Goal: Information Seeking & Learning: Find specific fact

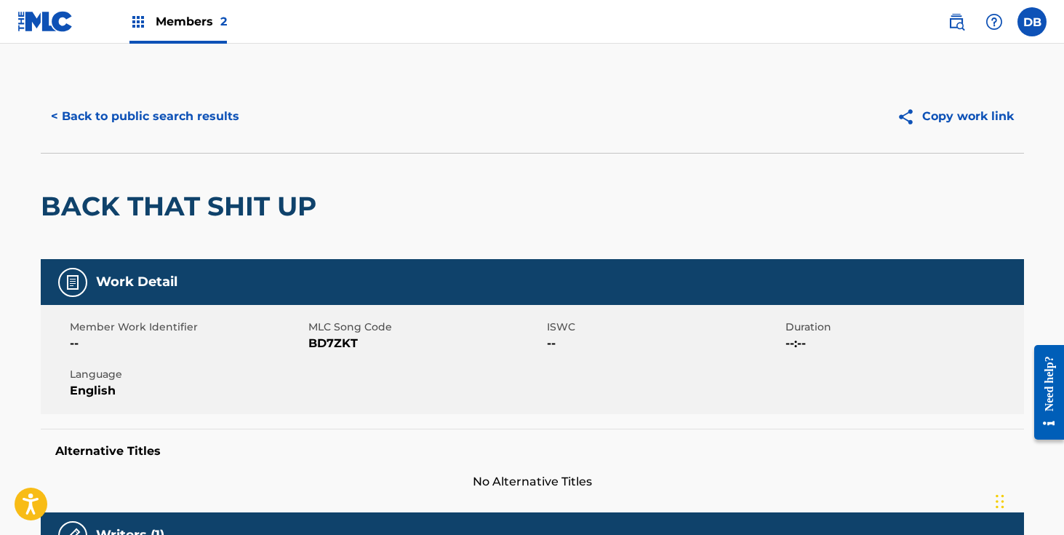
click at [955, 21] on img at bounding box center [956, 21] width 17 height 17
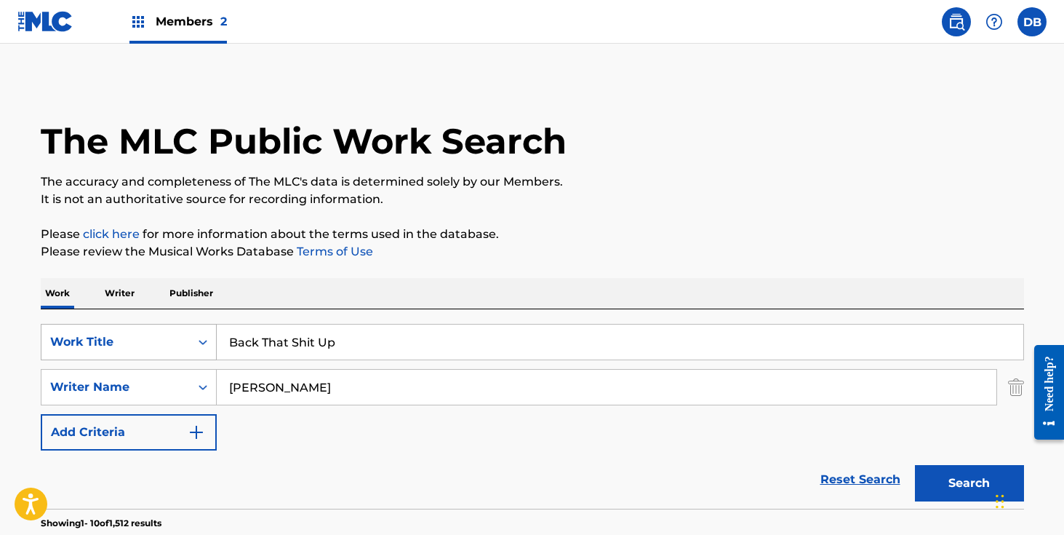
drag, startPoint x: 384, startPoint y: 337, endPoint x: 188, endPoint y: 344, distance: 196.6
click at [188, 344] on div "SearchWithCriteria3d12b105-d9a0-429c-b8aa-ca644ac3e0b1 Work Title Back That Shi…" at bounding box center [533, 342] width 984 height 36
type input "TRAPPED ON THE TRACKS"
click at [915, 465] on button "Search" at bounding box center [969, 483] width 109 height 36
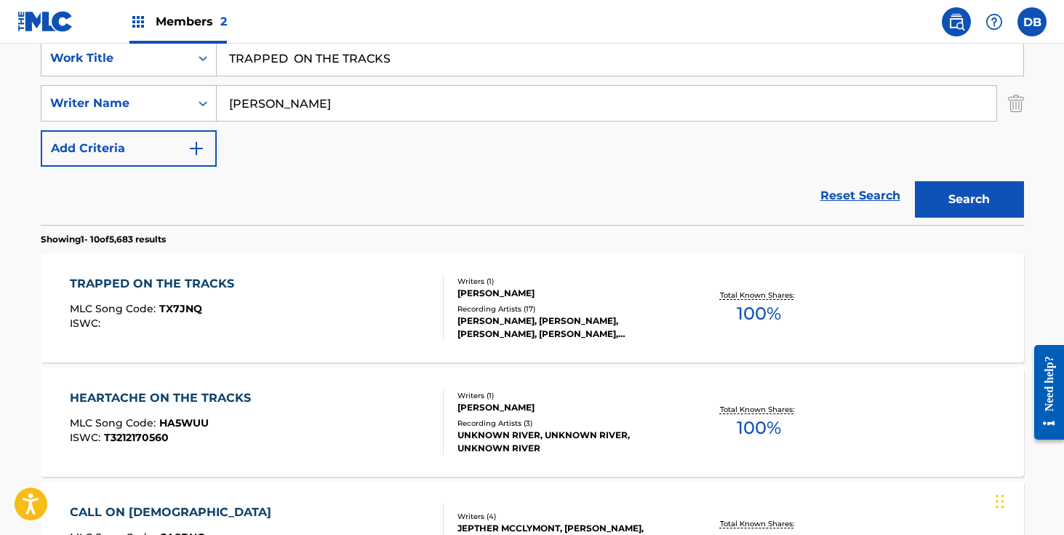
scroll to position [286, 0]
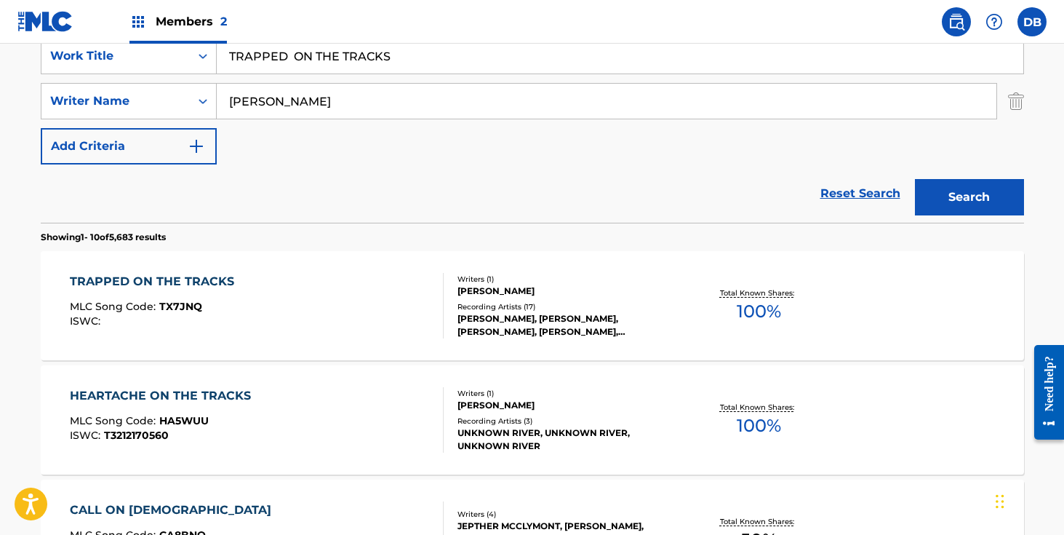
click at [580, 324] on div "[PERSON_NAME], [PERSON_NAME], [PERSON_NAME], [PERSON_NAME],[PERSON_NAME],[PERSO…" at bounding box center [568, 325] width 220 height 26
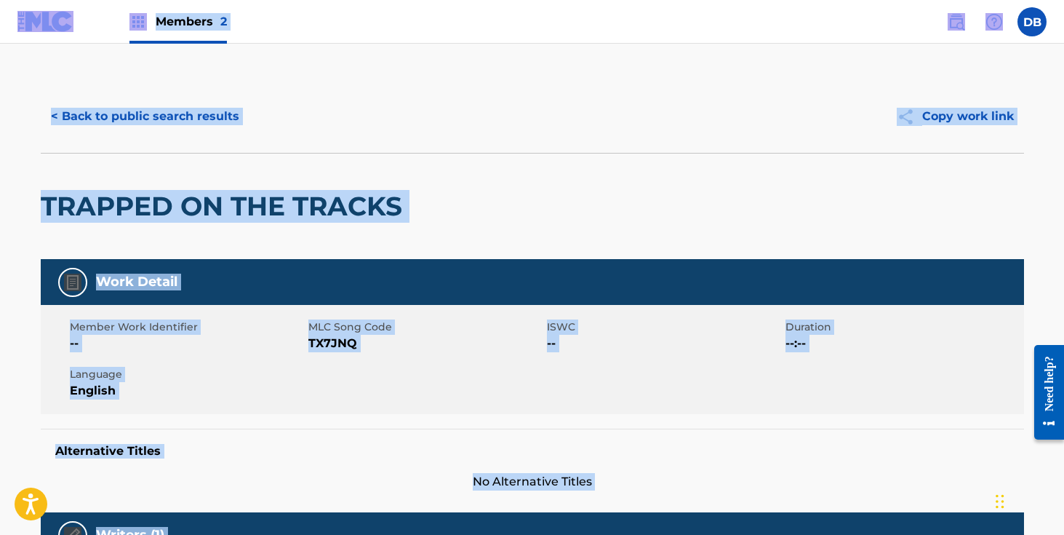
click at [185, 111] on button "< Back to public search results" at bounding box center [145, 116] width 209 height 36
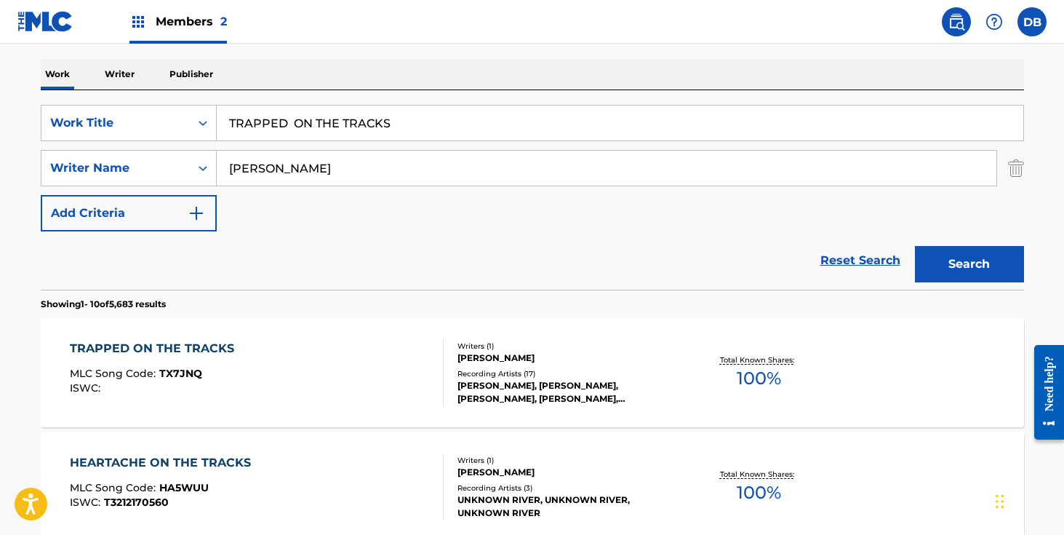
scroll to position [163, 0]
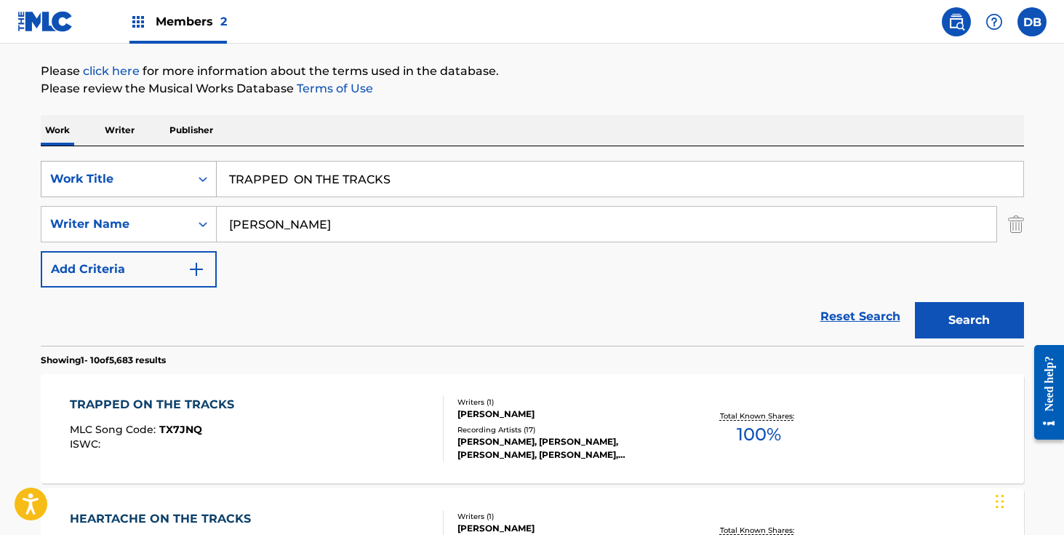
drag, startPoint x: 410, startPoint y: 180, endPoint x: 138, endPoint y: 180, distance: 272.1
click at [138, 180] on div "SearchWithCriteria3d12b105-d9a0-429c-b8aa-ca644ac3e0b1 Work Title TRAPPED ON TH…" at bounding box center [533, 179] width 984 height 36
type input "El's Interlude 2"
click at [940, 324] on button "Search" at bounding box center [969, 320] width 109 height 36
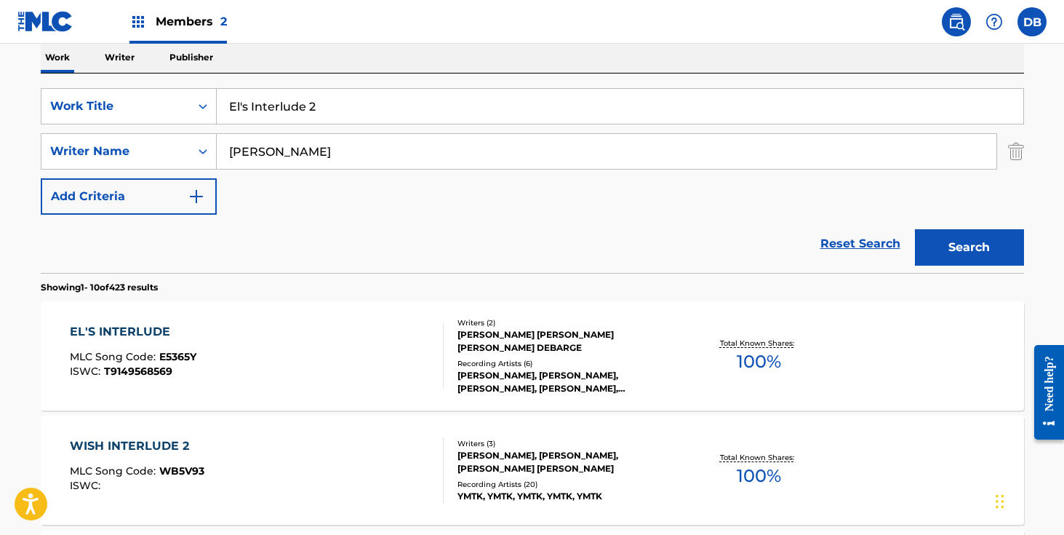
scroll to position [221, 0]
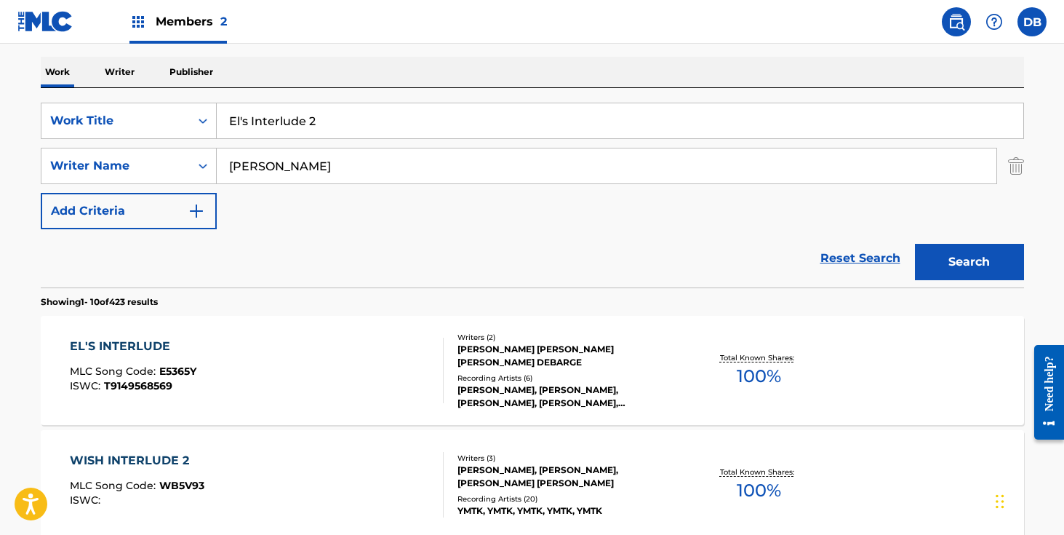
click at [614, 382] on div "Recording Artists ( 6 )" at bounding box center [568, 378] width 220 height 11
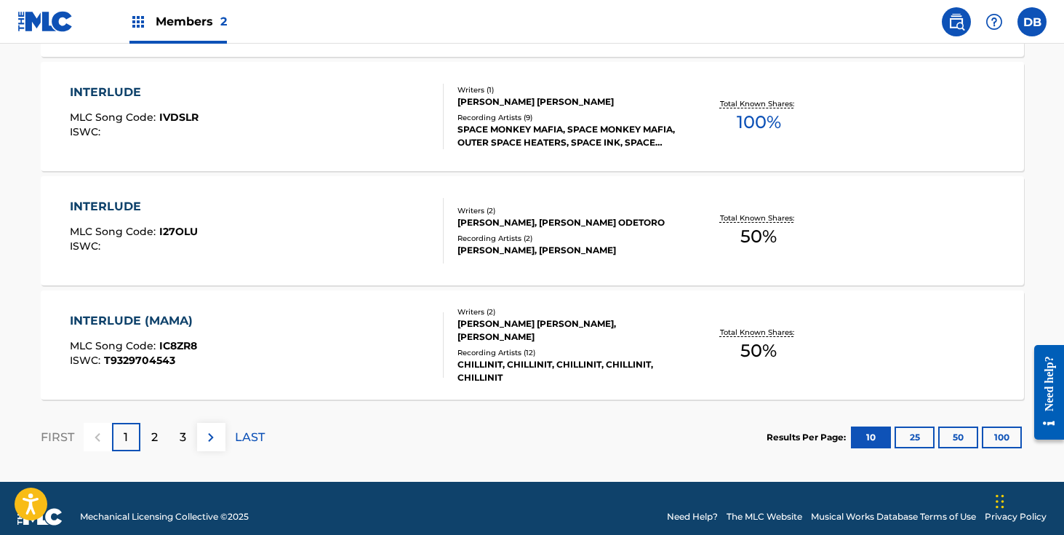
scroll to position [1292, 0]
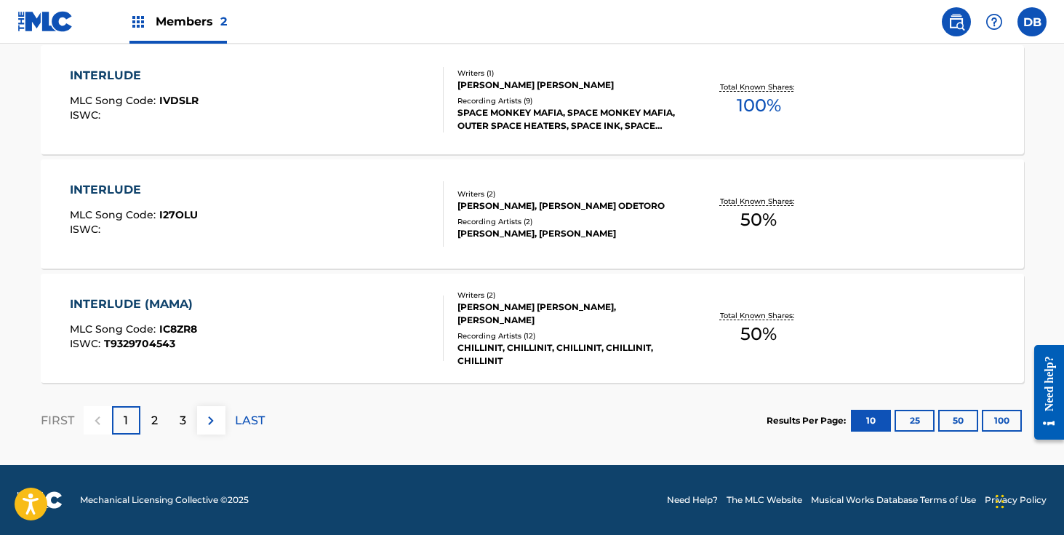
click at [162, 412] on div "2" at bounding box center [154, 420] width 28 height 28
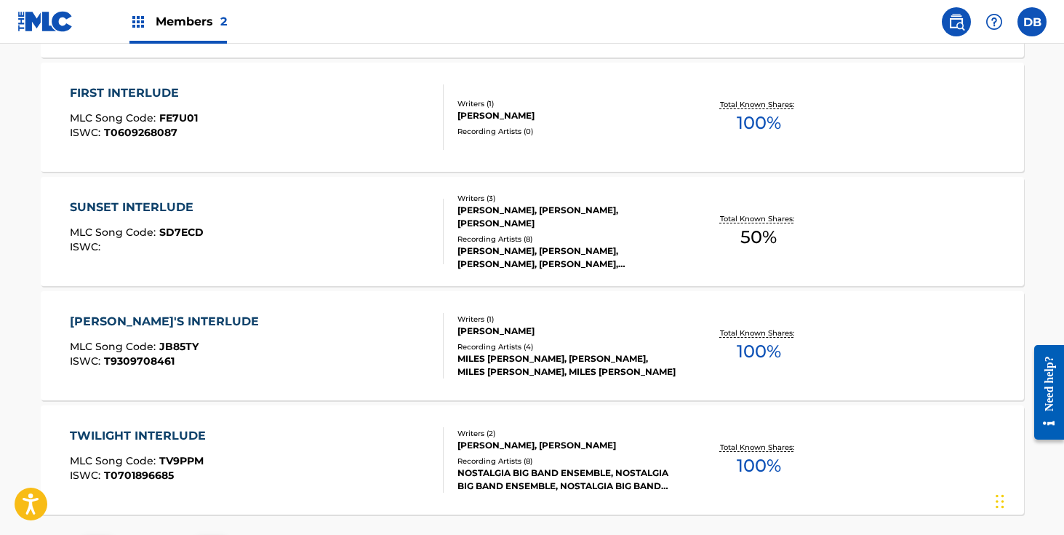
scroll to position [1290, 0]
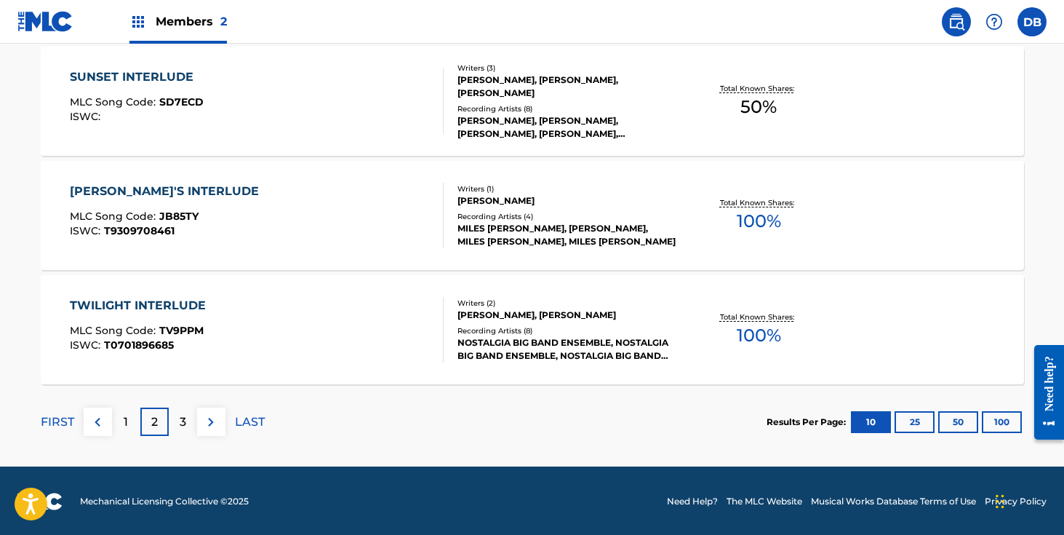
click at [183, 434] on div "3" at bounding box center [183, 421] width 28 height 28
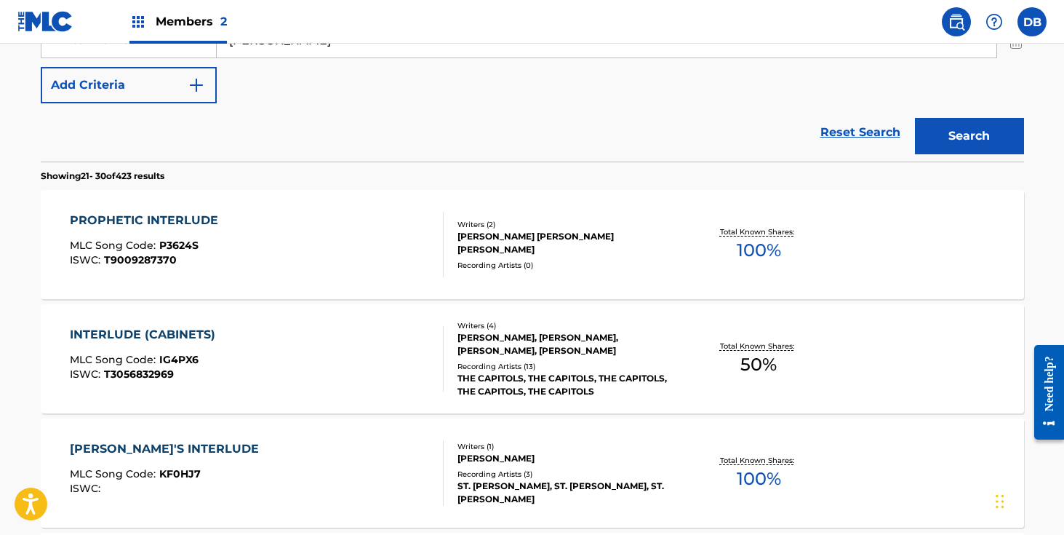
scroll to position [0, 0]
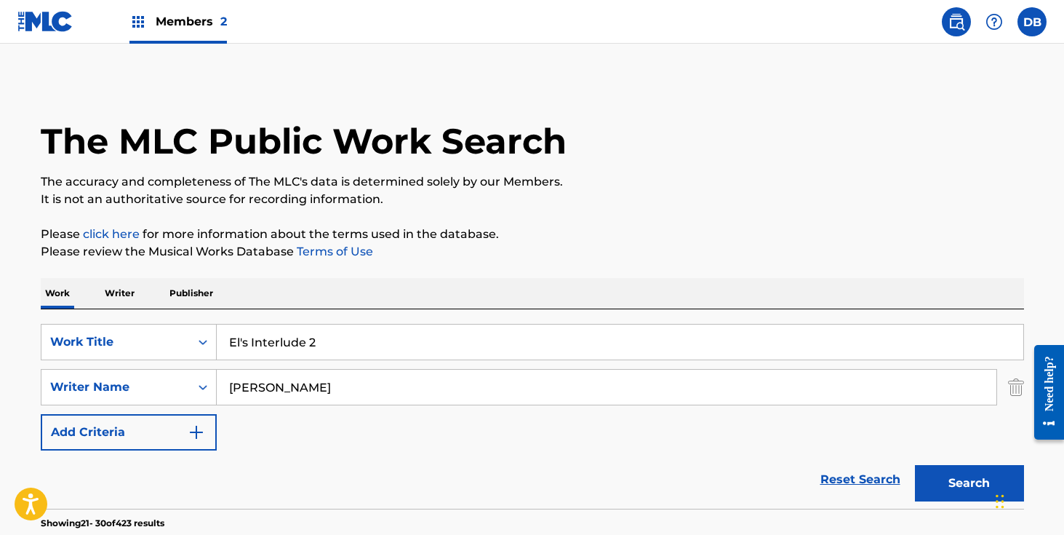
drag, startPoint x: 346, startPoint y: 342, endPoint x: 229, endPoint y: 342, distance: 117.1
click at [229, 342] on input "El's Interlude 2" at bounding box center [620, 342] width 807 height 35
type input "Puffin the Dragon"
click at [915, 465] on button "Search" at bounding box center [969, 483] width 109 height 36
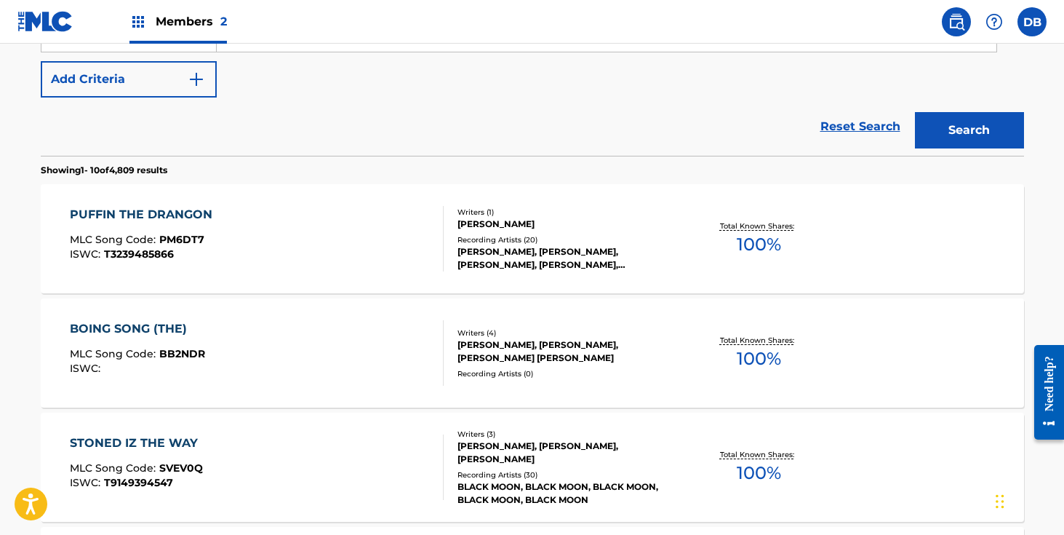
scroll to position [361, 0]
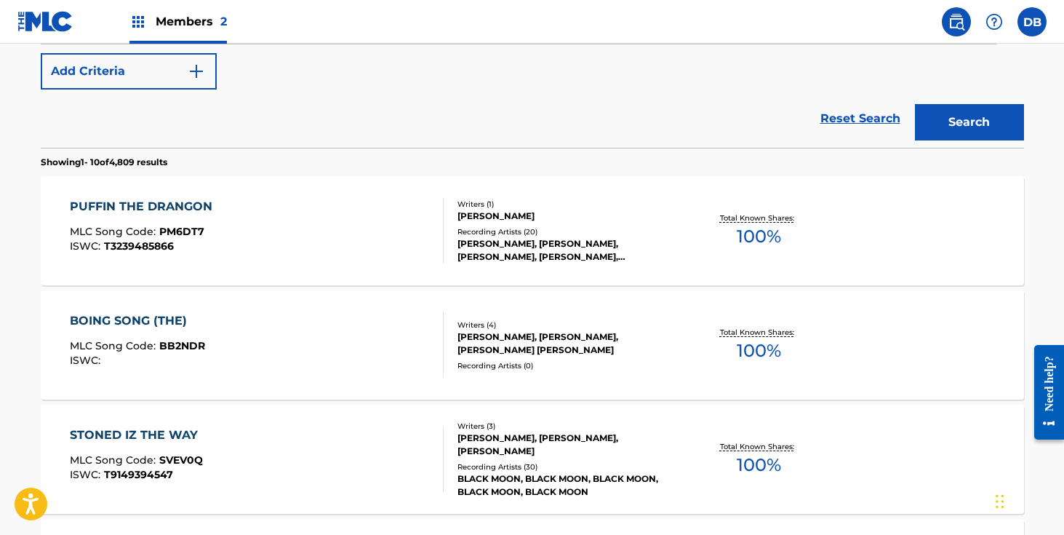
click at [573, 234] on div "Recording Artists ( 20 )" at bounding box center [568, 231] width 220 height 11
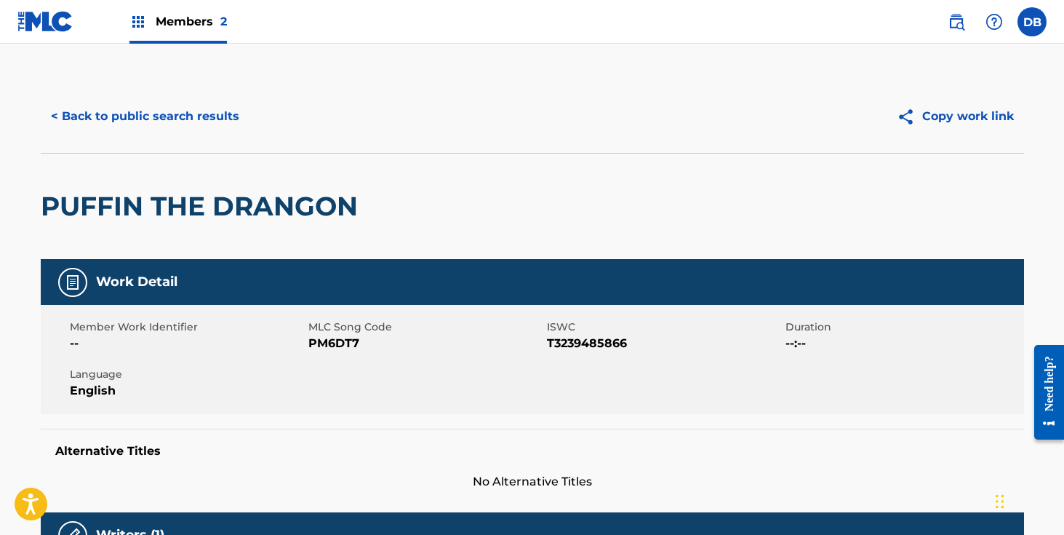
click at [132, 114] on button "< Back to public search results" at bounding box center [145, 116] width 209 height 36
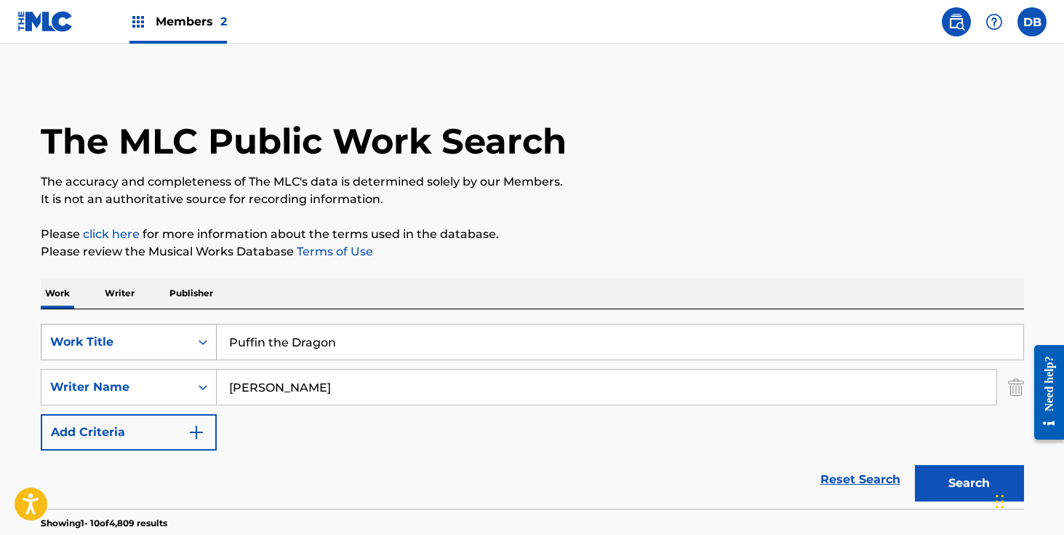
drag, startPoint x: 371, startPoint y: 346, endPoint x: 189, endPoint y: 334, distance: 182.3
click at [189, 334] on div "SearchWithCriteria3d12b105-d9a0-429c-b8aa-ca644ac3e0b1 Work Title Puffin the Dr…" at bounding box center [533, 342] width 984 height 36
click at [915, 465] on button "Search" at bounding box center [969, 483] width 109 height 36
drag, startPoint x: 312, startPoint y: 342, endPoint x: 130, endPoint y: 342, distance: 182.6
click at [130, 342] on div "SearchWithCriteria3d12b105-d9a0-429c-b8aa-ca644ac3e0b1 Work Title That Getter t…" at bounding box center [533, 342] width 984 height 36
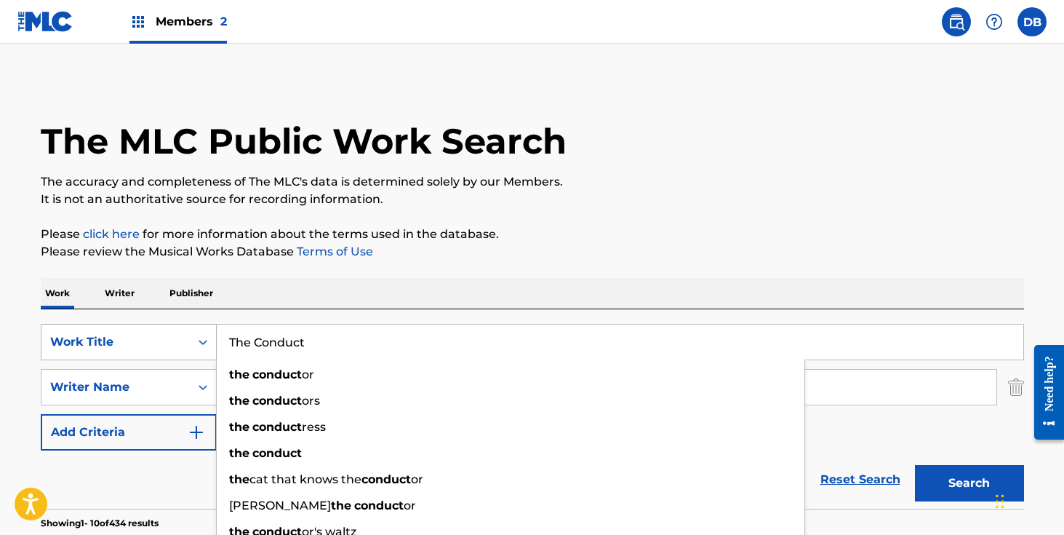
type input "The Conduct"
click at [915, 465] on button "Search" at bounding box center [969, 483] width 109 height 36
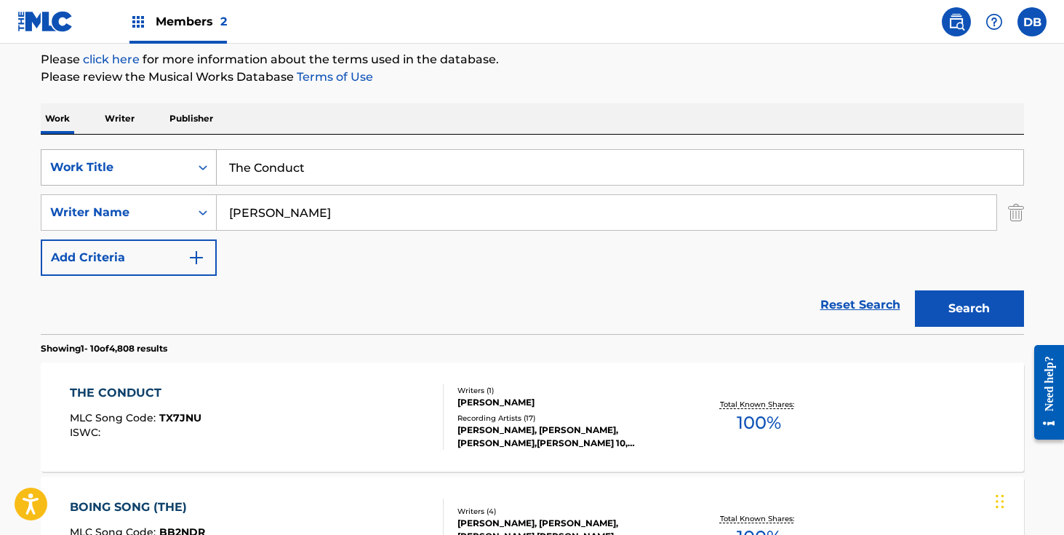
scroll to position [263, 0]
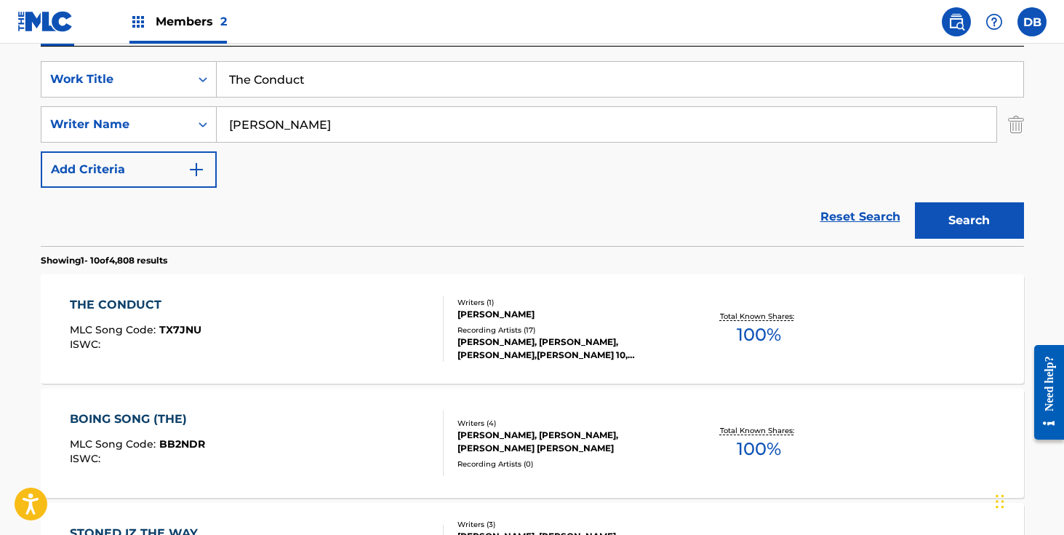
click at [589, 335] on div "[PERSON_NAME], [PERSON_NAME], [PERSON_NAME],[PERSON_NAME] 10, [PERSON_NAME], [P…" at bounding box center [568, 348] width 220 height 26
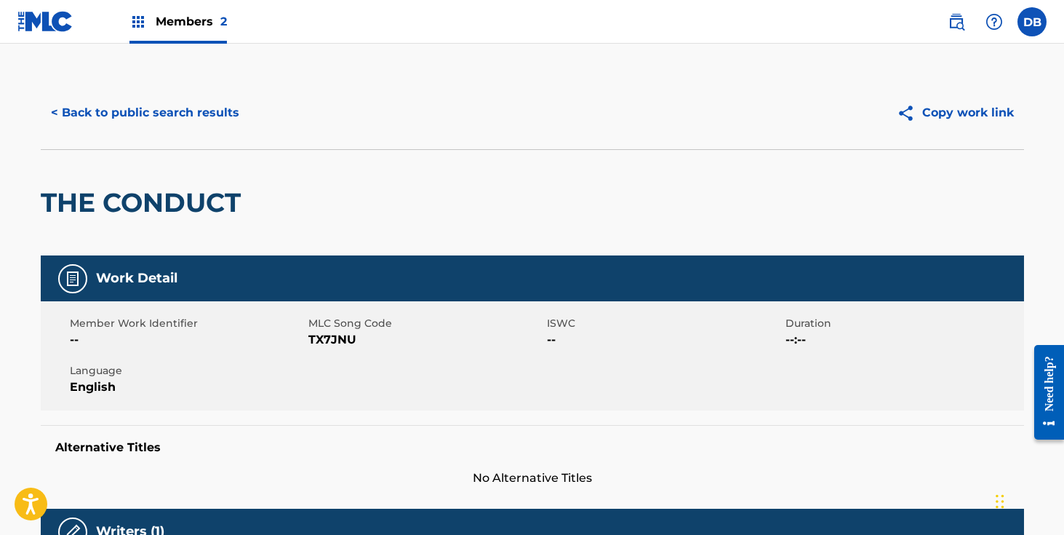
scroll to position [1, 0]
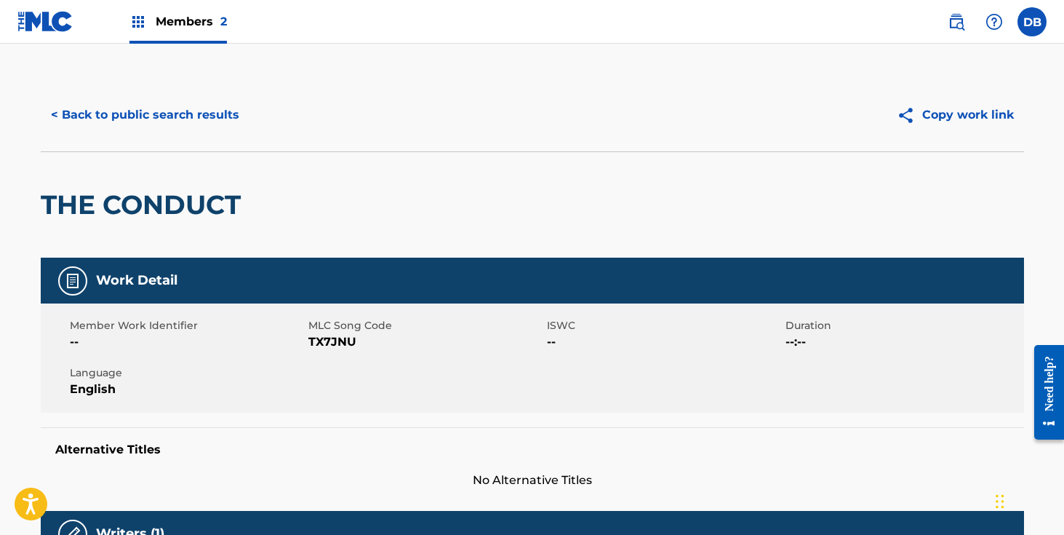
click at [165, 116] on button "< Back to public search results" at bounding box center [145, 115] width 209 height 36
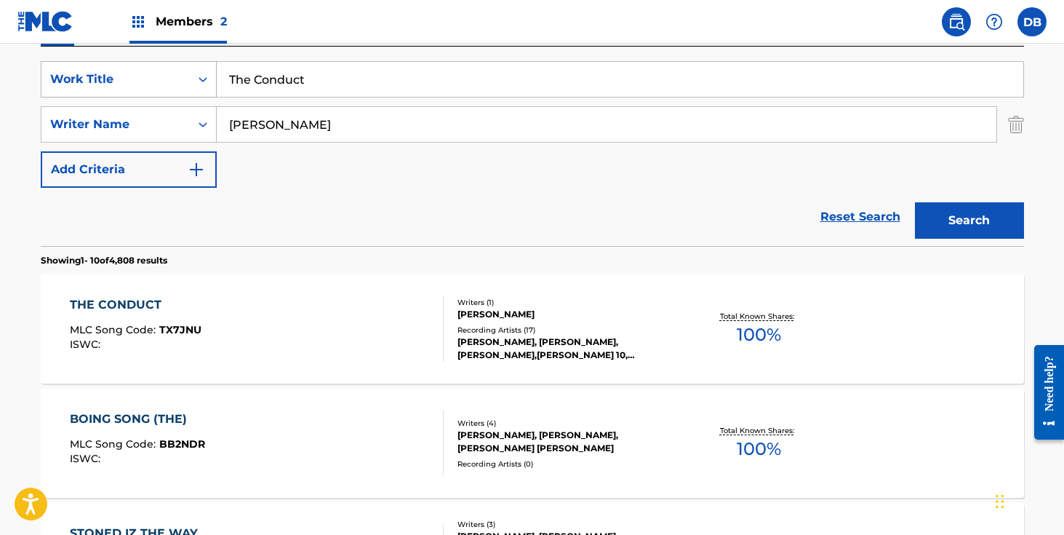
drag, startPoint x: 272, startPoint y: 84, endPoint x: 215, endPoint y: 84, distance: 57.5
click at [215, 84] on div "SearchWithCriteria3d12b105-d9a0-429c-b8aa-ca644ac3e0b1 Work Title The Conduct" at bounding box center [533, 79] width 984 height 36
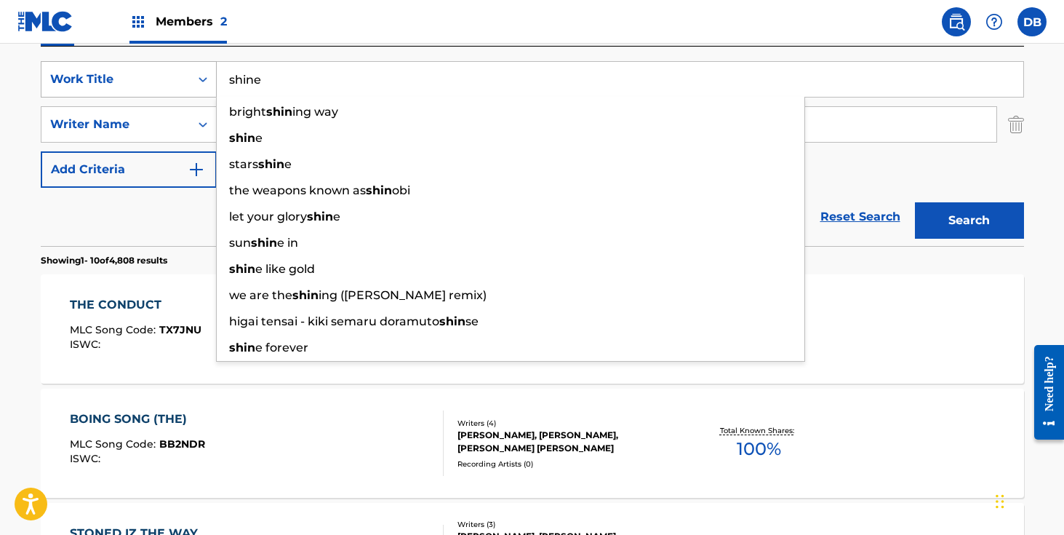
type input "shine"
click at [915, 202] on button "Search" at bounding box center [969, 220] width 109 height 36
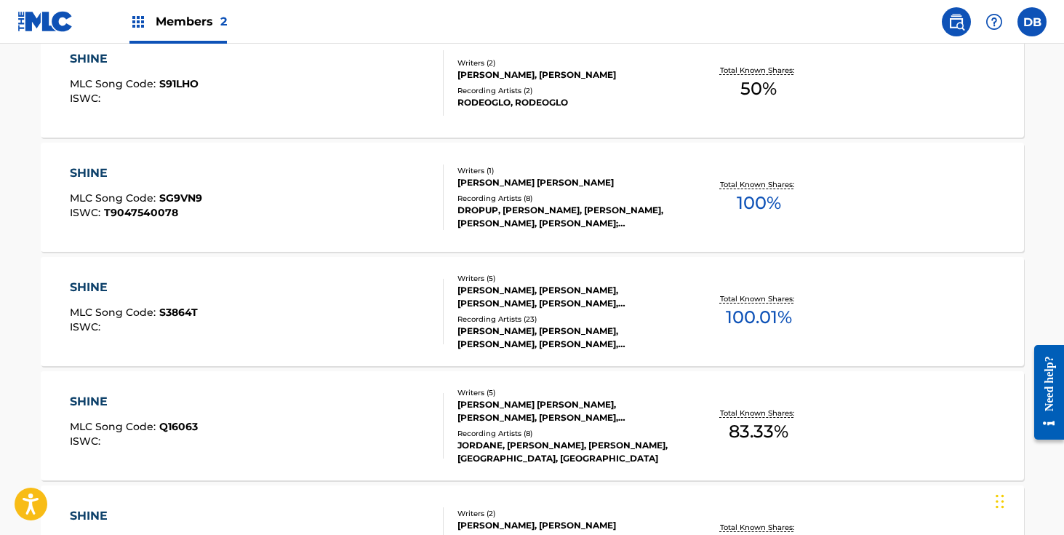
scroll to position [536, 0]
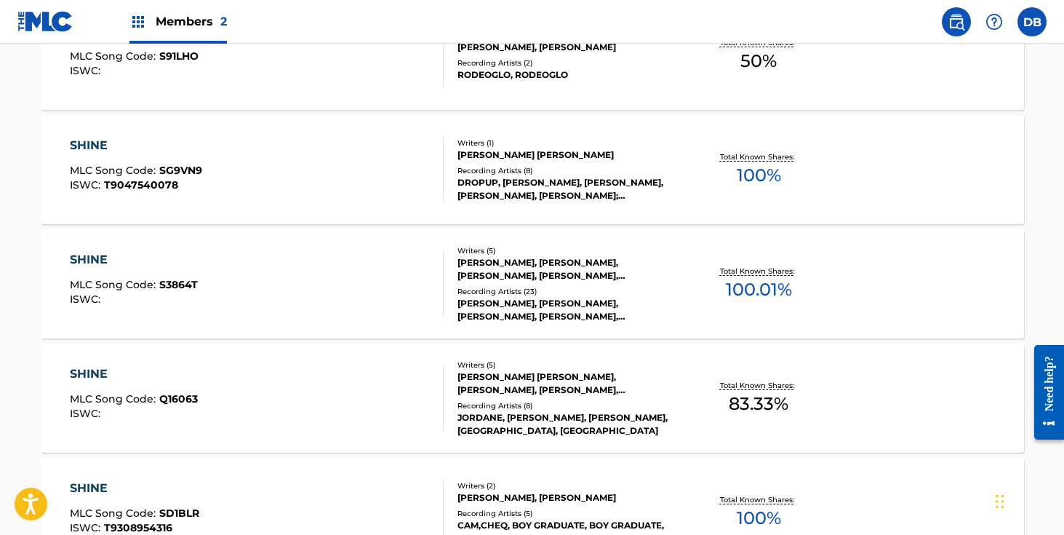
click at [532, 302] on div "[PERSON_NAME], [PERSON_NAME], [PERSON_NAME], [PERSON_NAME], [PERSON_NAME]" at bounding box center [568, 310] width 220 height 26
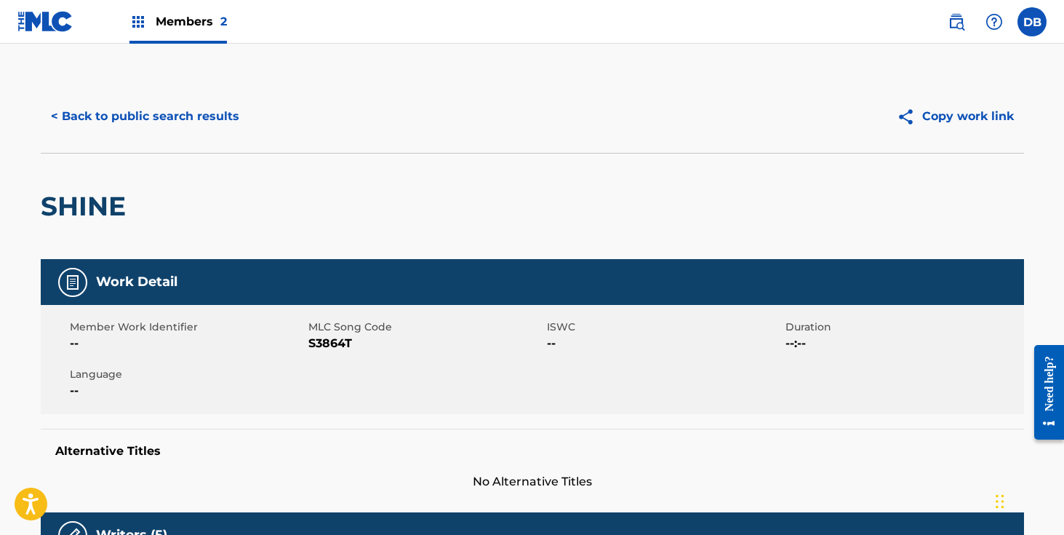
click at [164, 115] on button "< Back to public search results" at bounding box center [145, 116] width 209 height 36
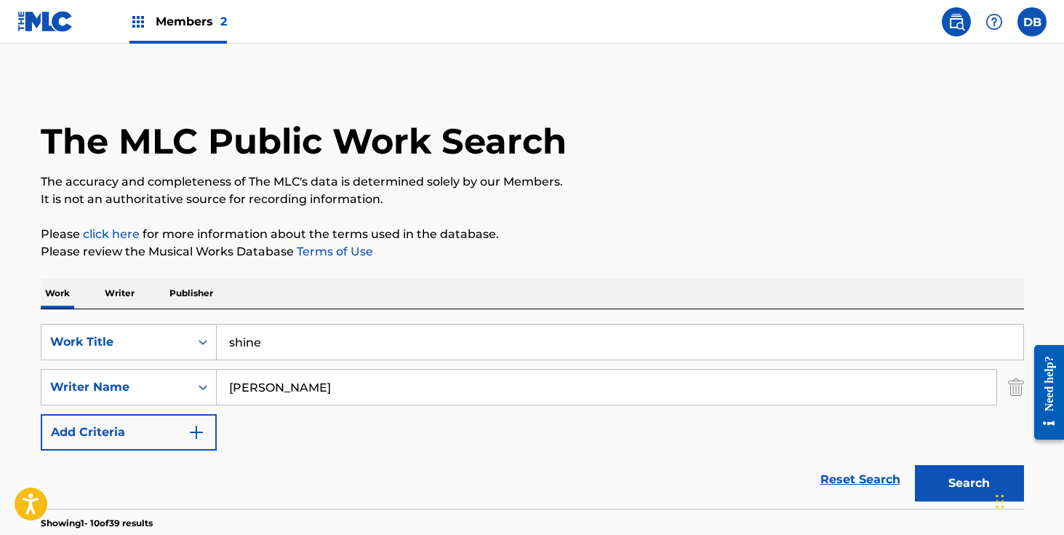
drag, startPoint x: 293, startPoint y: 346, endPoint x: 218, endPoint y: 346, distance: 74.2
click at [218, 346] on input "shine" at bounding box center [620, 342] width 807 height 35
click at [915, 465] on button "Search" at bounding box center [969, 483] width 109 height 36
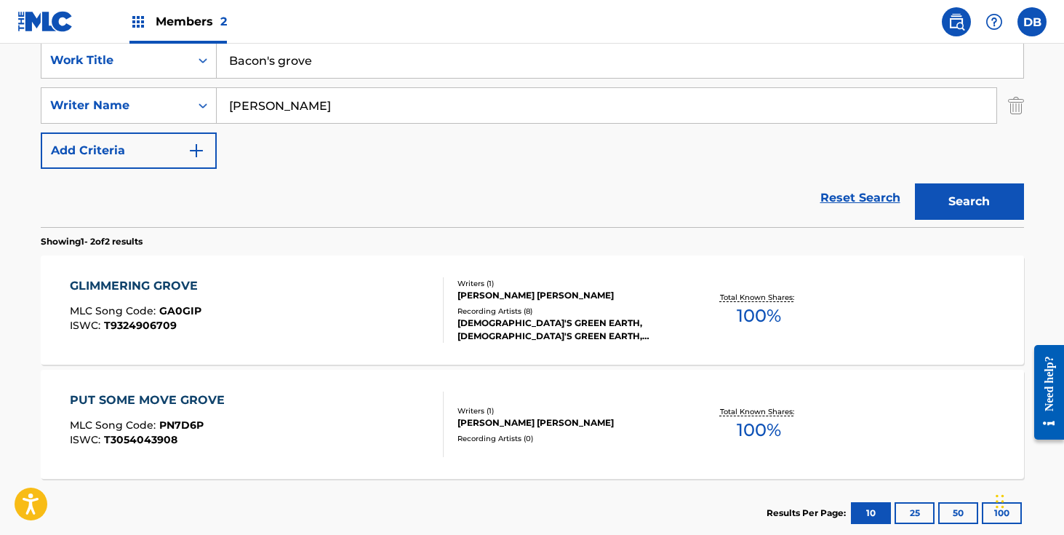
scroll to position [155, 0]
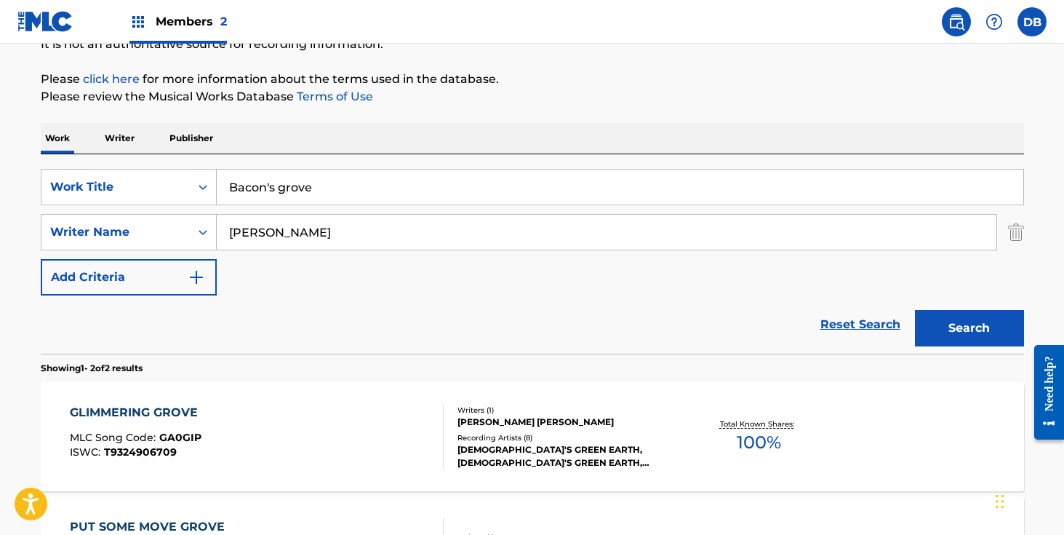
click at [354, 187] on input "Bacon's grove" at bounding box center [620, 187] width 807 height 35
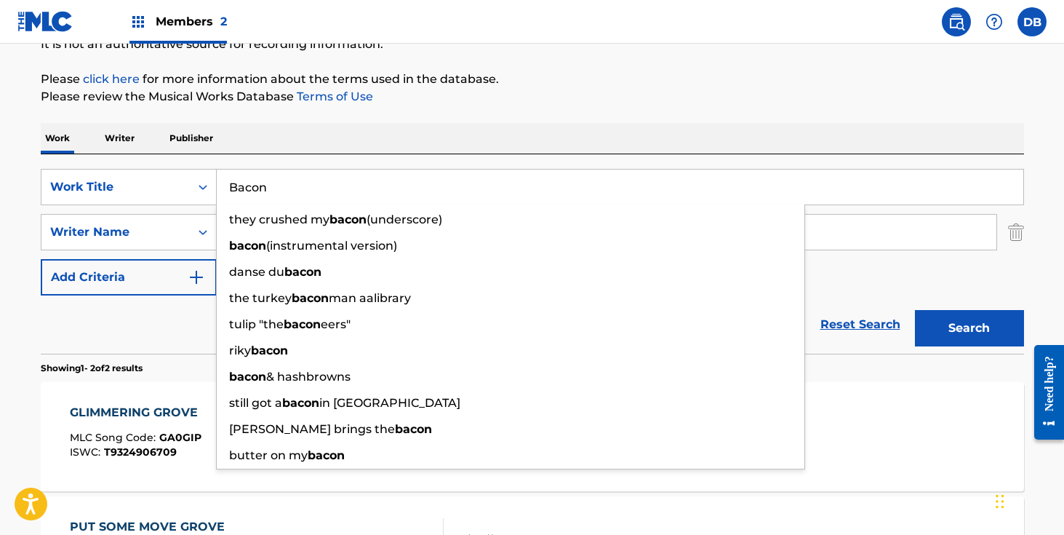
type input "Bacon"
click at [915, 310] on button "Search" at bounding box center [969, 328] width 109 height 36
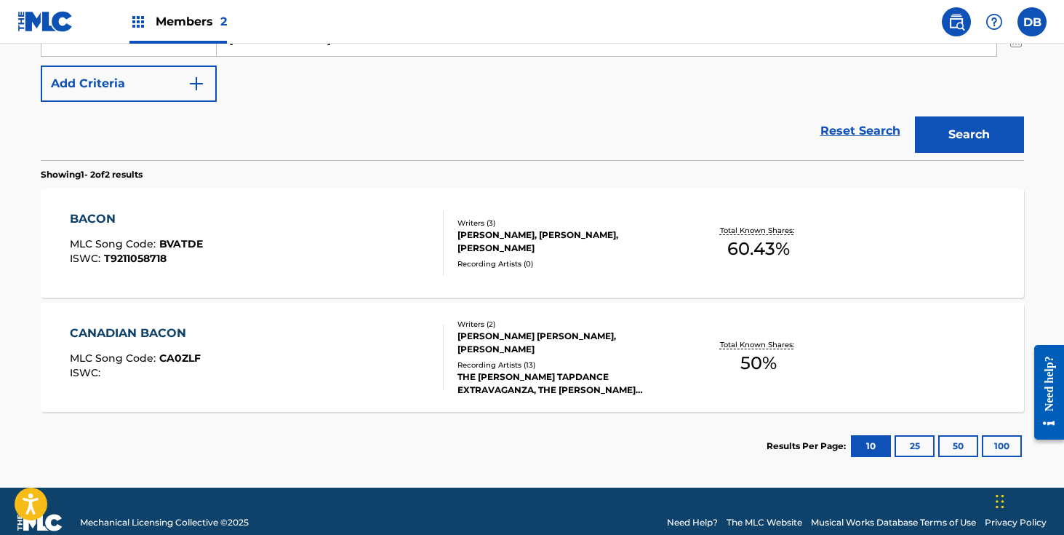
scroll to position [371, 0]
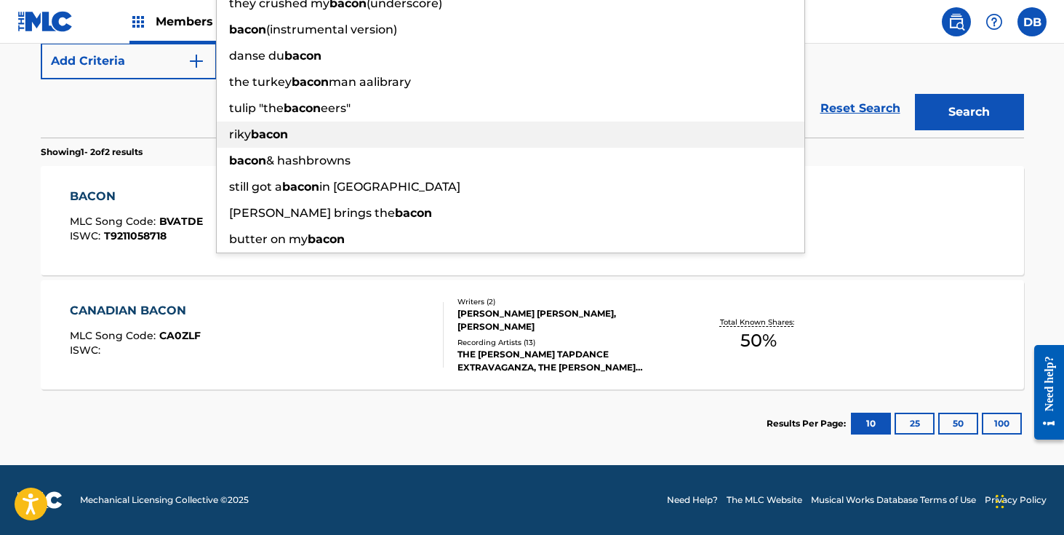
click at [178, 119] on div "Reset Search Search" at bounding box center [533, 108] width 984 height 58
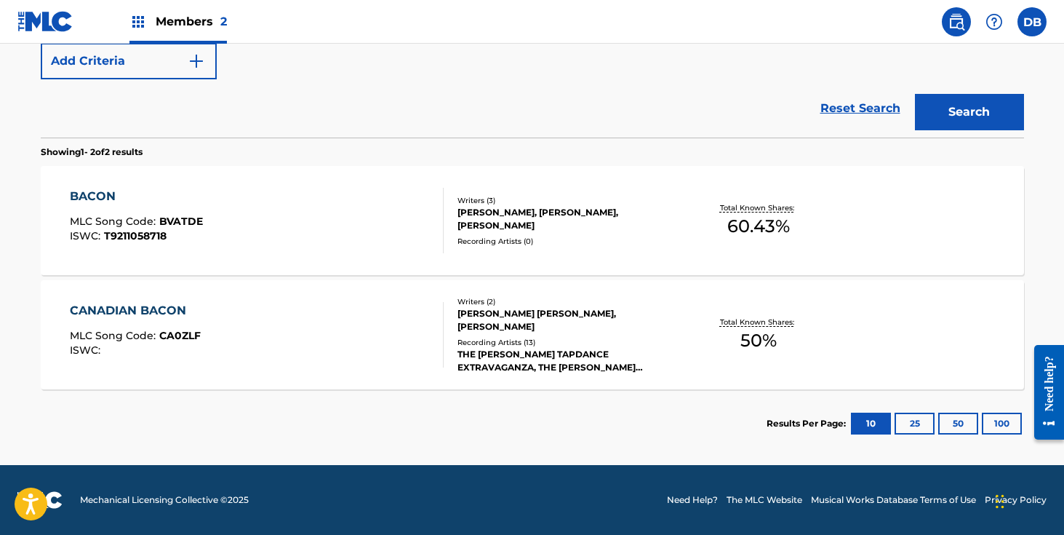
scroll to position [0, 0]
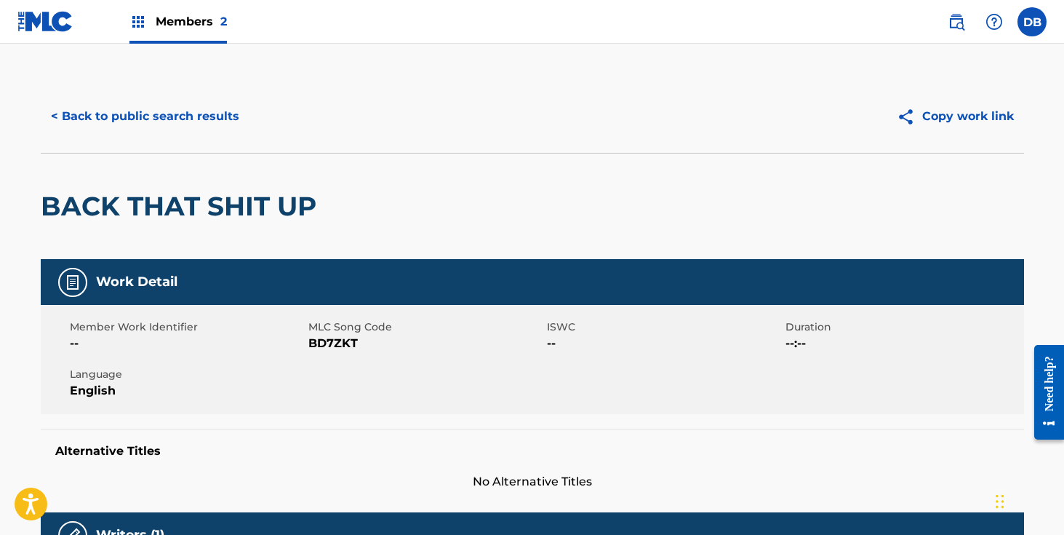
click at [212, 118] on button "< Back to public search results" at bounding box center [145, 116] width 209 height 36
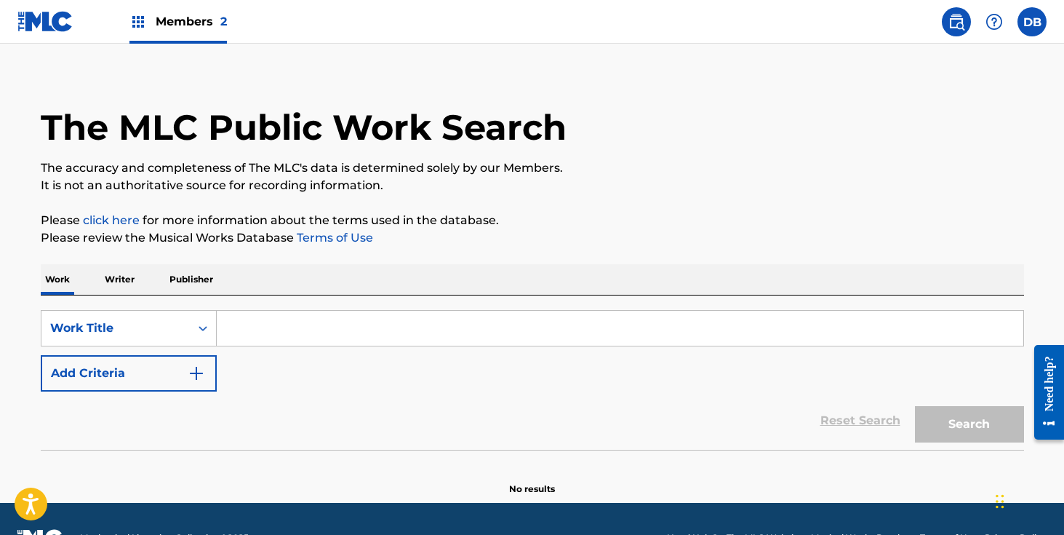
click at [324, 323] on input "Search Form" at bounding box center [620, 328] width 807 height 35
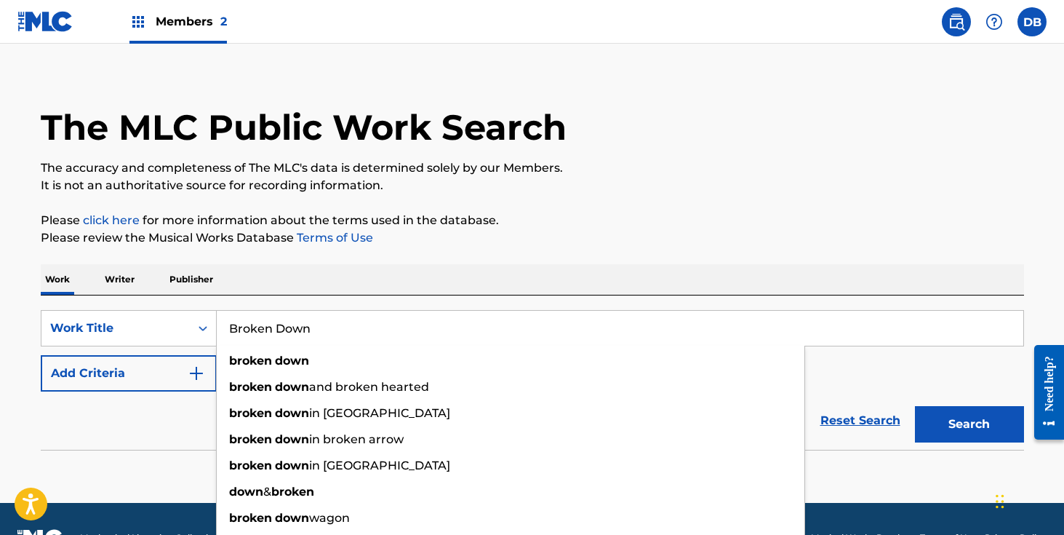
type input "Broken Down"
click at [576, 262] on div "The MLC Public Work Search The accuracy and completeness of The MLC's data is d…" at bounding box center [532, 280] width 1019 height 429
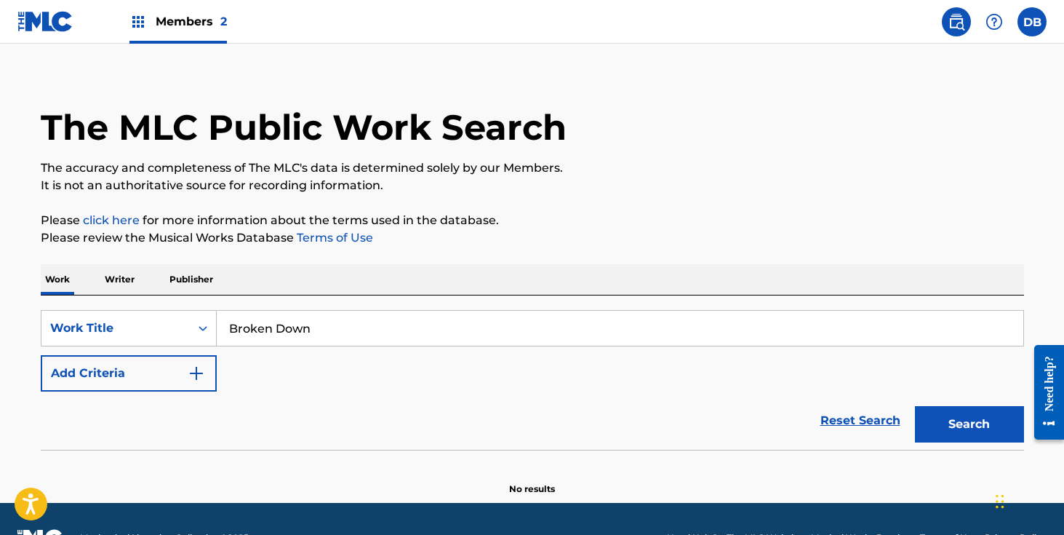
click at [186, 383] on button "Add Criteria" at bounding box center [129, 373] width 176 height 36
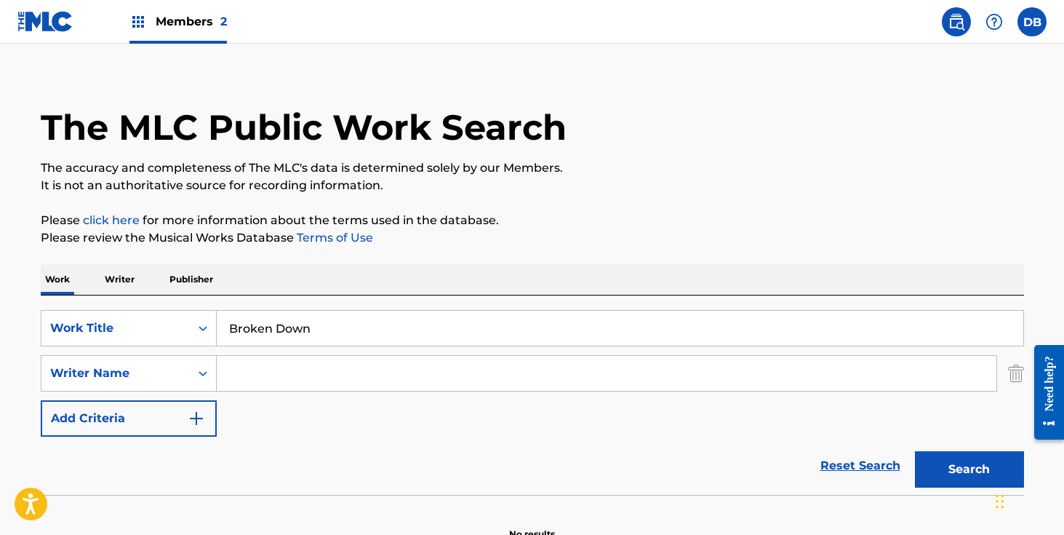
click at [264, 382] on input "Search Form" at bounding box center [607, 373] width 780 height 35
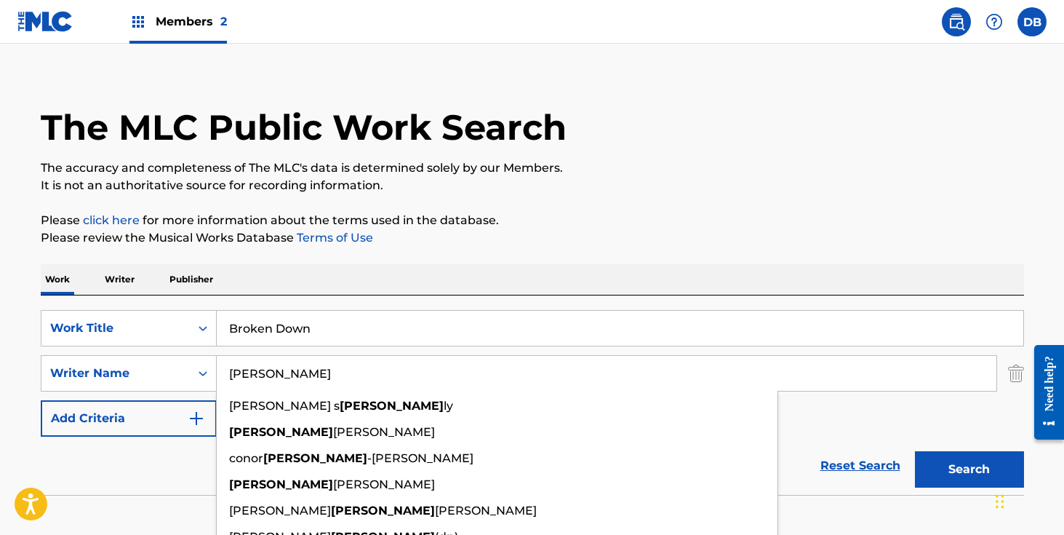
type input "[PERSON_NAME]"
click at [915, 451] on button "Search" at bounding box center [969, 469] width 109 height 36
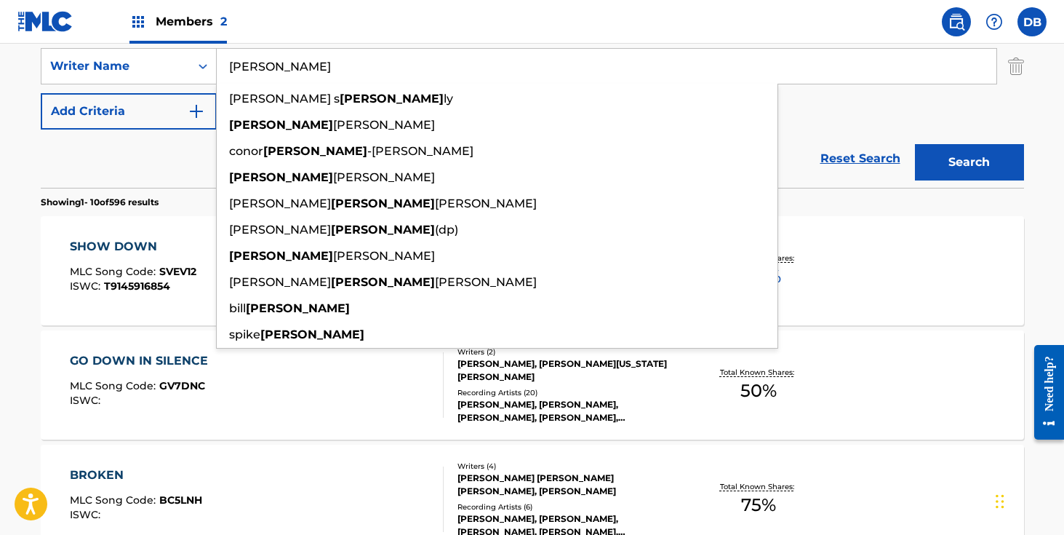
scroll to position [189, 0]
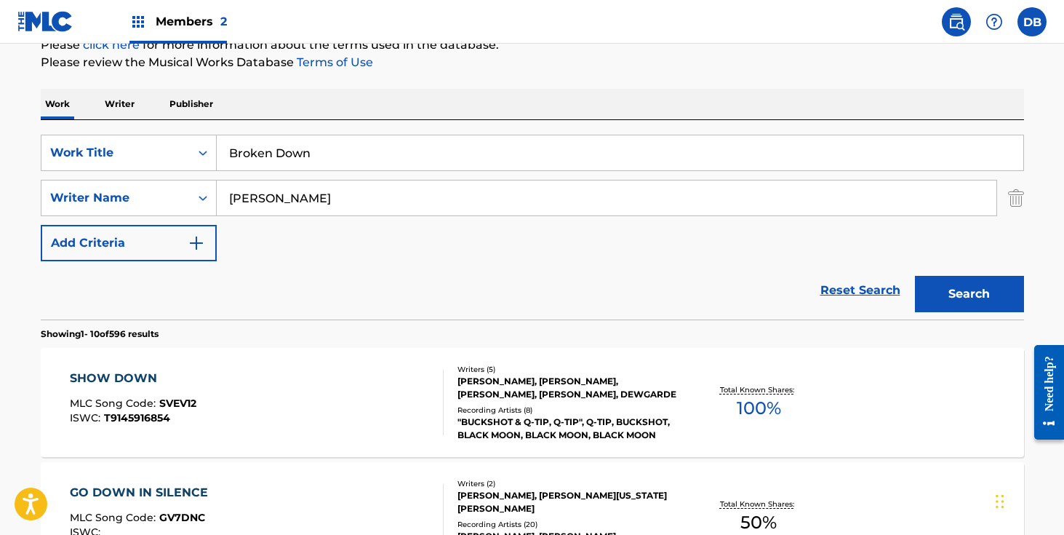
click at [445, 113] on div "Work Writer Publisher" at bounding box center [533, 104] width 984 height 31
drag, startPoint x: 357, startPoint y: 148, endPoint x: 174, endPoint y: 148, distance: 182.6
click at [175, 148] on div "SearchWithCriteria3d12b105-d9a0-429c-b8aa-ca644ac3e0b1 Work Title Broken Down" at bounding box center [533, 153] width 984 height 36
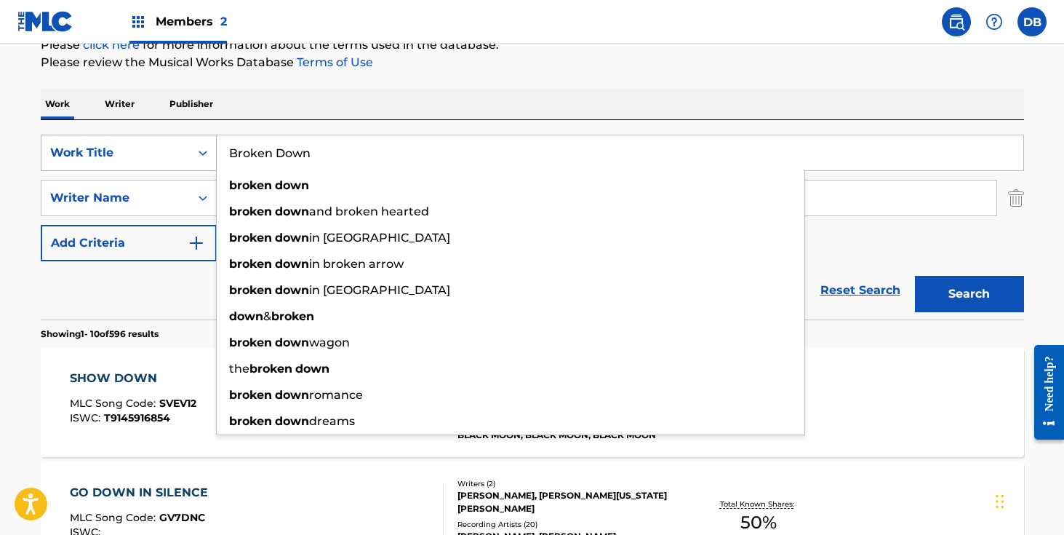
type input "W"
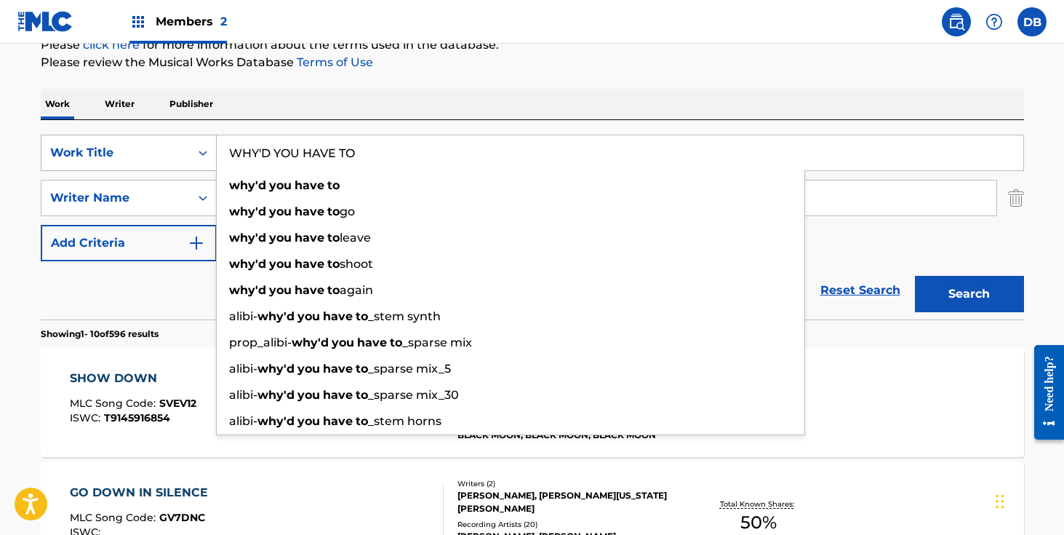
click at [915, 276] on button "Search" at bounding box center [969, 294] width 109 height 36
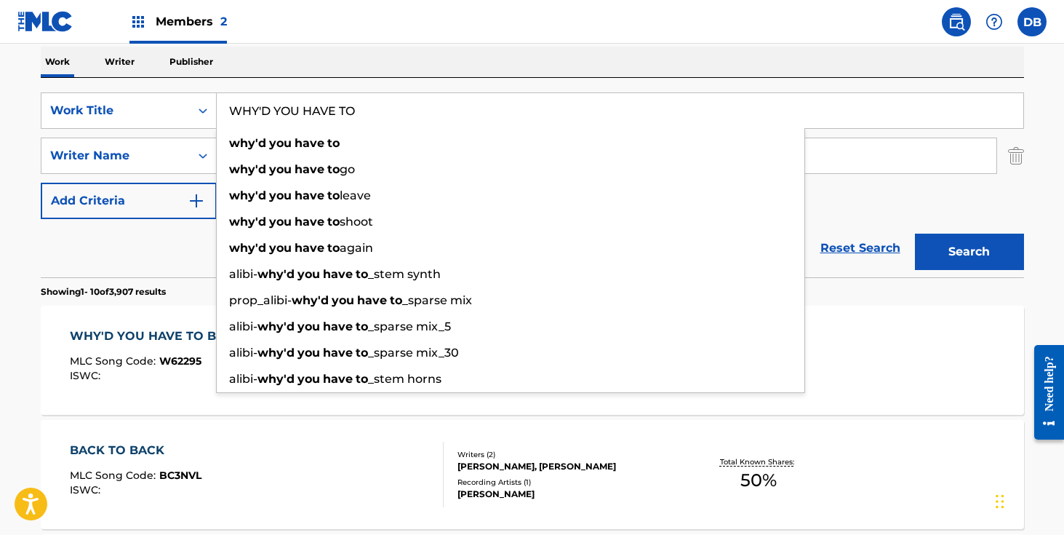
scroll to position [0, 0]
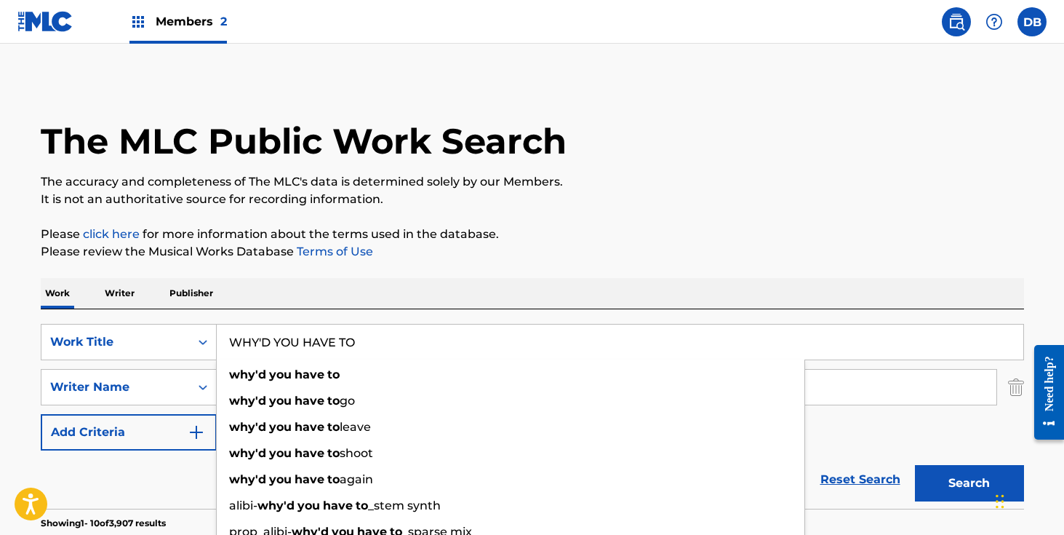
click at [386, 330] on input "WHY'D YOU HAVE TO" at bounding box center [620, 342] width 807 height 35
paste input "hy'd You Have to Lie"
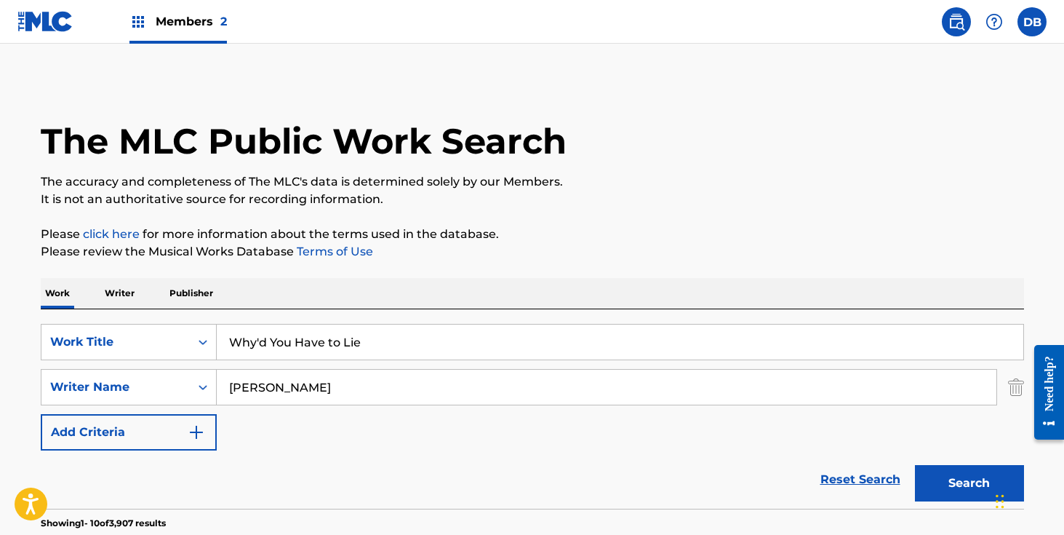
click at [915, 465] on button "Search" at bounding box center [969, 483] width 109 height 36
drag, startPoint x: 396, startPoint y: 344, endPoint x: 192, endPoint y: 341, distance: 203.8
click at [194, 341] on div "SearchWithCriteria3d12b105-d9a0-429c-b8aa-ca644ac3e0b1 Work Title Why'd You Hav…" at bounding box center [533, 342] width 984 height 36
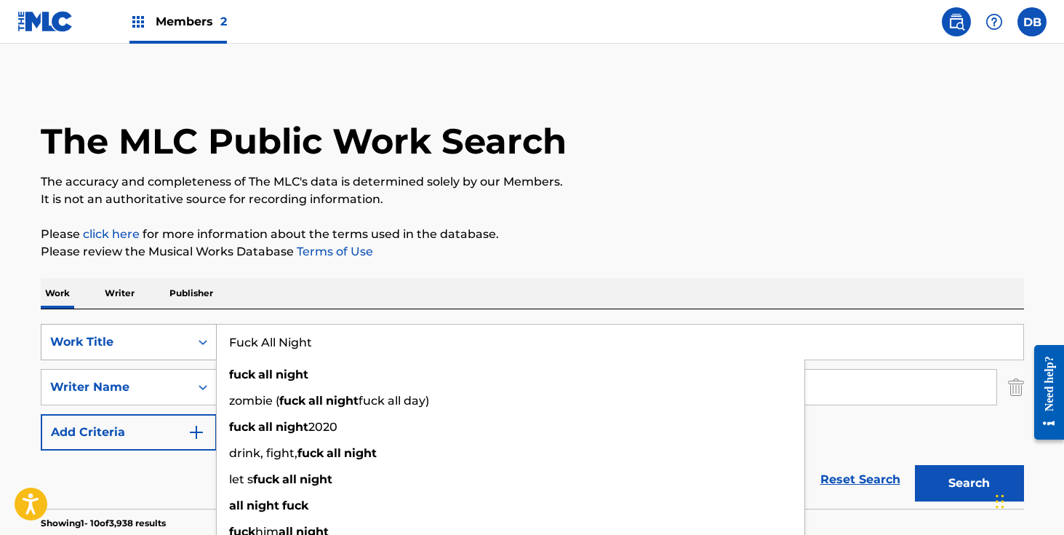
click at [915, 465] on button "Search" at bounding box center [969, 483] width 109 height 36
drag, startPoint x: 348, startPoint y: 347, endPoint x: 164, endPoint y: 347, distance: 183.4
click at [164, 347] on div "SearchWithCriteria3d12b105-d9a0-429c-b8aa-ca644ac3e0b1 Work Title Fuck All Nigh…" at bounding box center [533, 342] width 984 height 36
paste input "WHY U BULLSHITTIN"
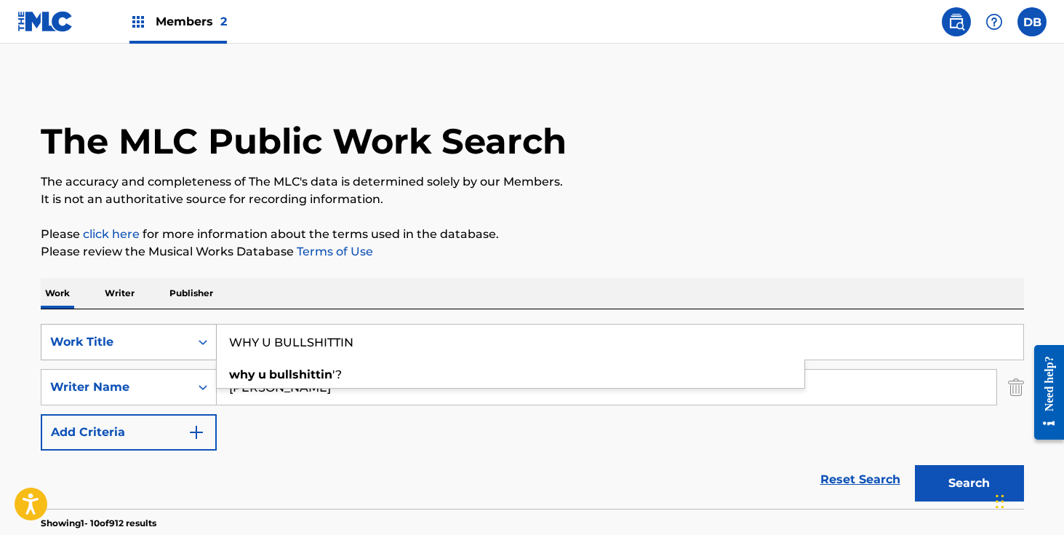
type input "WHY U BULLSHITTIN"
click at [915, 465] on button "Search" at bounding box center [969, 483] width 109 height 36
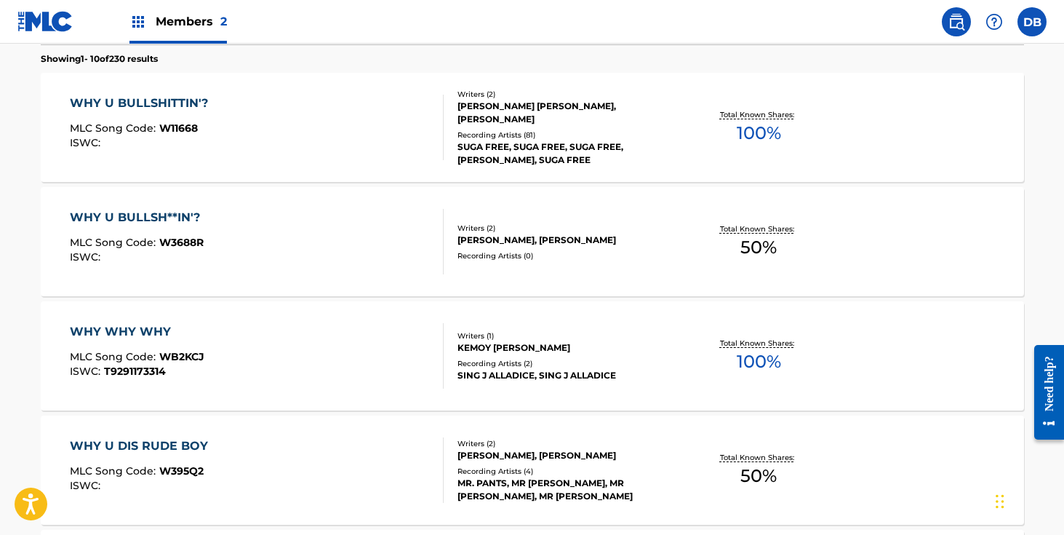
scroll to position [434, 0]
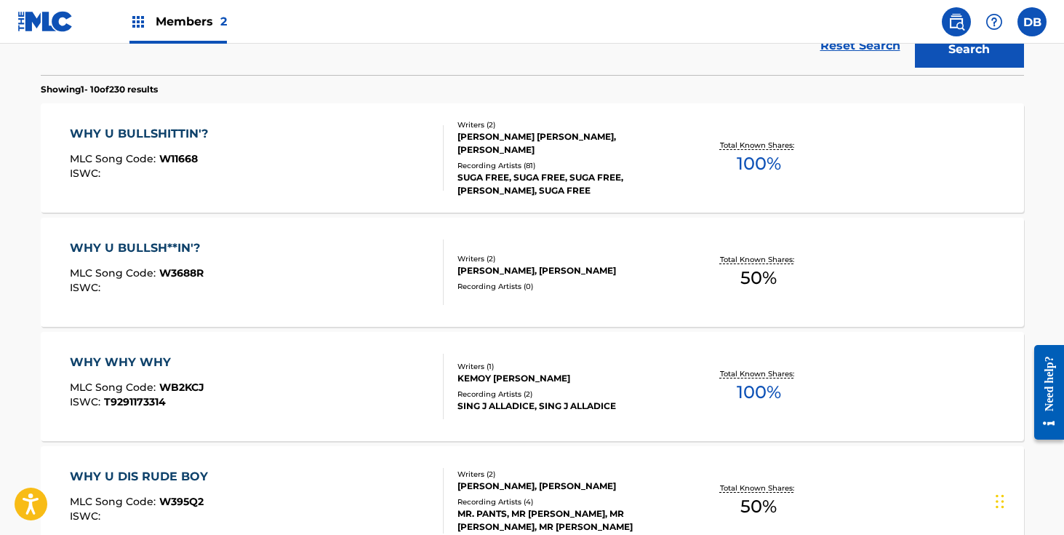
click at [534, 178] on div "SUGA FREE, SUGA FREE, SUGA FREE, [PERSON_NAME], SUGA FREE" at bounding box center [568, 184] width 220 height 26
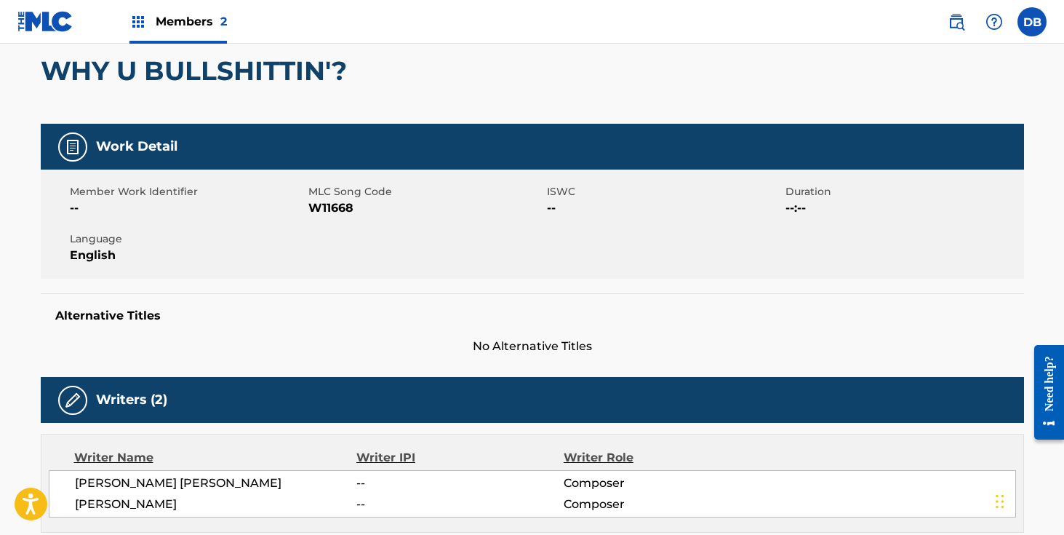
scroll to position [102, 0]
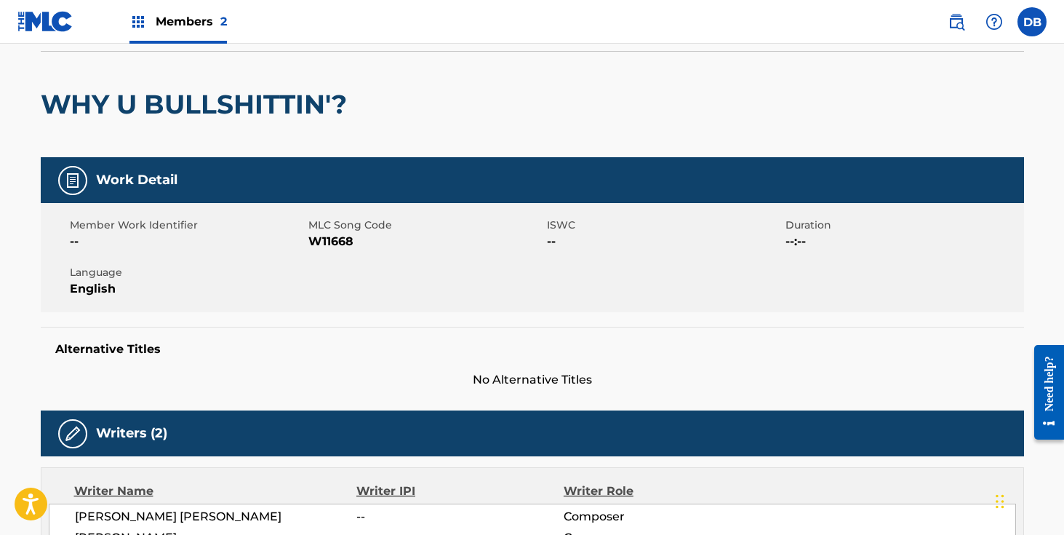
click at [285, 108] on h2 "WHY U BULLSHITTIN'?" at bounding box center [198, 104] width 314 height 33
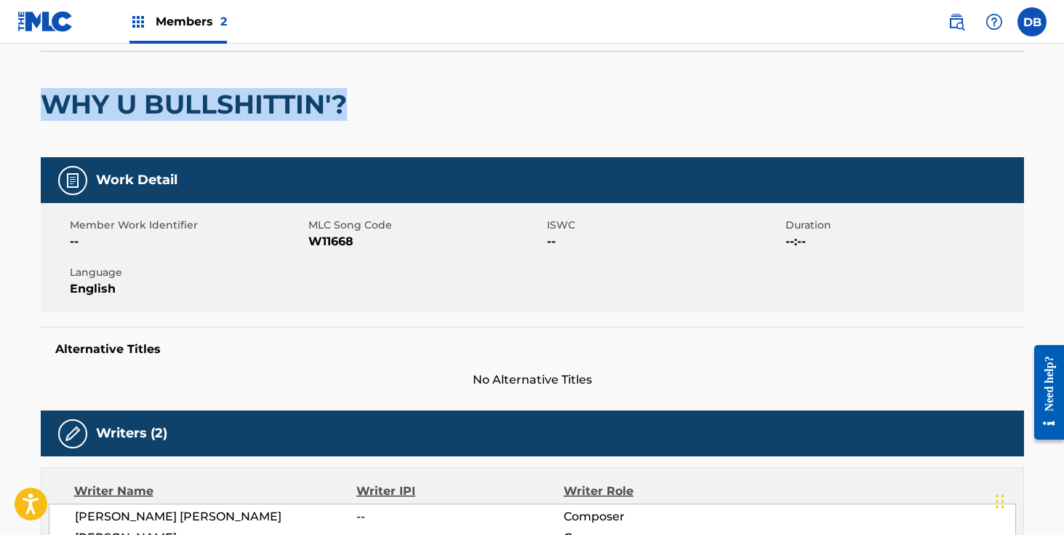
drag, startPoint x: 375, startPoint y: 105, endPoint x: 29, endPoint y: 110, distance: 346.4
copy h2 "WHY U BULLSHITTIN'?"
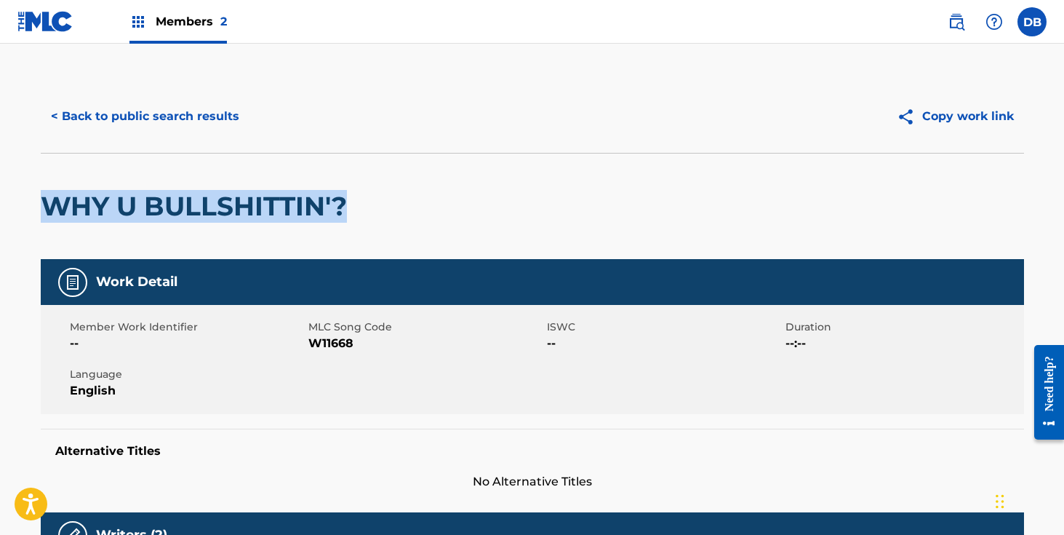
click at [225, 126] on button "< Back to public search results" at bounding box center [145, 116] width 209 height 36
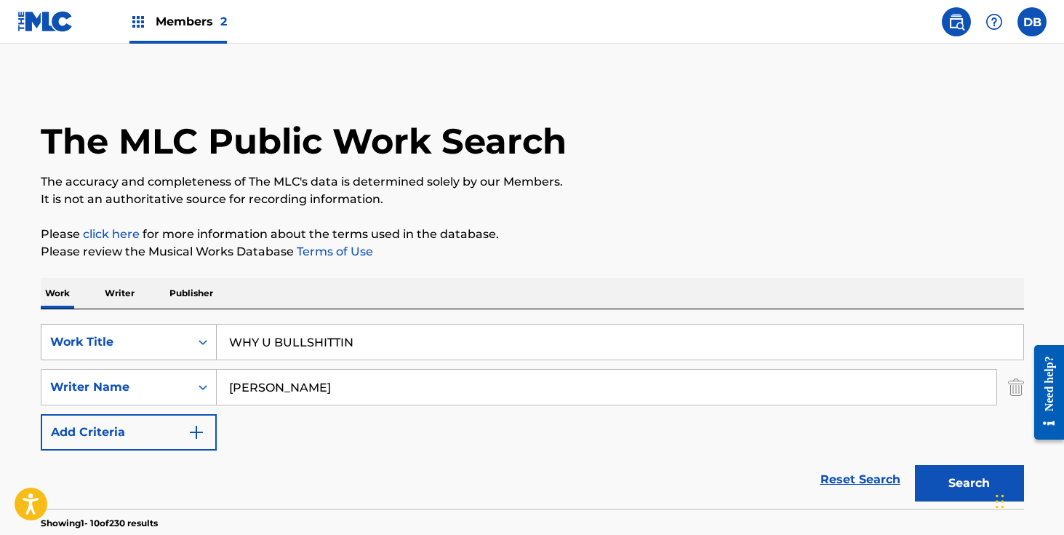
drag, startPoint x: 396, startPoint y: 333, endPoint x: 163, endPoint y: 327, distance: 232.9
click at [163, 327] on div "SearchWithCriteria3d12b105-d9a0-429c-b8aa-ca644ac3e0b1 Work Title WHY U BULLSHI…" at bounding box center [533, 342] width 984 height 36
drag, startPoint x: 365, startPoint y: 344, endPoint x: 207, endPoint y: 344, distance: 157.9
click at [208, 344] on div "SearchWithCriteria3d12b105-d9a0-429c-b8aa-ca644ac3e0b1 Work Title WHY U BULLSHI…" at bounding box center [533, 342] width 984 height 36
type input "I'd Rather Give You My Bitch"
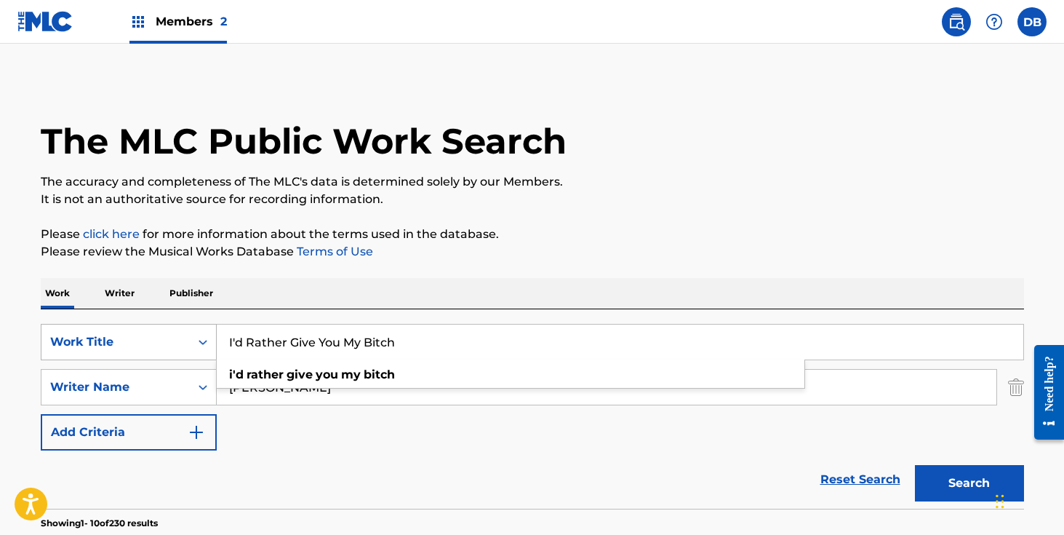
click at [915, 465] on button "Search" at bounding box center [969, 483] width 109 height 36
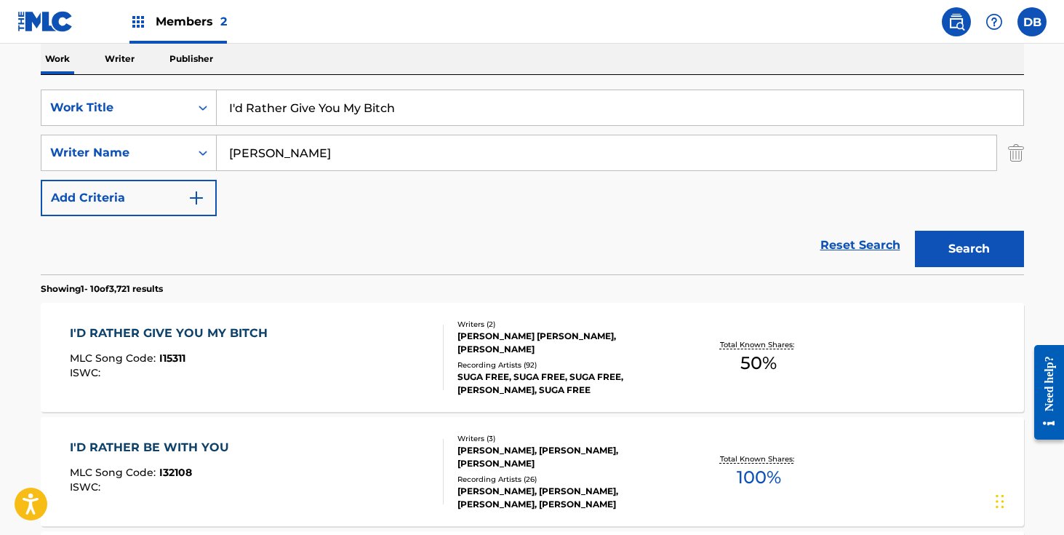
scroll to position [239, 0]
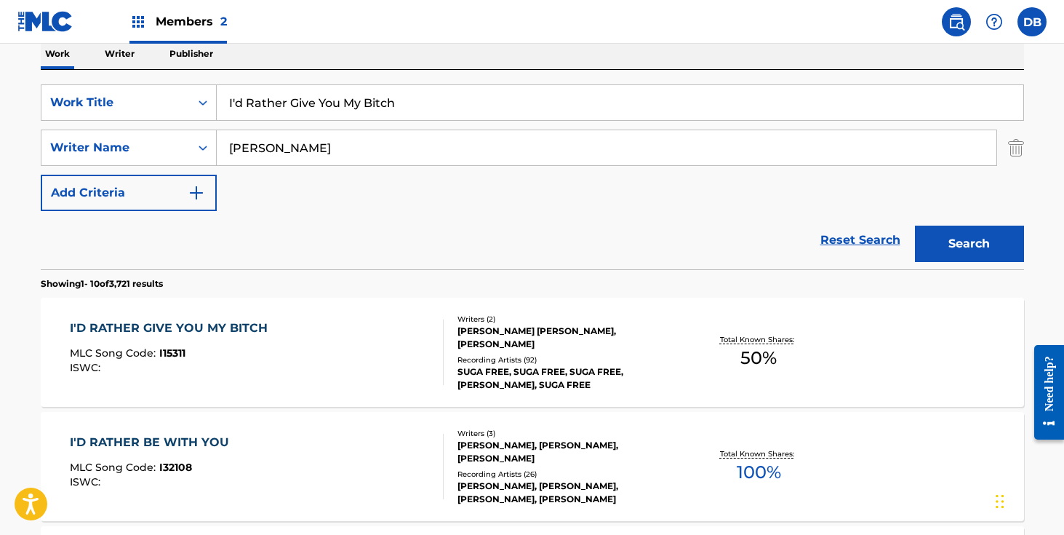
click at [552, 369] on div "SUGA FREE, SUGA FREE, SUGA FREE, [PERSON_NAME], SUGA FREE" at bounding box center [568, 378] width 220 height 26
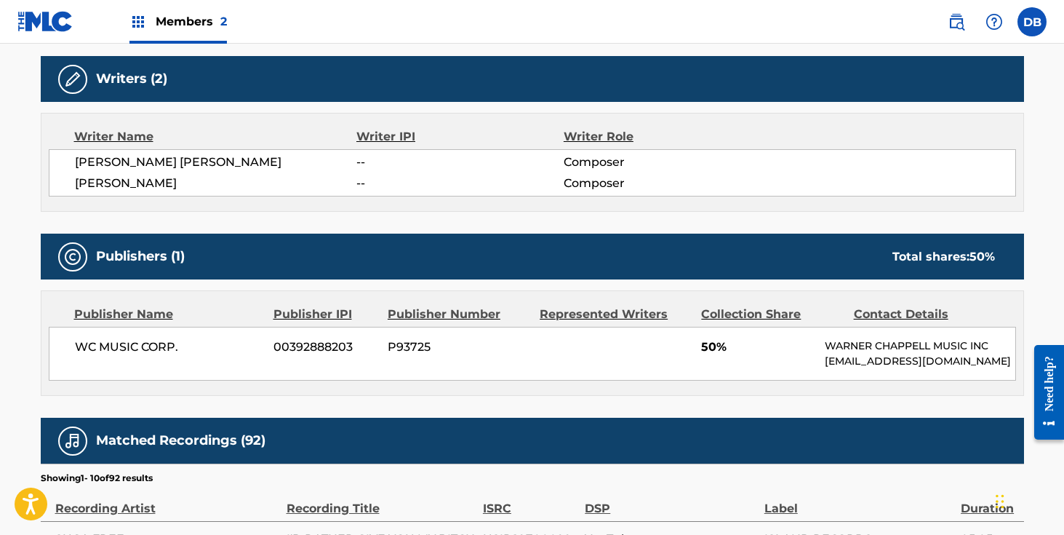
scroll to position [437, 0]
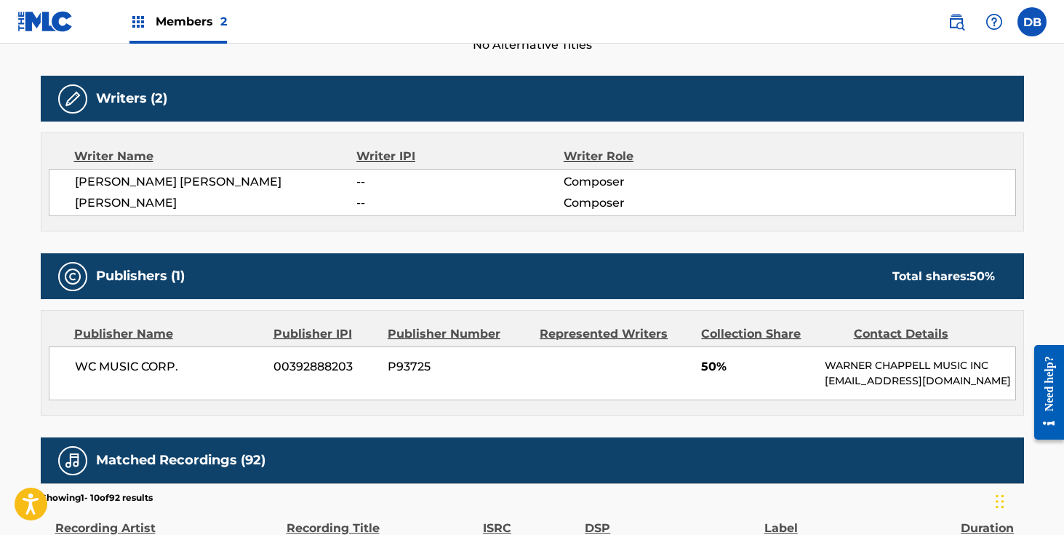
click at [197, 35] on div "Members 2" at bounding box center [179, 21] width 98 height 43
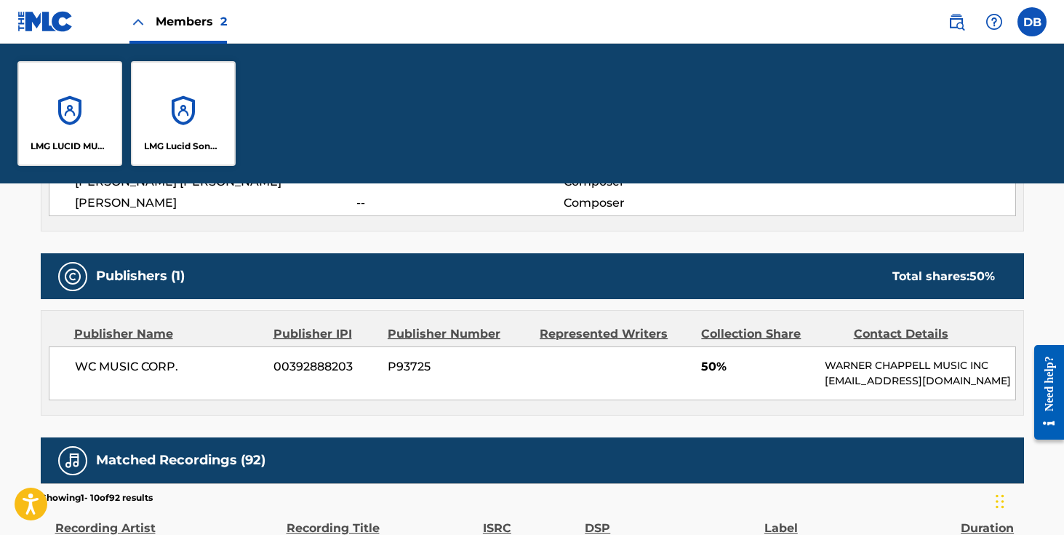
click at [205, 101] on div "LMG Lucid Songs (ASCAP)" at bounding box center [183, 113] width 105 height 105
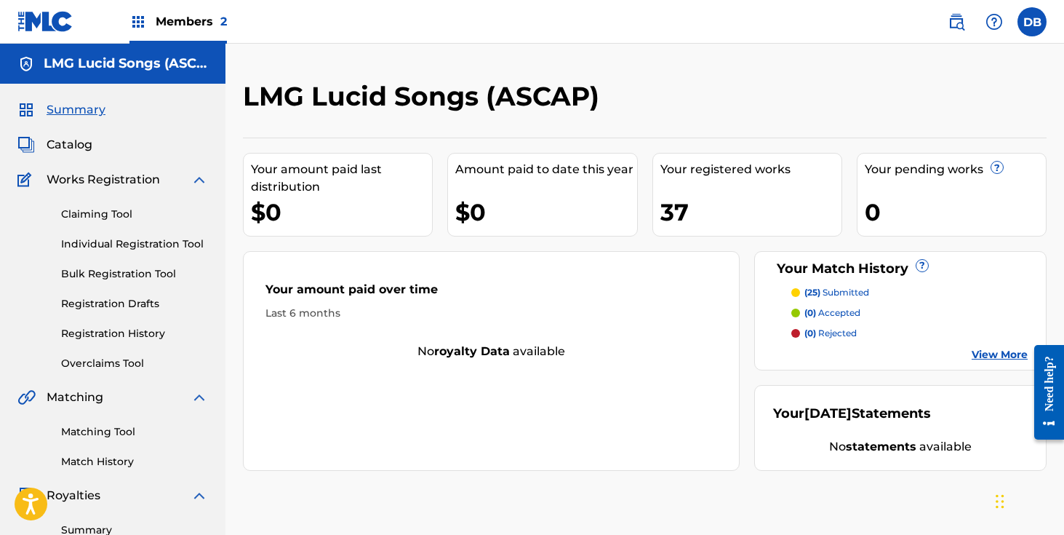
click at [75, 149] on span "Catalog" at bounding box center [70, 144] width 46 height 17
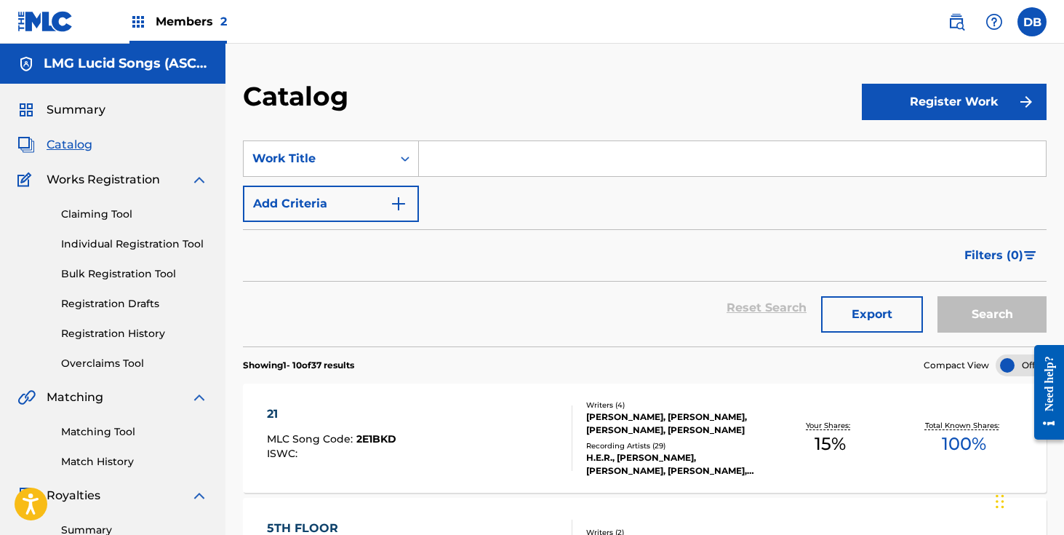
click at [72, 106] on span "Summary" at bounding box center [76, 109] width 59 height 17
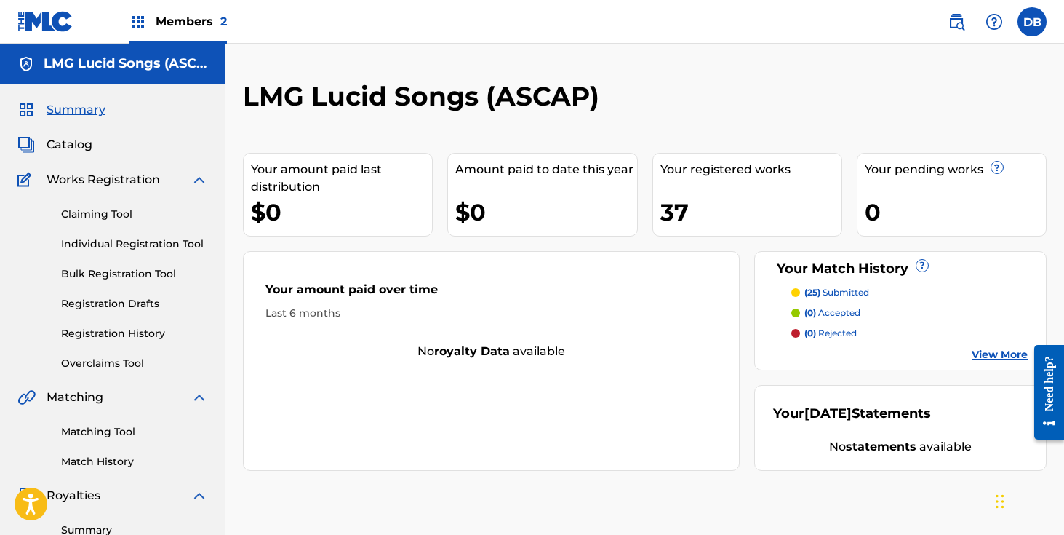
click at [158, 24] on span "Members 2" at bounding box center [191, 21] width 71 height 17
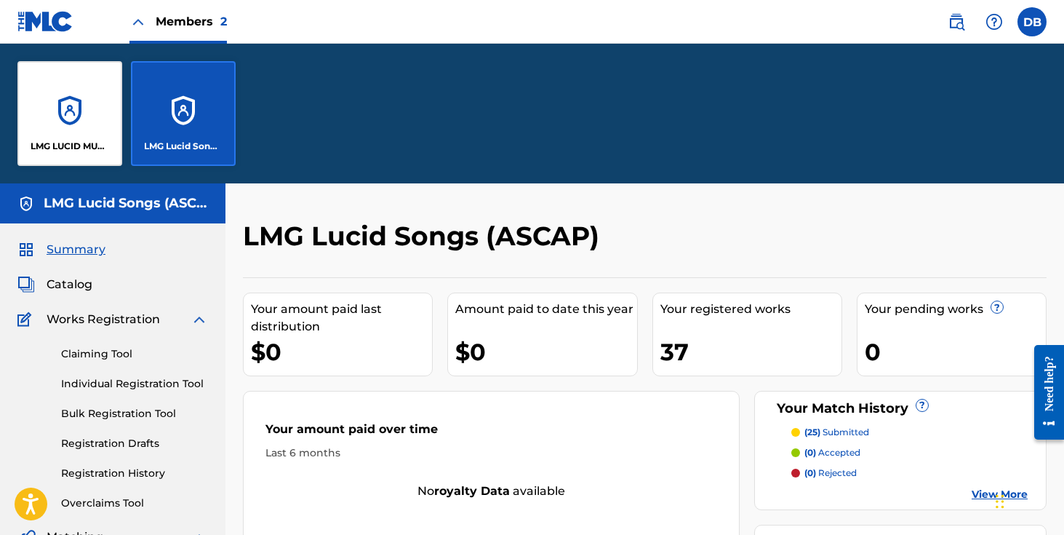
click at [102, 79] on div "LMG LUCID MUSIC" at bounding box center [69, 113] width 105 height 105
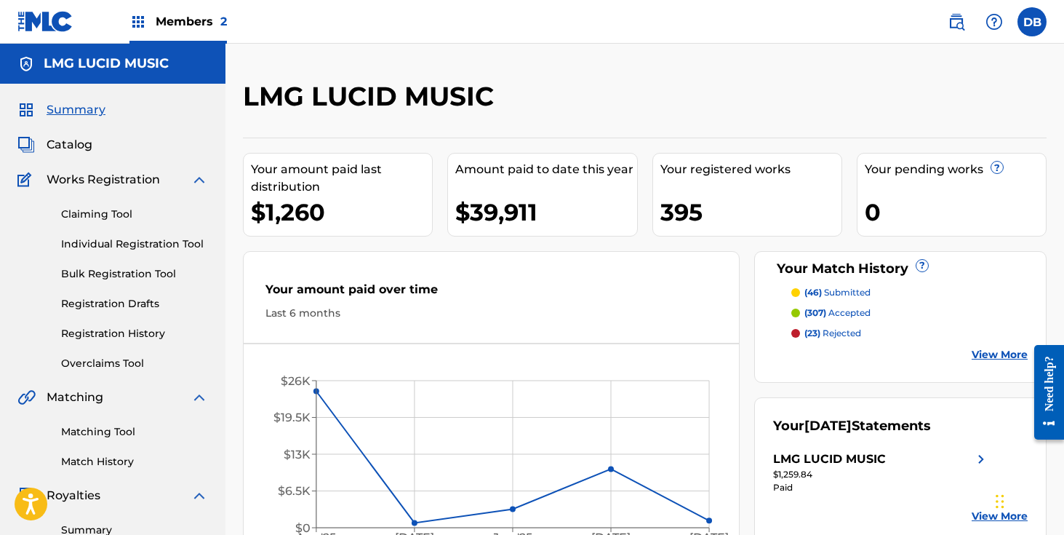
click at [949, 30] on img at bounding box center [956, 21] width 17 height 17
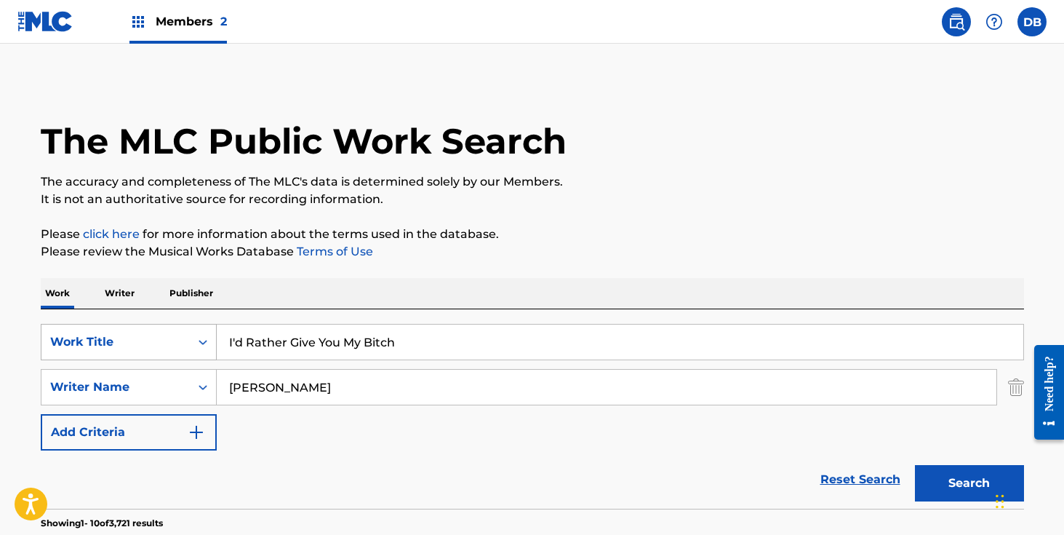
drag, startPoint x: 465, startPoint y: 344, endPoint x: 151, endPoint y: 343, distance: 314.3
click at [151, 343] on div "SearchWithCriteria3d12b105-d9a0-429c-b8aa-ca644ac3e0b1 Work Title I'd Rather Gi…" at bounding box center [533, 342] width 984 height 36
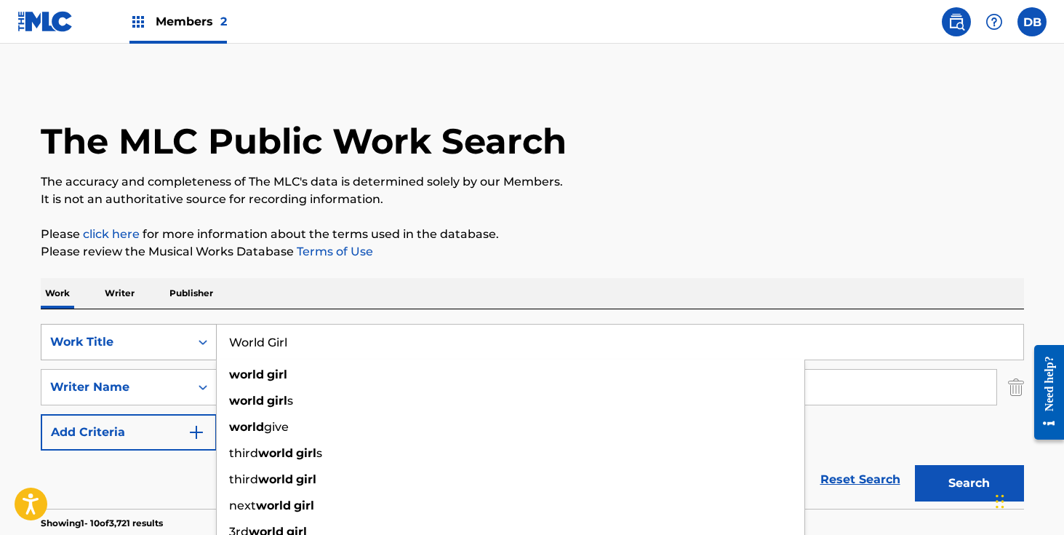
type input "World Girl"
click at [915, 465] on button "Search" at bounding box center [969, 483] width 109 height 36
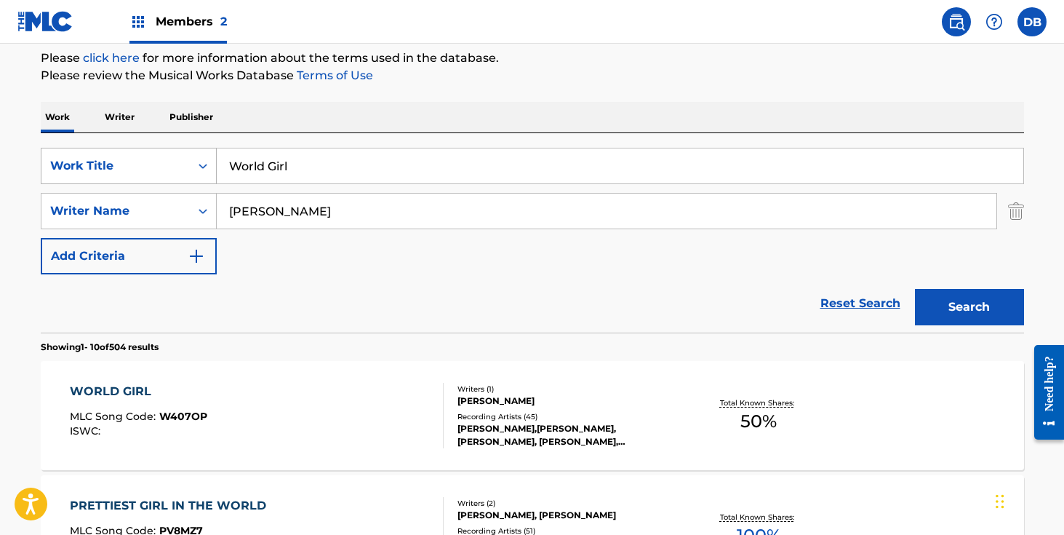
scroll to position [346, 0]
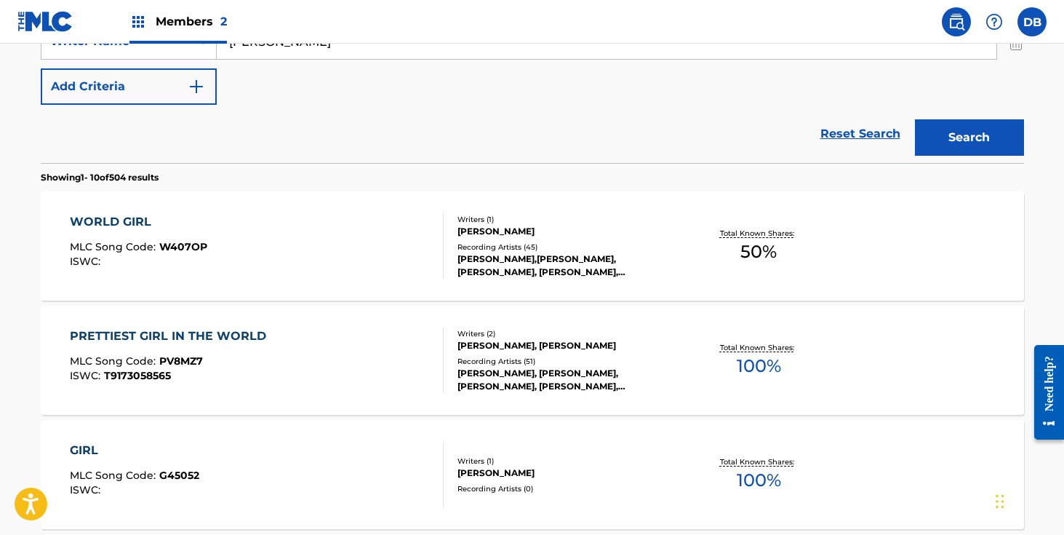
click at [637, 264] on div "[PERSON_NAME],[PERSON_NAME], [PERSON_NAME], [PERSON_NAME], [PERSON_NAME], [PERS…" at bounding box center [568, 265] width 220 height 26
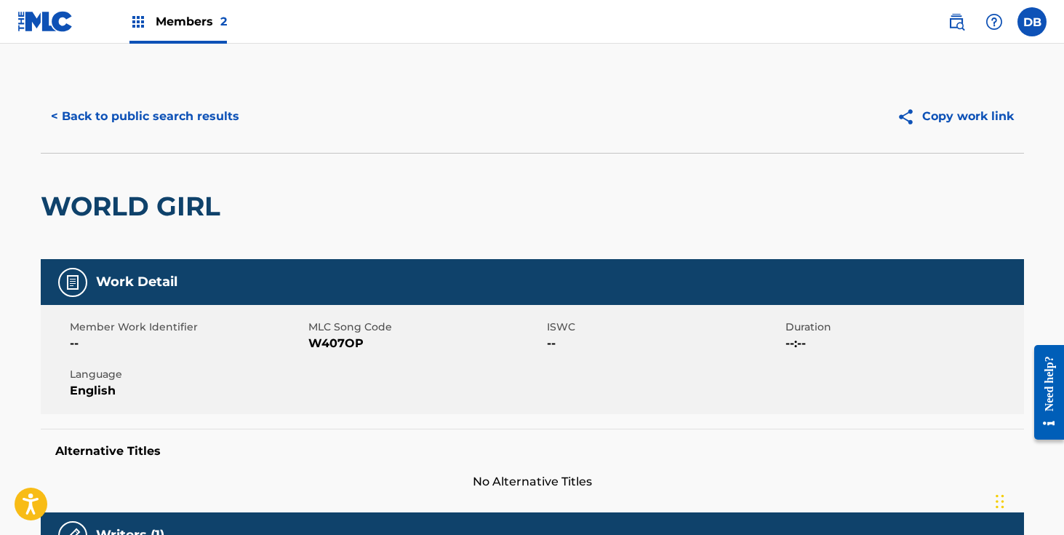
click at [196, 126] on button "< Back to public search results" at bounding box center [145, 116] width 209 height 36
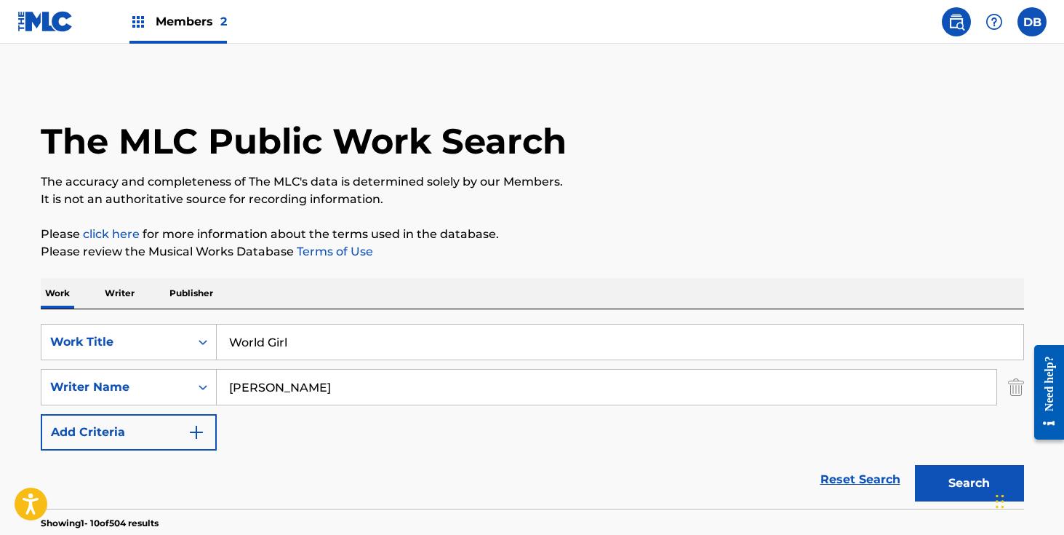
drag, startPoint x: 254, startPoint y: 352, endPoint x: 226, endPoint y: 352, distance: 28.4
click at [226, 352] on input "World Girl" at bounding box center [620, 342] width 807 height 35
click at [286, 341] on input "World Girl" at bounding box center [620, 342] width 807 height 35
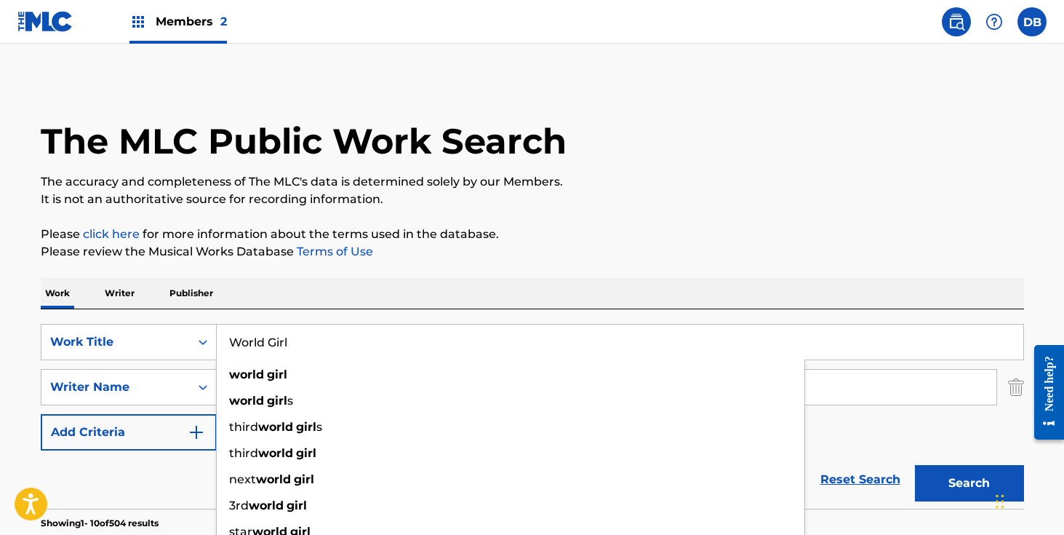
click at [286, 341] on input "World Girl" at bounding box center [620, 342] width 807 height 35
click at [915, 465] on button "Search" at bounding box center [969, 483] width 109 height 36
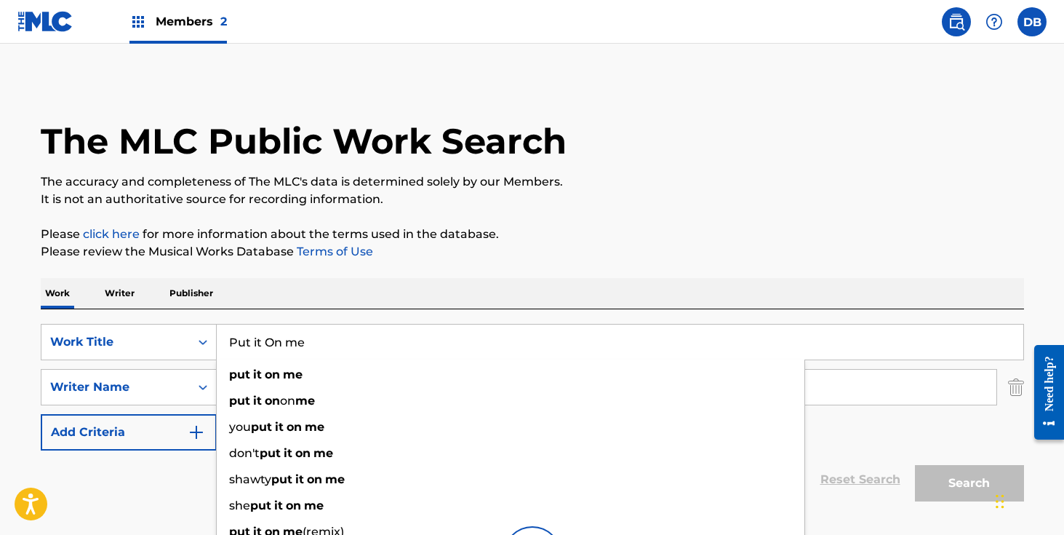
scroll to position [5, 0]
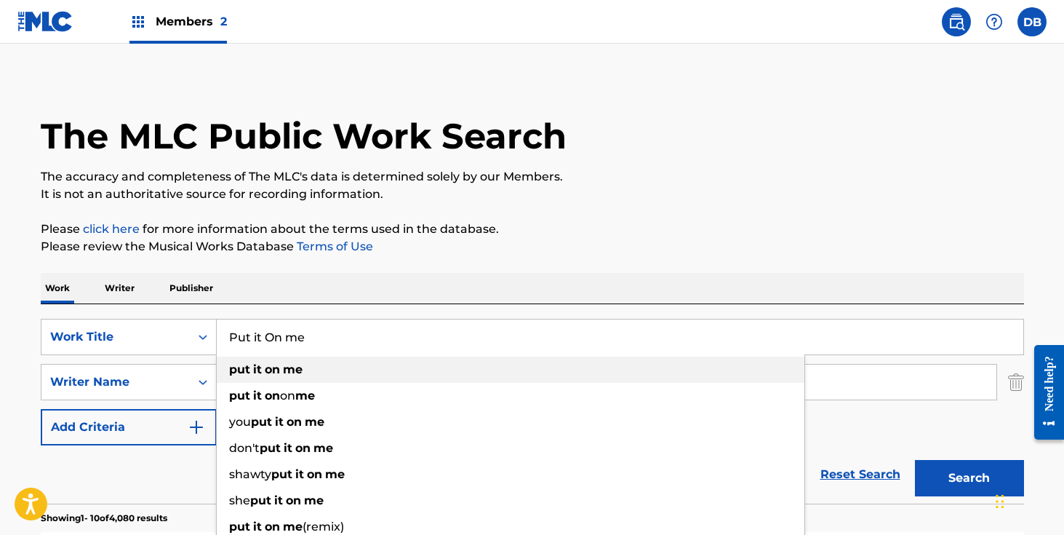
click at [365, 364] on div "put it on me" at bounding box center [511, 370] width 588 height 26
type input "put it on me"
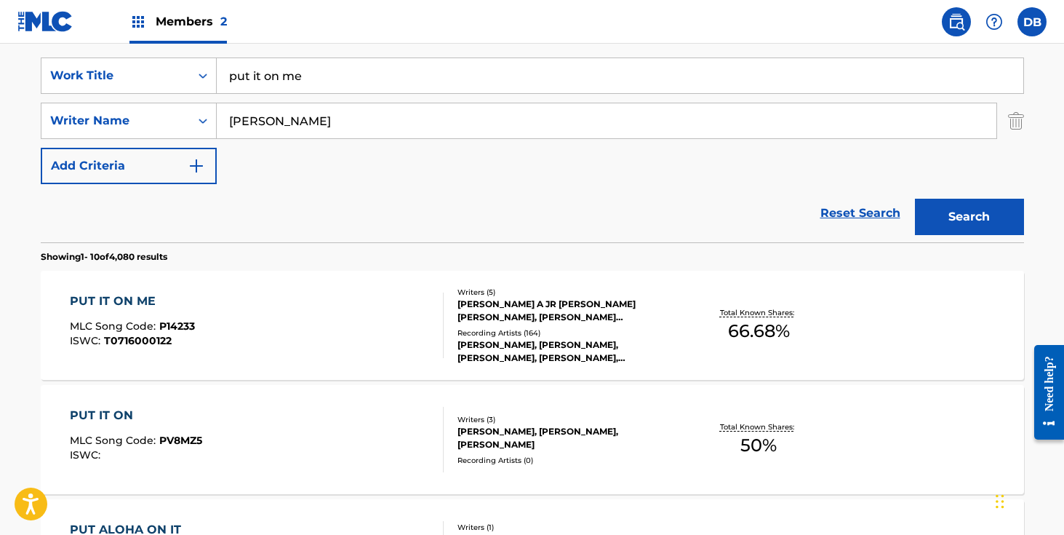
scroll to position [271, 0]
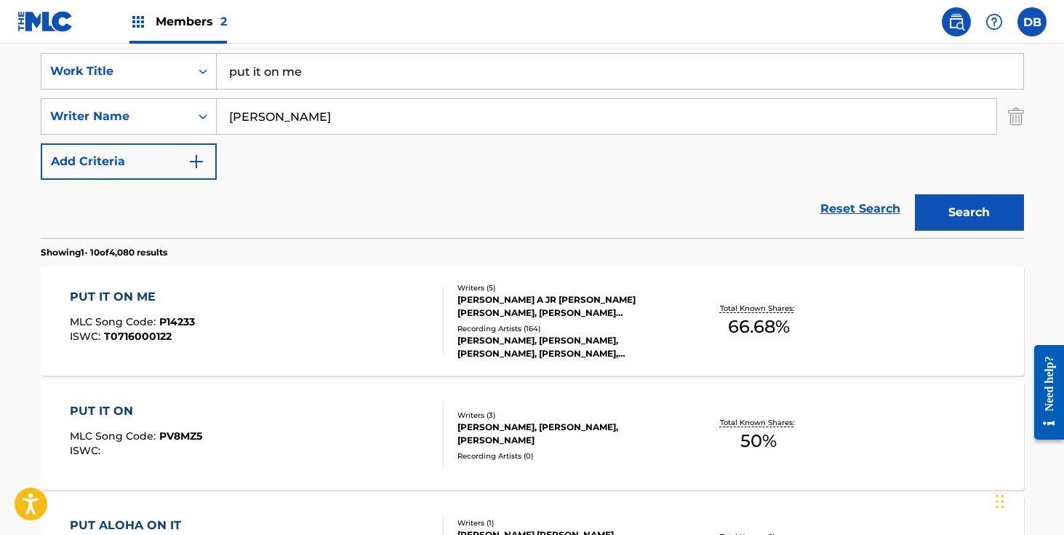
click at [538, 334] on div "Recording Artists ( 164 )" at bounding box center [568, 328] width 220 height 11
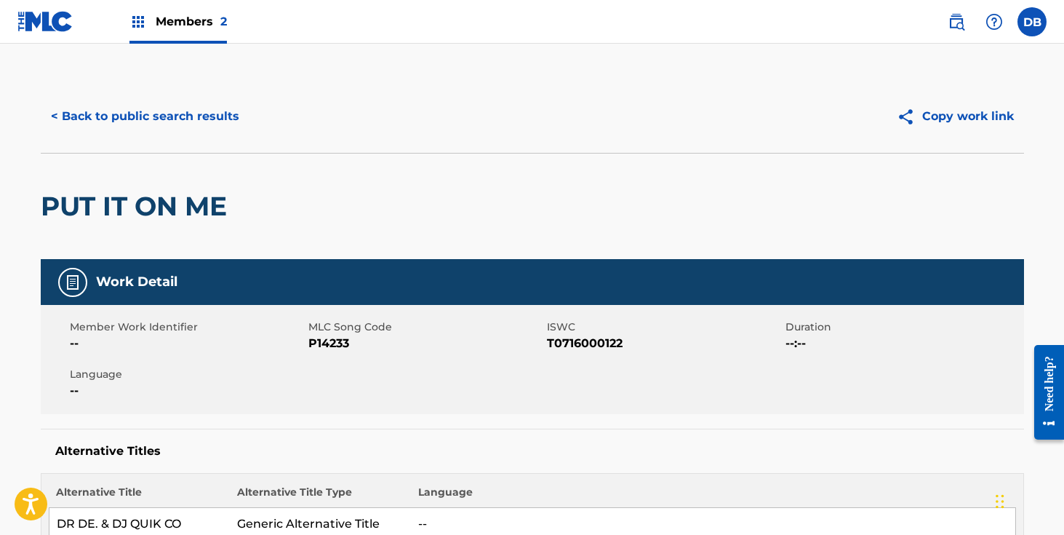
click at [191, 124] on button "< Back to public search results" at bounding box center [145, 116] width 209 height 36
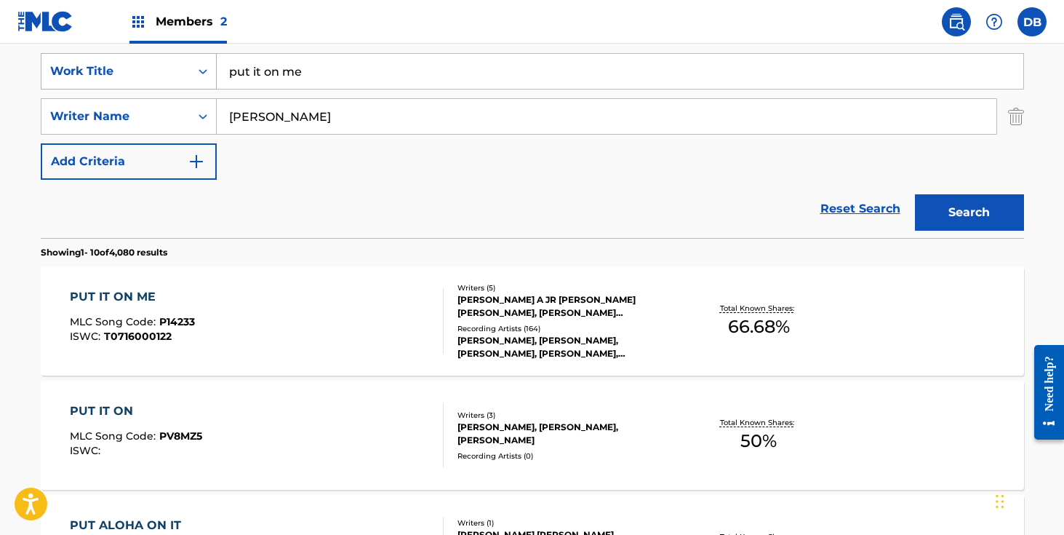
drag, startPoint x: 314, startPoint y: 69, endPoint x: 202, endPoint y: 69, distance: 112.8
click at [202, 69] on div "SearchWithCriteria3d12b105-d9a0-429c-b8aa-ca644ac3e0b1 Work Title put it on me" at bounding box center [533, 71] width 984 height 36
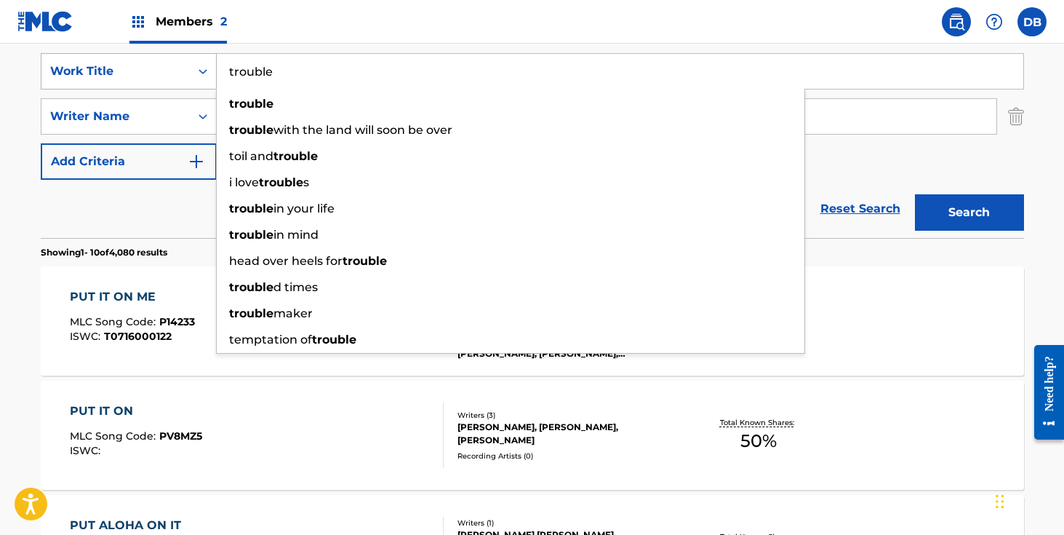
type input "trouble"
click at [915, 194] on button "Search" at bounding box center [969, 212] width 109 height 36
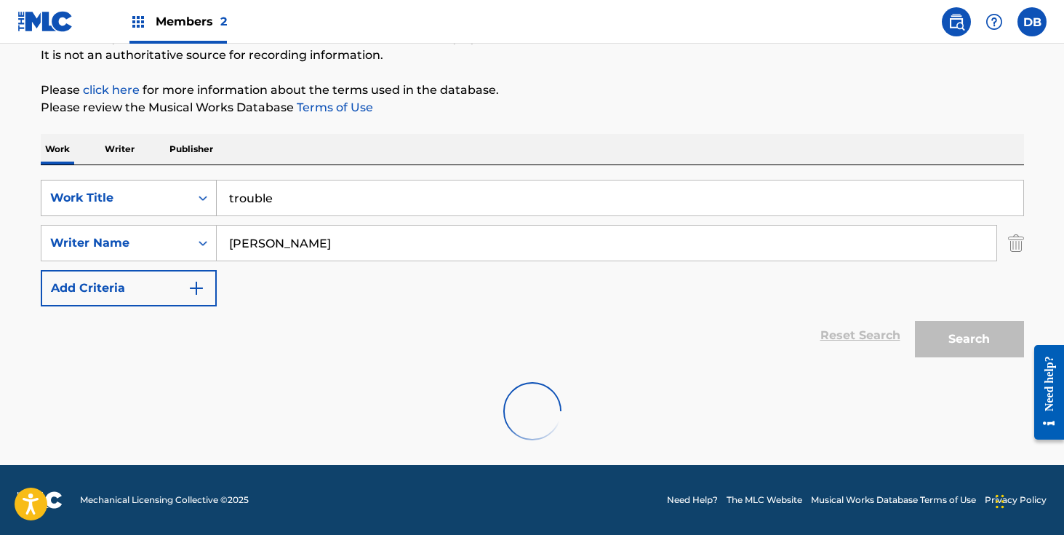
scroll to position [144, 0]
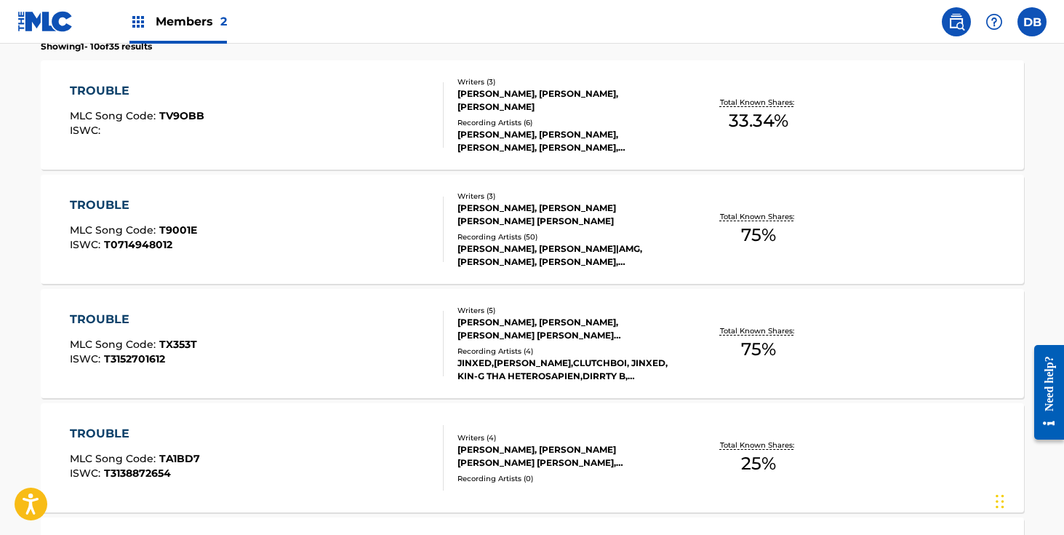
scroll to position [507, 0]
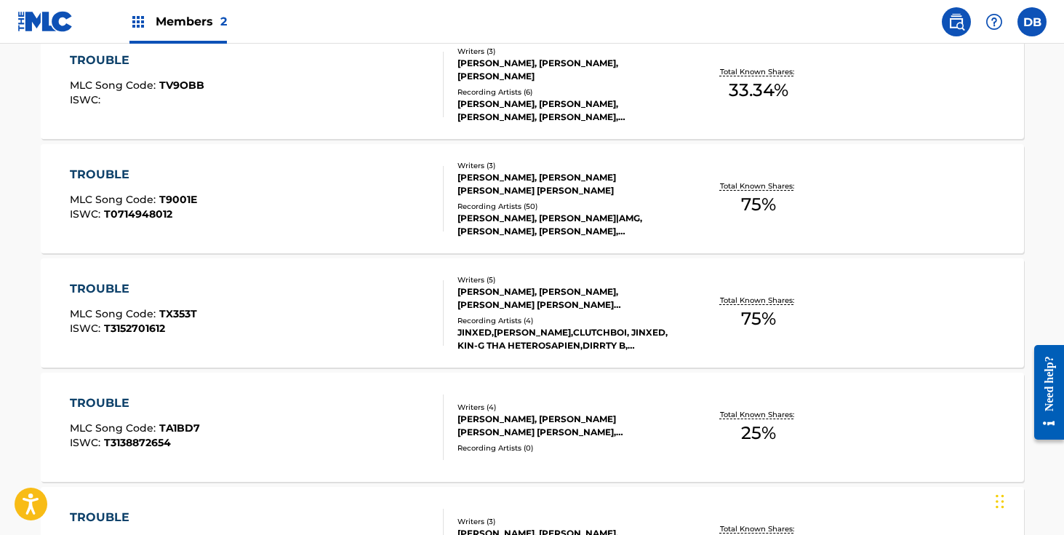
click at [533, 223] on div "[PERSON_NAME], [PERSON_NAME]|AMG, [PERSON_NAME], [PERSON_NAME], [PERSON_NAME]" at bounding box center [568, 225] width 220 height 26
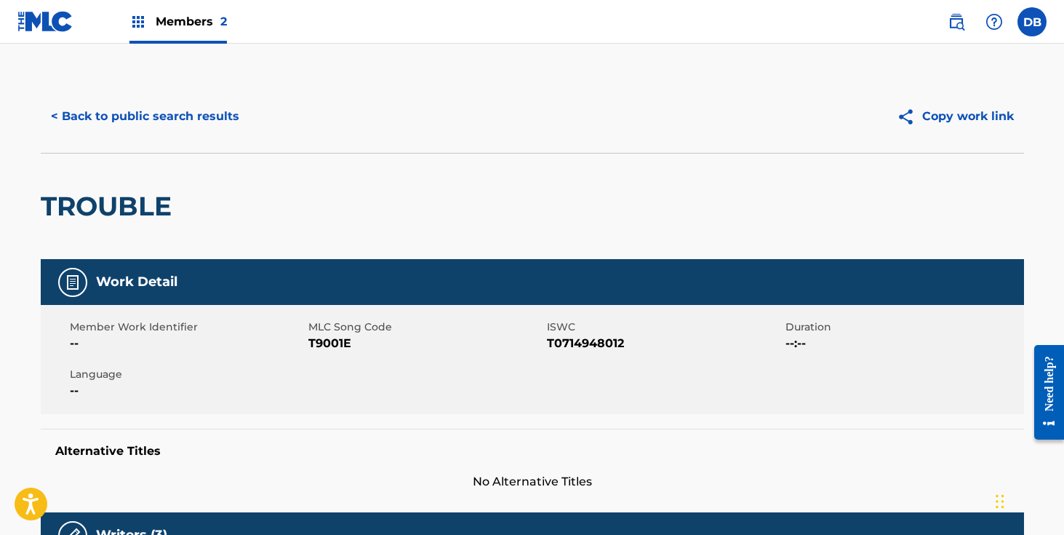
click at [224, 109] on button "< Back to public search results" at bounding box center [145, 116] width 209 height 36
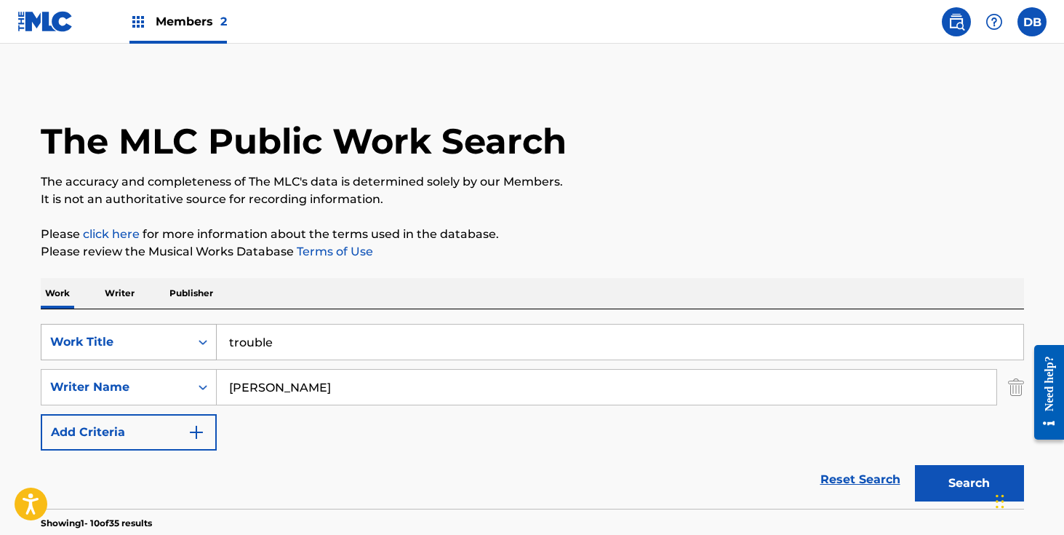
drag, startPoint x: 304, startPoint y: 346, endPoint x: 207, endPoint y: 346, distance: 96.8
click at [207, 346] on div "SearchWithCriteria3d12b105-d9a0-429c-b8aa-ca644ac3e0b1 Work Title trouble" at bounding box center [533, 342] width 984 height 36
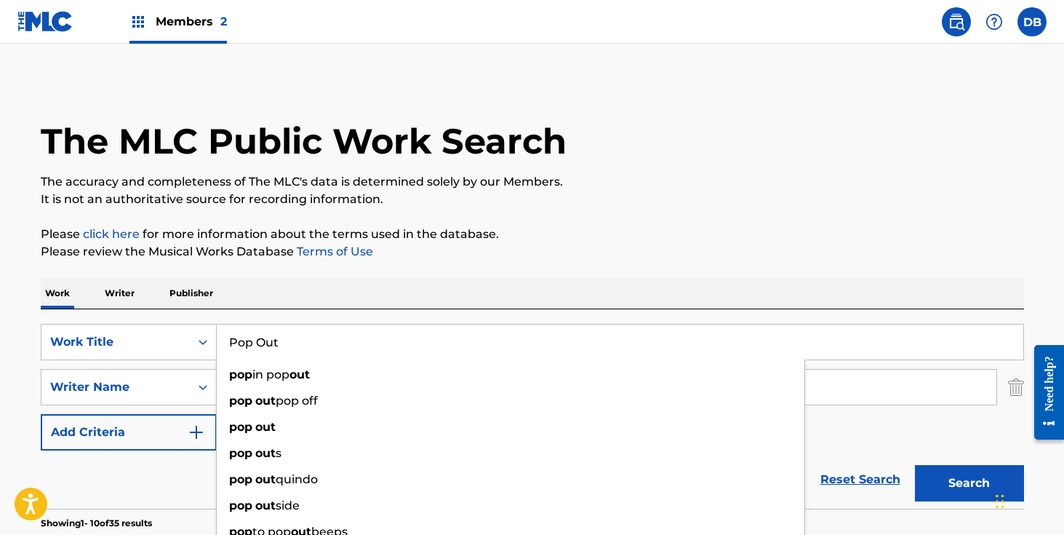
type input "Pop Out"
click at [405, 298] on div "Work Writer Publisher" at bounding box center [533, 293] width 984 height 31
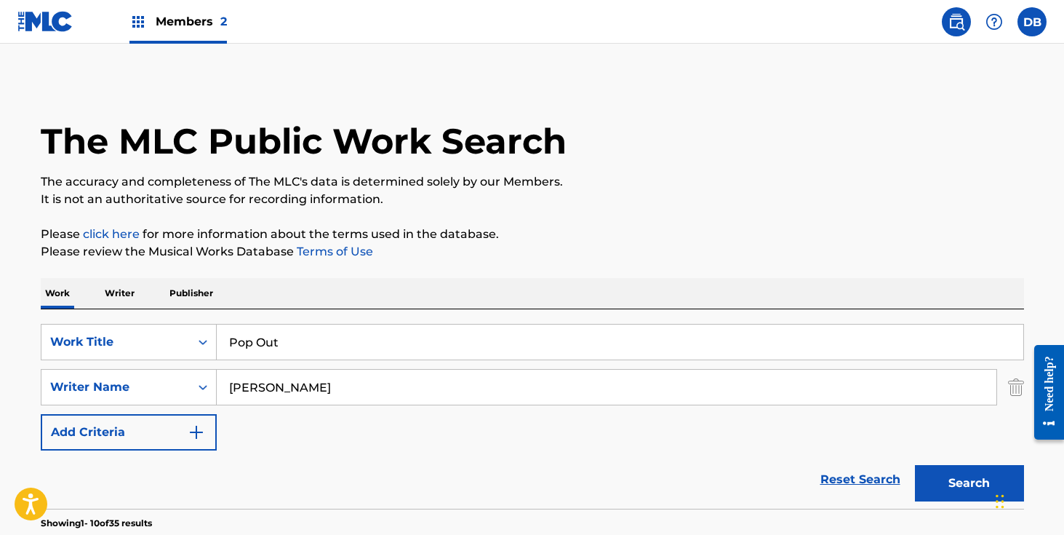
drag, startPoint x: 246, startPoint y: 391, endPoint x: 218, endPoint y: 391, distance: 28.4
click at [218, 391] on input "[PERSON_NAME]" at bounding box center [607, 387] width 780 height 35
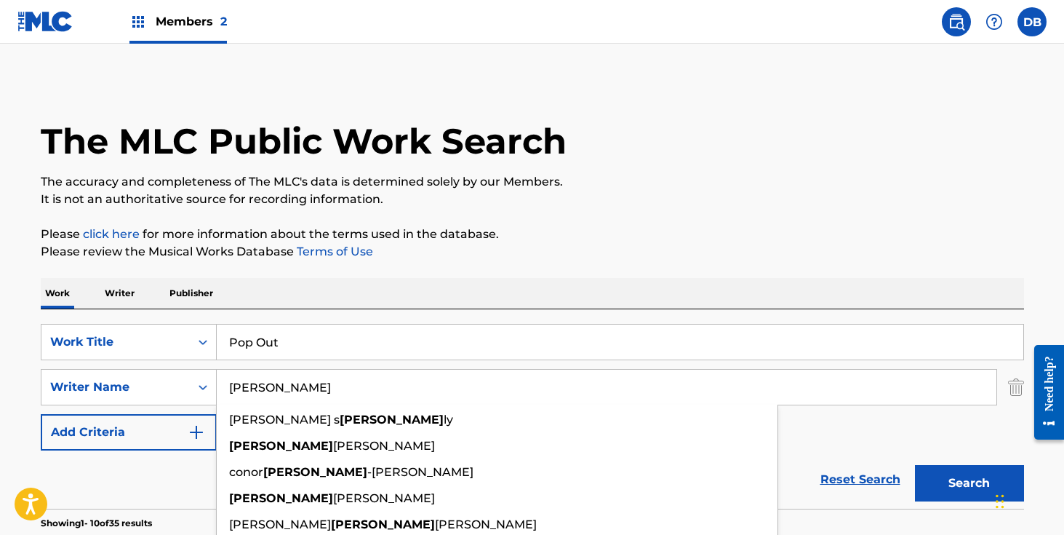
paste input "[URL][DOMAIN_NAME]"
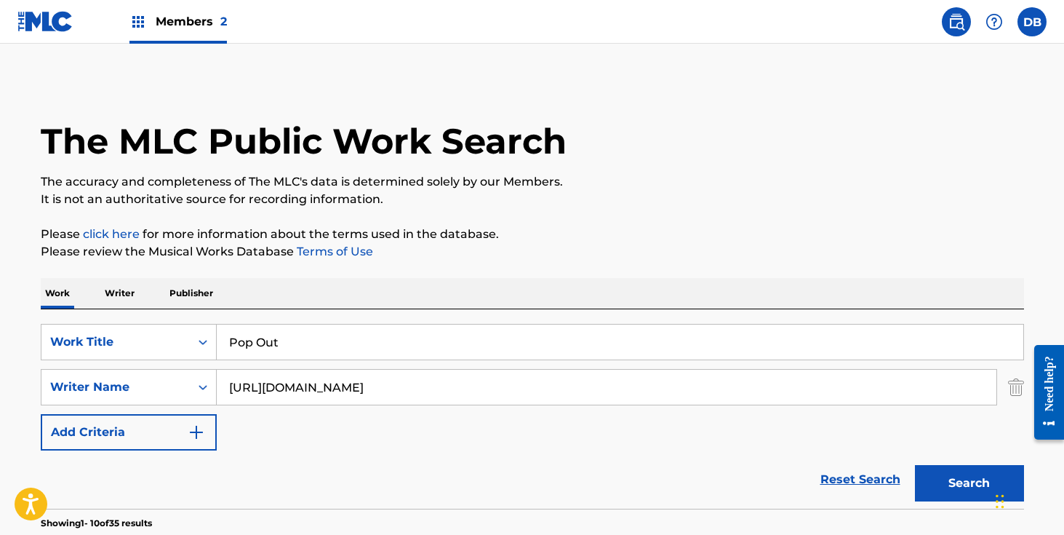
click at [362, 378] on input "[URL][DOMAIN_NAME]" at bounding box center [607, 387] width 780 height 35
click at [369, 390] on input "[URL][DOMAIN_NAME]" at bounding box center [607, 387] width 780 height 35
drag, startPoint x: 740, startPoint y: 386, endPoint x: 167, endPoint y: 348, distance: 573.9
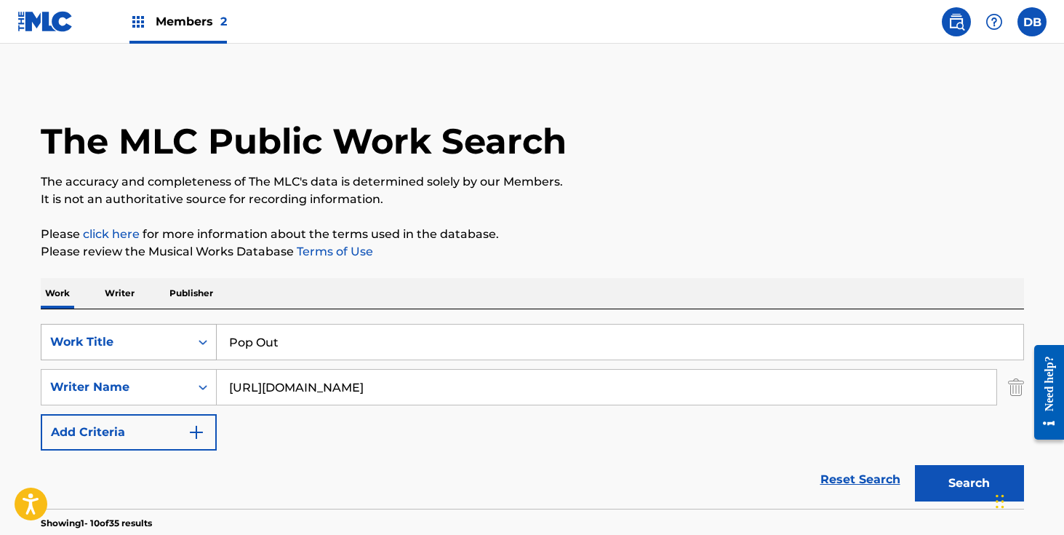
click at [167, 347] on div "SearchWithCriteria3d12b105-d9a0-429c-b8aa-ca644ac3e0b1 Work Title Pop Out Searc…" at bounding box center [533, 387] width 984 height 127
click at [915, 465] on button "Search" at bounding box center [969, 483] width 109 height 36
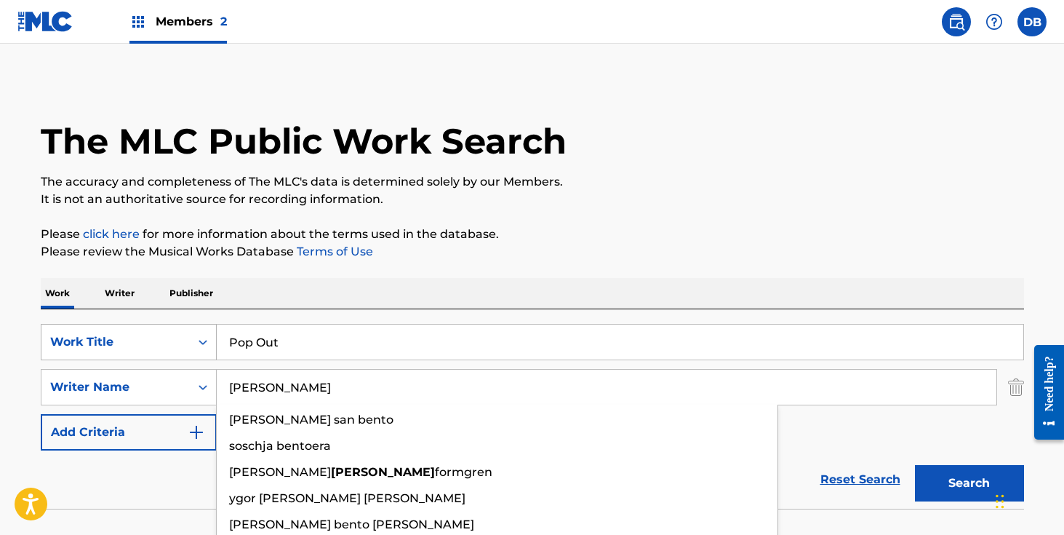
click at [915, 465] on button "Search" at bounding box center [969, 483] width 109 height 36
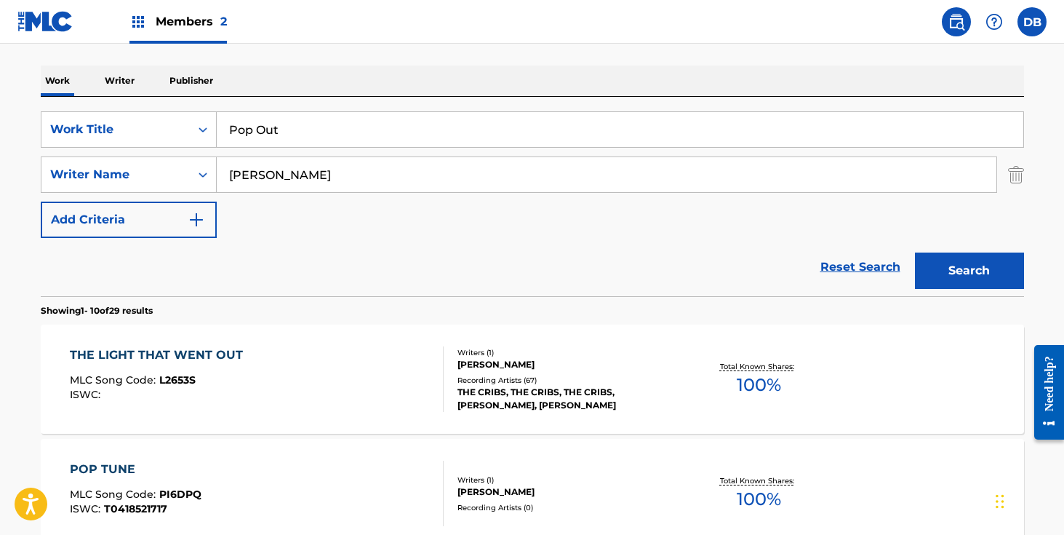
scroll to position [201, 0]
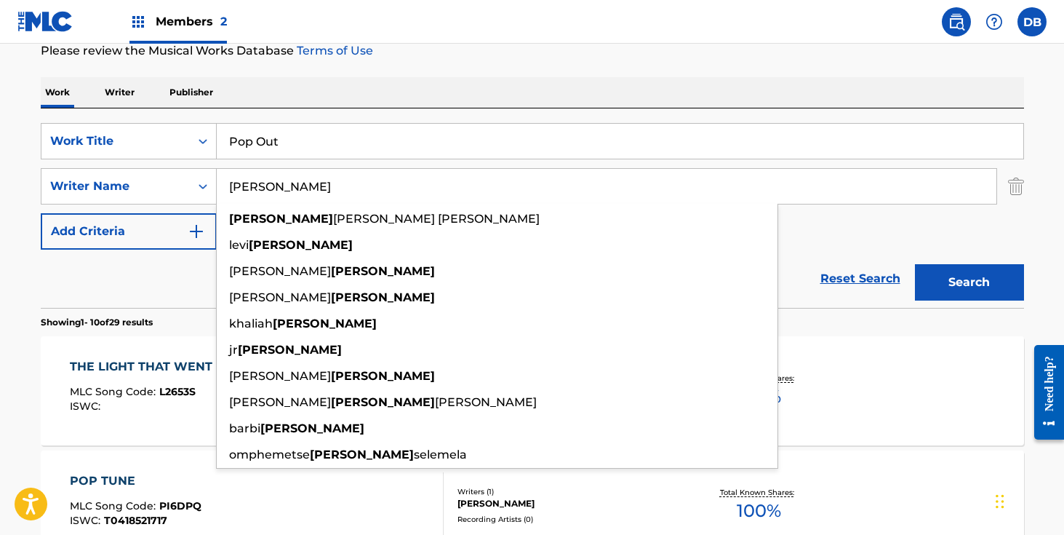
click at [354, 98] on div "Work Writer Publisher" at bounding box center [533, 92] width 984 height 31
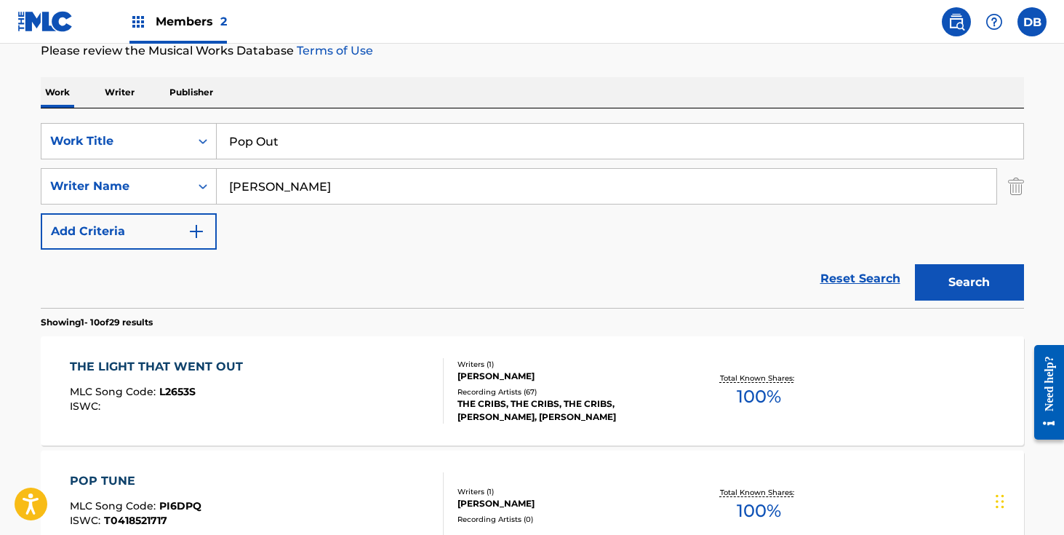
drag, startPoint x: 293, startPoint y: 194, endPoint x: 236, endPoint y: 194, distance: 56.8
click at [236, 194] on input "[PERSON_NAME]" at bounding box center [607, 186] width 780 height 35
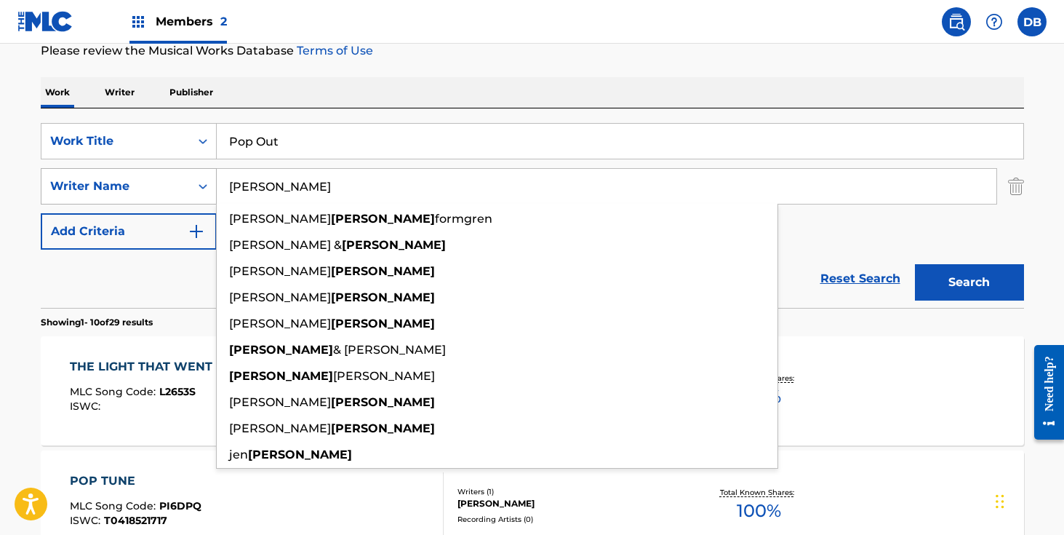
drag, startPoint x: 274, startPoint y: 191, endPoint x: 172, endPoint y: 191, distance: 101.1
click at [172, 191] on div "SearchWithCriteria470d3e33-d765-4266-bcff-669b5dbb3715 Writer Name [PERSON_NAME…" at bounding box center [533, 186] width 984 height 36
paste input "[URL][DOMAIN_NAME]"
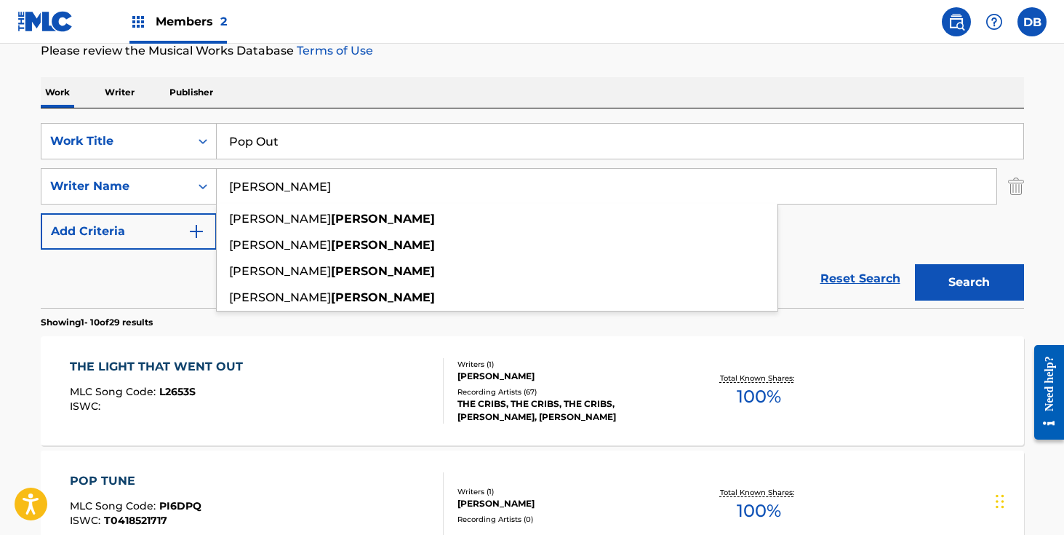
type input "[PERSON_NAME]"
click at [915, 264] on button "Search" at bounding box center [969, 282] width 109 height 36
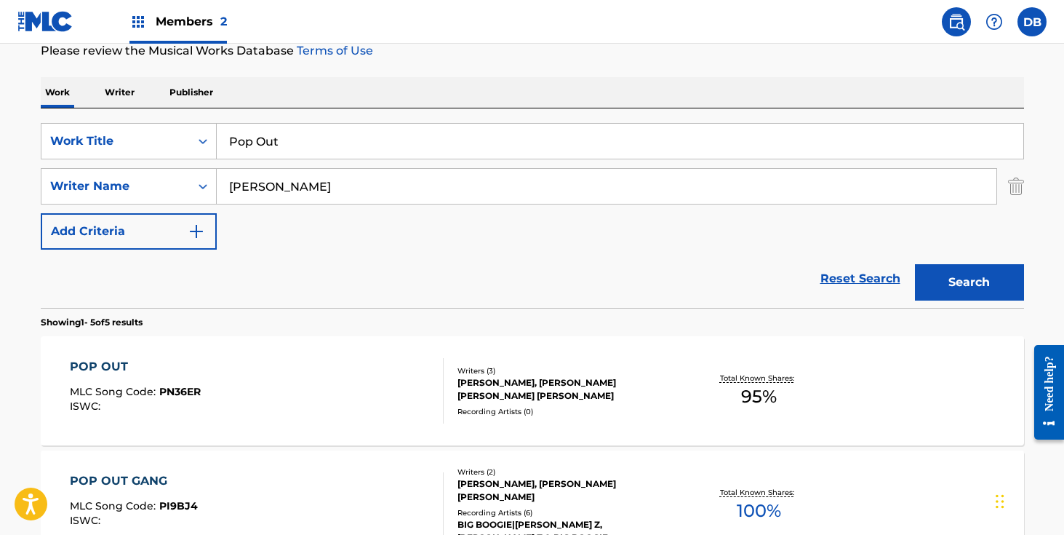
click at [522, 386] on div "[PERSON_NAME], [PERSON_NAME] [PERSON_NAME] [PERSON_NAME]" at bounding box center [568, 389] width 220 height 26
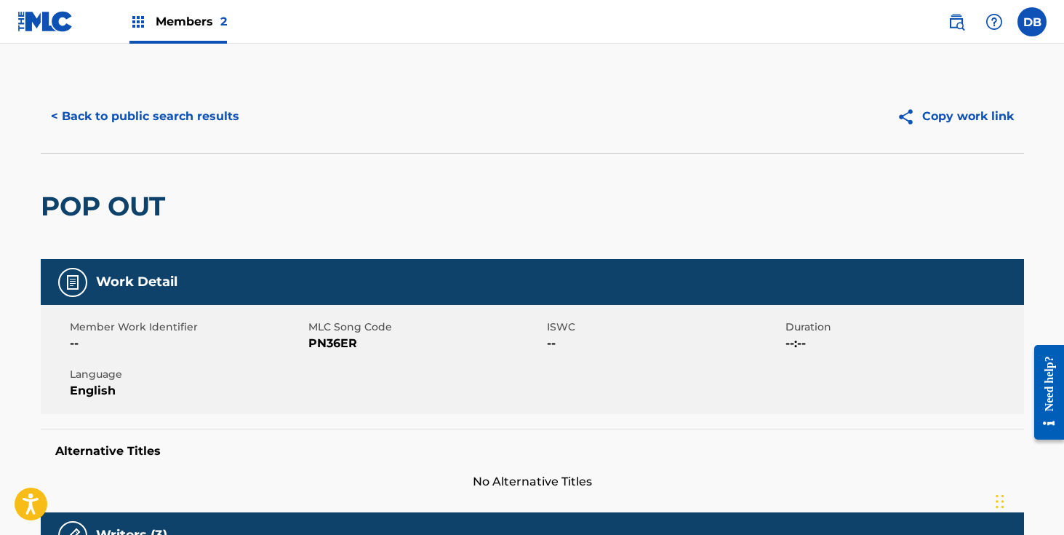
click at [218, 126] on button "< Back to public search results" at bounding box center [145, 116] width 209 height 36
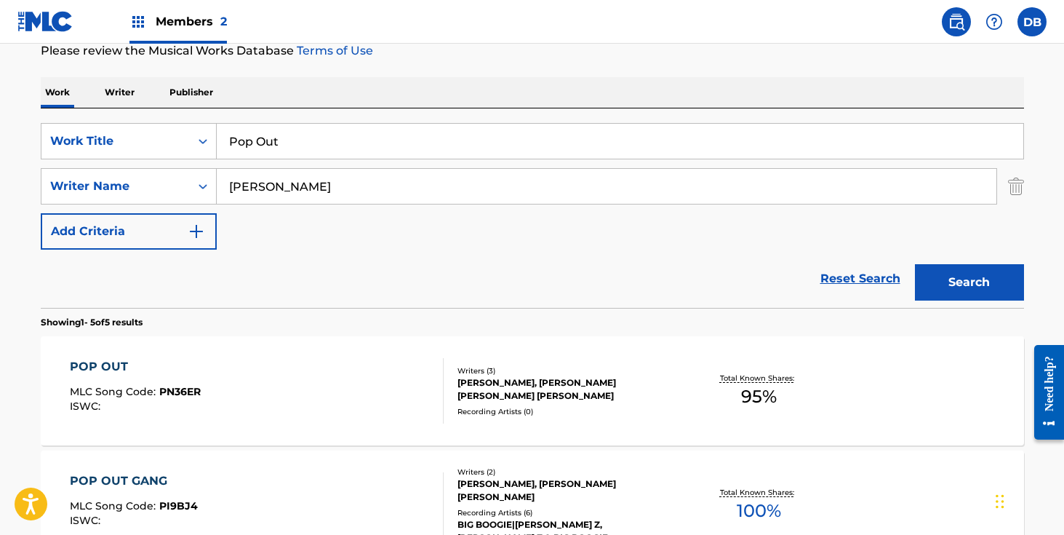
drag, startPoint x: 333, startPoint y: 147, endPoint x: 229, endPoint y: 147, distance: 103.3
click at [229, 147] on input "Pop Out" at bounding box center [620, 141] width 807 height 35
type input "BOP"
click at [915, 264] on button "Search" at bounding box center [969, 282] width 109 height 36
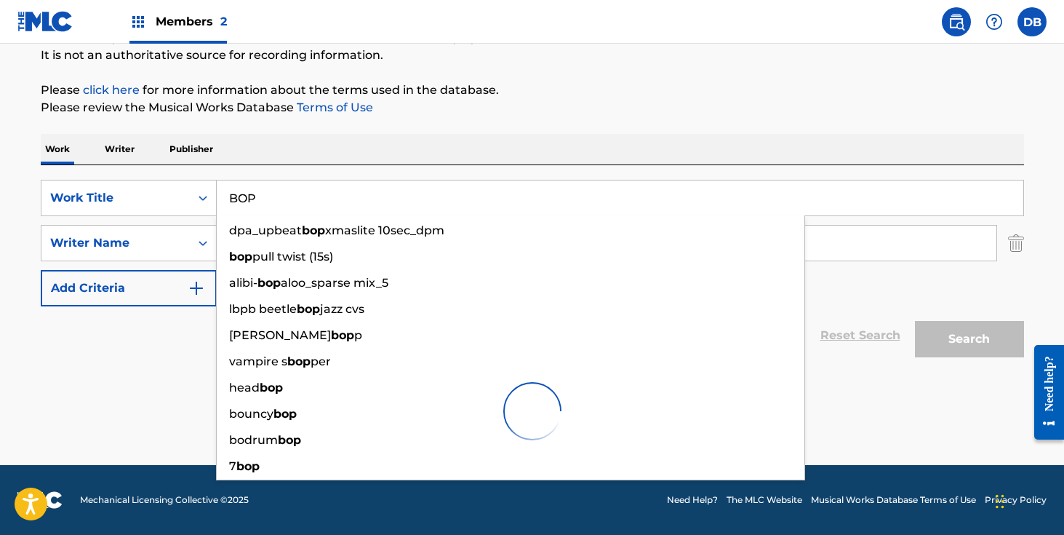
scroll to position [144, 0]
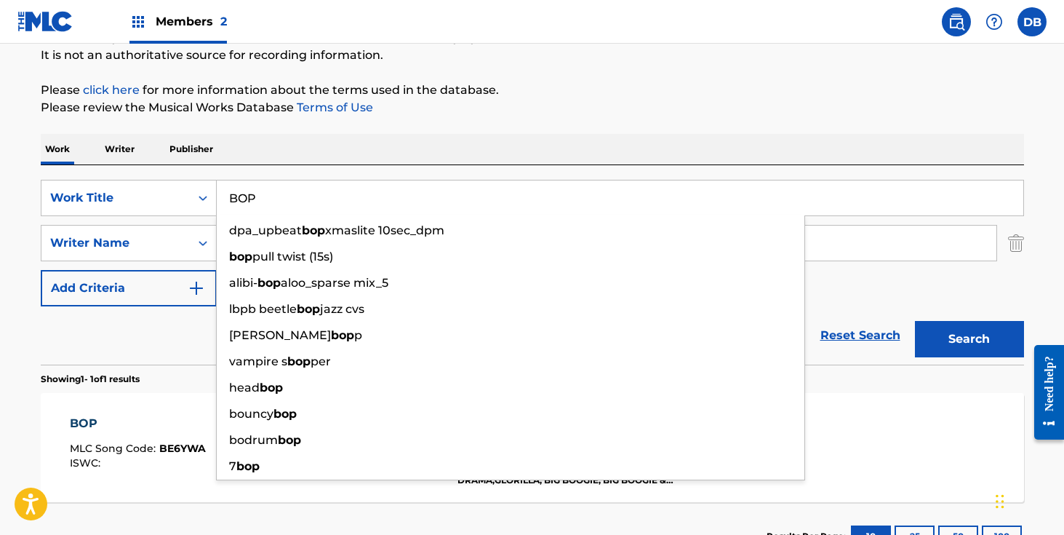
click at [496, 139] on div "Work Writer Publisher" at bounding box center [533, 149] width 984 height 31
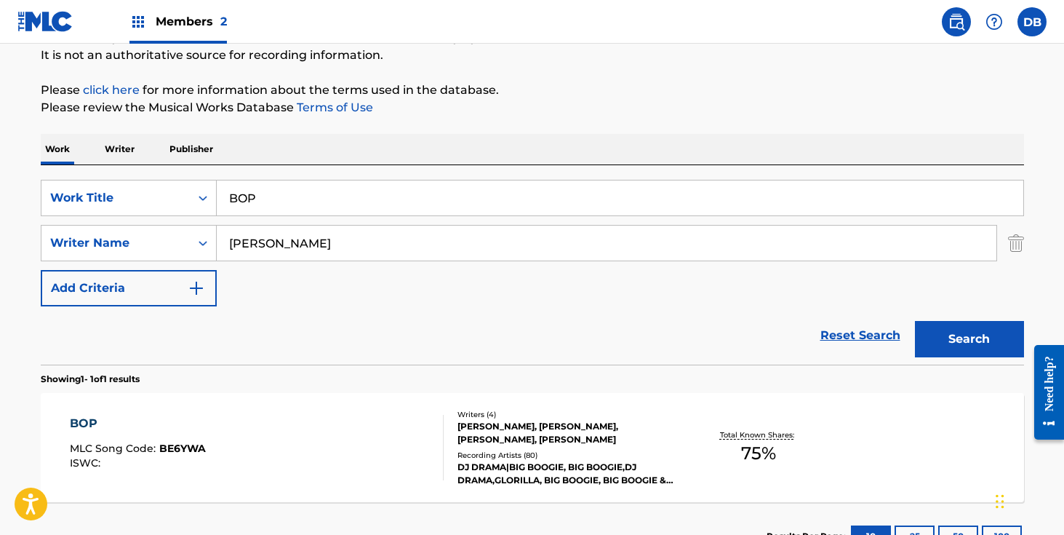
click at [586, 450] on div "Recording Artists ( 80 )" at bounding box center [568, 455] width 220 height 11
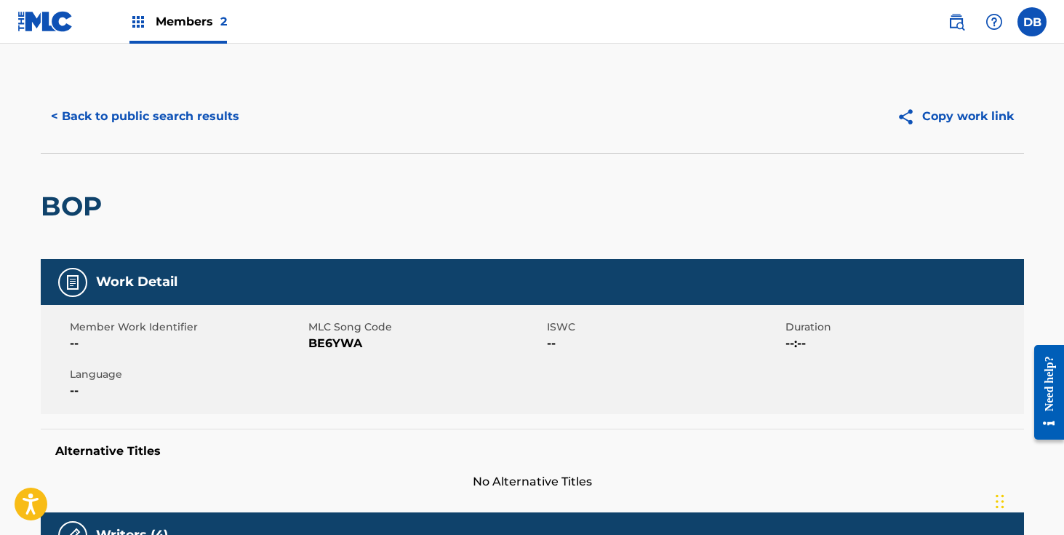
click at [111, 119] on button "< Back to public search results" at bounding box center [145, 116] width 209 height 36
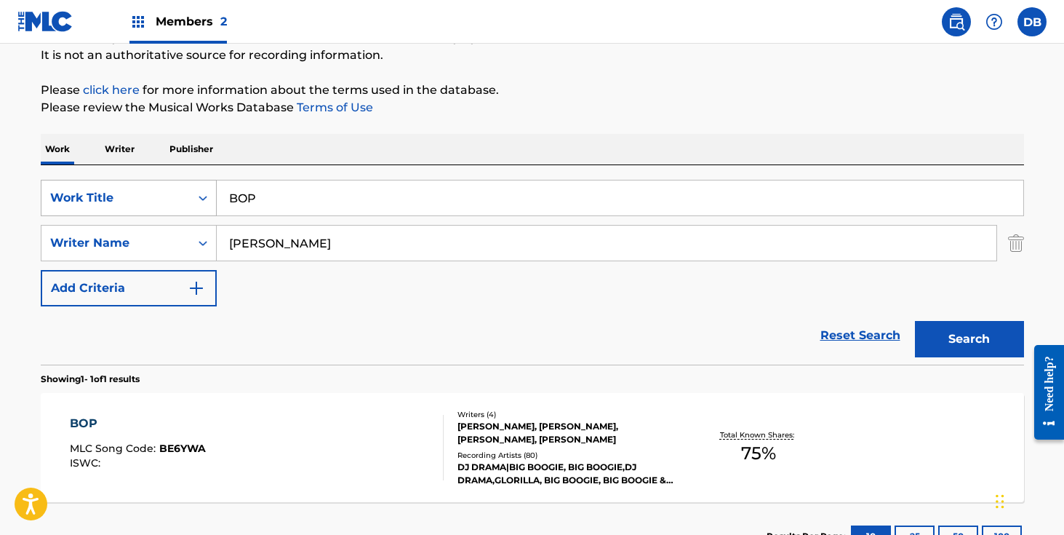
drag, startPoint x: 277, startPoint y: 201, endPoint x: 204, endPoint y: 201, distance: 72.8
click at [204, 201] on div "SearchWithCriteria3d12b105-d9a0-429c-b8aa-ca644ac3e0b1 Work Title BOP" at bounding box center [533, 198] width 984 height 36
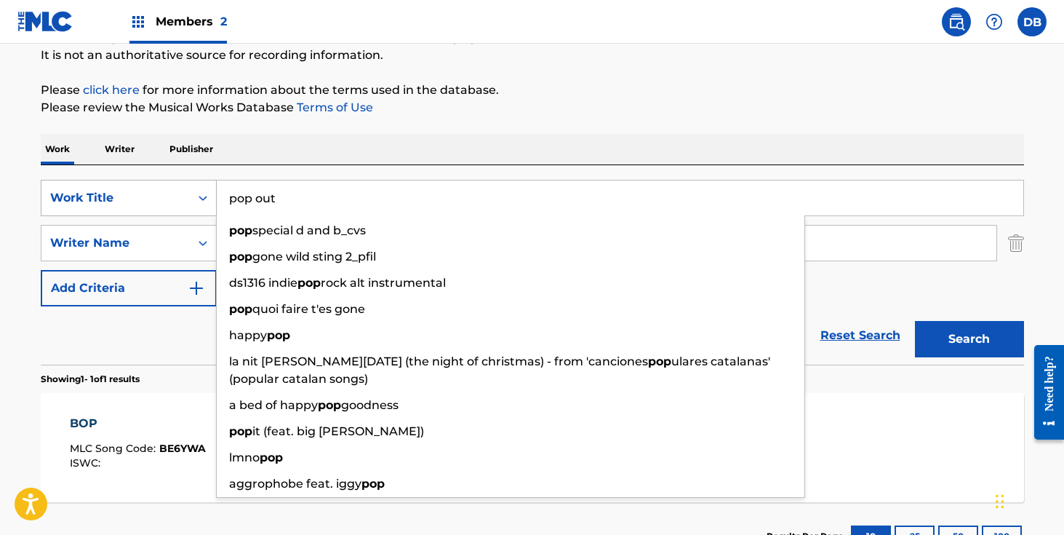
type input "pop out"
click at [915, 321] on button "Search" at bounding box center [969, 339] width 109 height 36
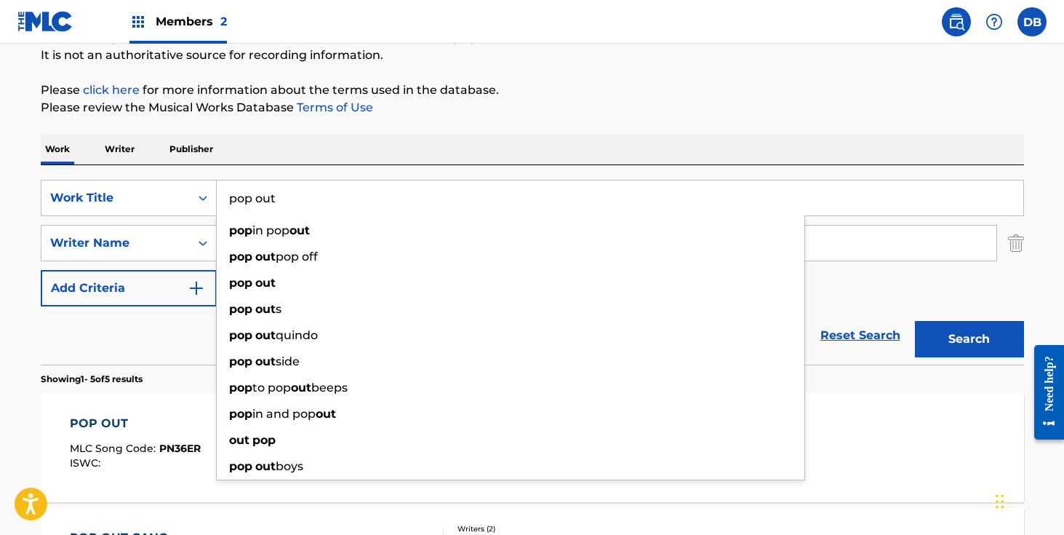
click at [123, 426] on div "POP OUT" at bounding box center [135, 423] width 131 height 17
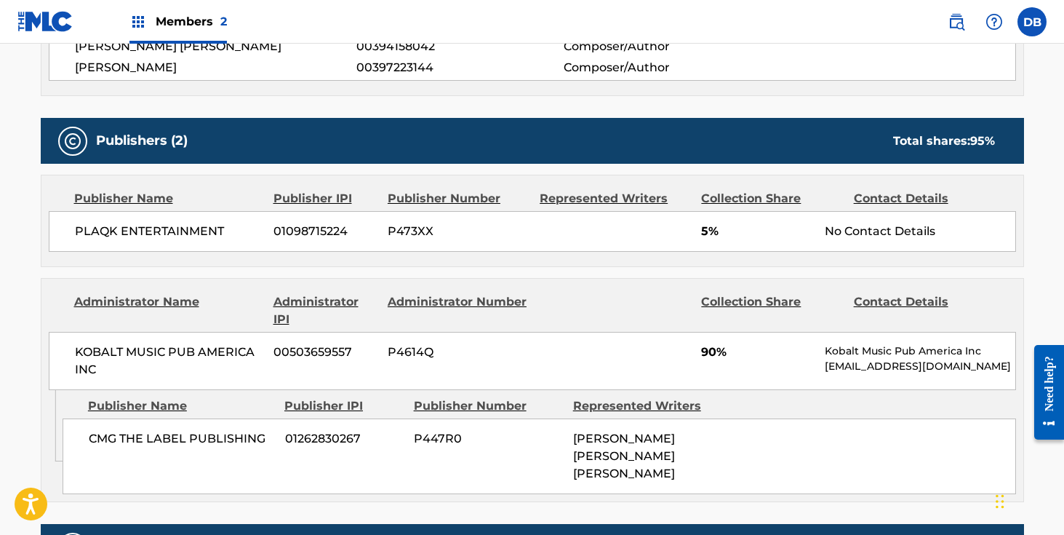
scroll to position [512, 0]
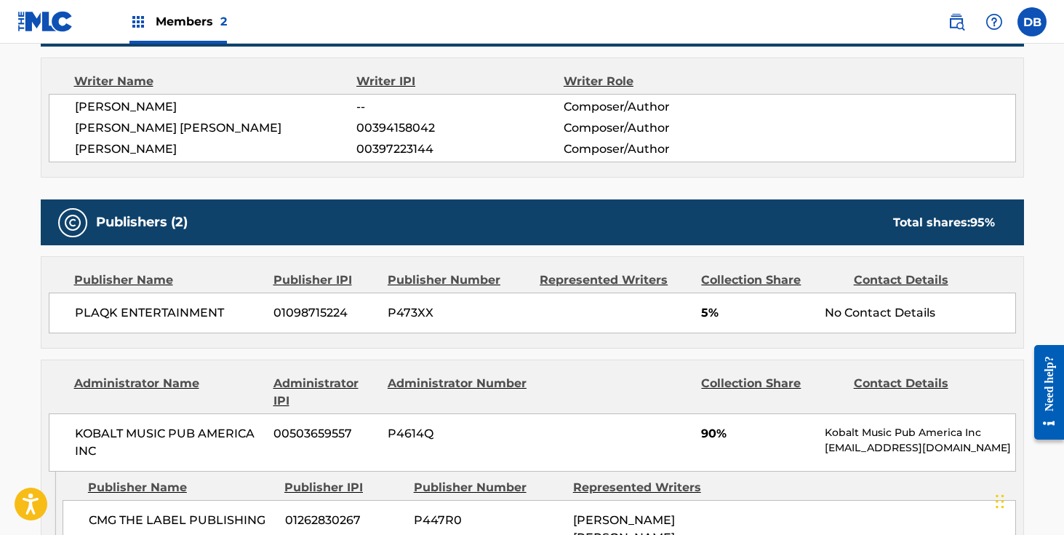
drag, startPoint x: 204, startPoint y: 148, endPoint x: 71, endPoint y: 112, distance: 137.1
click at [70, 111] on div "[PERSON_NAME] -- Composer/Author [PERSON_NAME] [PERSON_NAME] 00394158042 Compos…" at bounding box center [533, 128] width 968 height 68
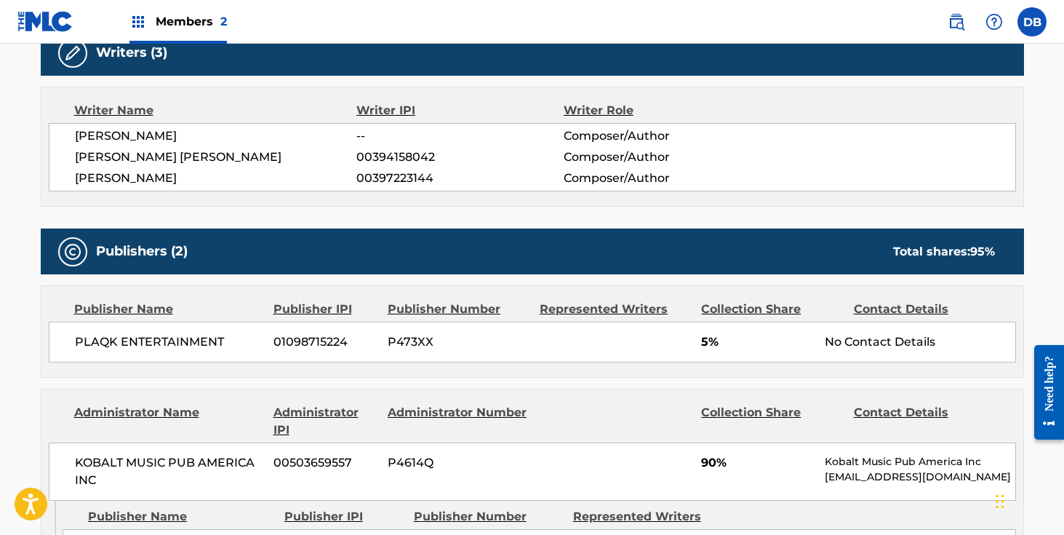
scroll to position [480, 0]
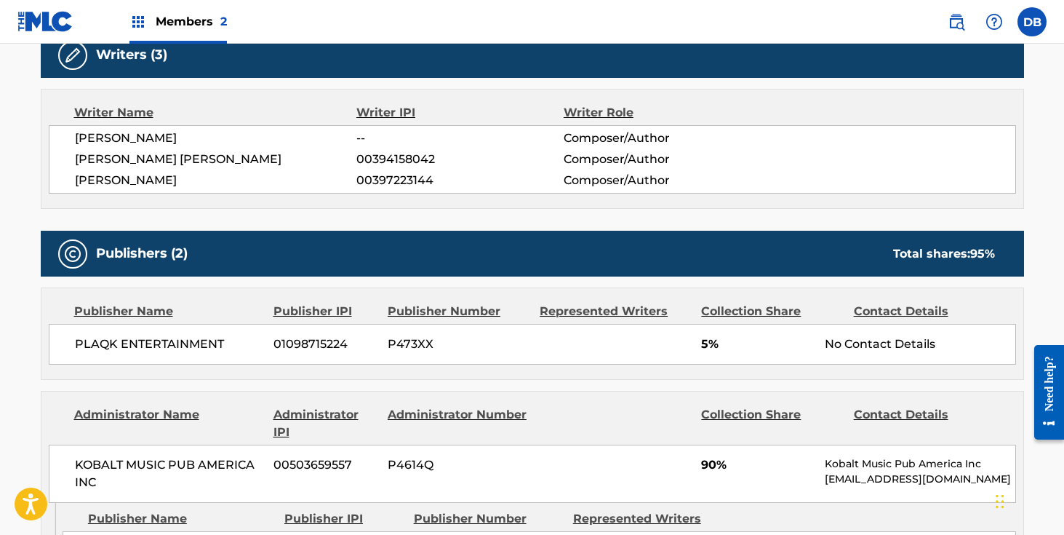
click at [181, 227] on div "Work Detail Member Work Identifier -- MLC Song Code PN36ER ISWC -- Duration --:…" at bounding box center [533, 254] width 984 height 950
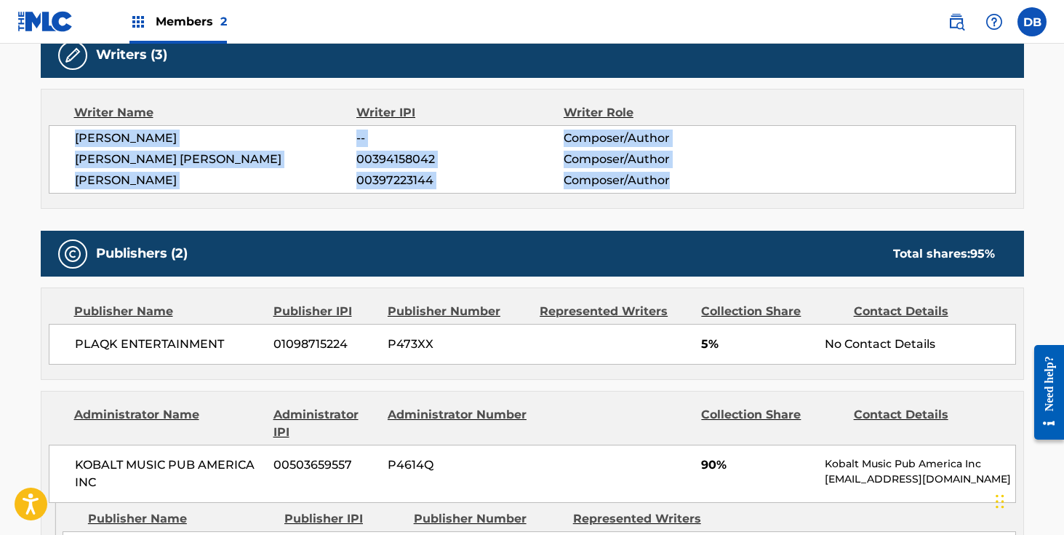
drag, startPoint x: 72, startPoint y: 132, endPoint x: 613, endPoint y: 204, distance: 545.3
click at [613, 204] on div "Writer Name Writer IPI Writer Role [PERSON_NAME] -- Composer/Author [PERSON_NAM…" at bounding box center [533, 149] width 984 height 120
copy div "[PERSON_NAME] -- Composer/Author [PERSON_NAME] [PERSON_NAME] 00394158042 Compos…"
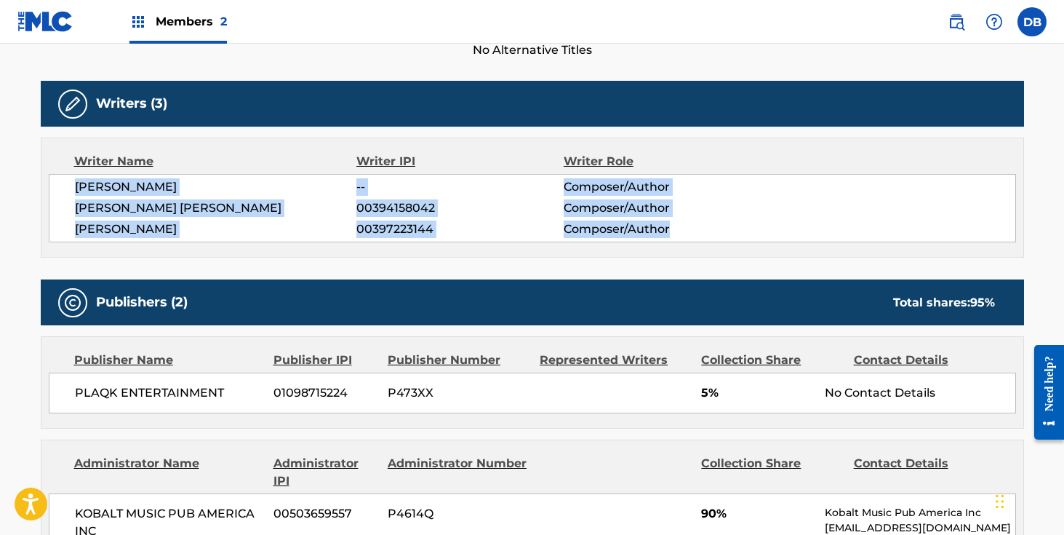
scroll to position [426, 0]
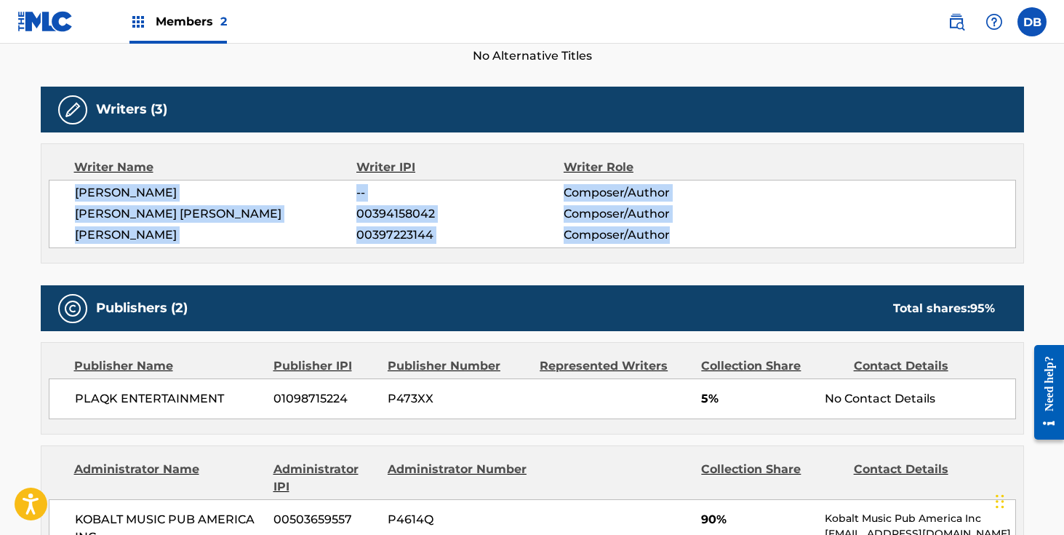
click at [259, 250] on div "Writer Name Writer IPI Writer Role [PERSON_NAME] -- Composer/Author [PERSON_NAM…" at bounding box center [533, 203] width 984 height 120
drag, startPoint x: 75, startPoint y: 190, endPoint x: 449, endPoint y: 239, distance: 377.2
click at [449, 239] on div "[PERSON_NAME] -- Composer/Author [PERSON_NAME] [PERSON_NAME] 00394158042 Compos…" at bounding box center [533, 214] width 968 height 68
copy div "[PERSON_NAME] -- Composer/Author [PERSON_NAME] [PERSON_NAME] 00394158042 Compos…"
click at [211, 210] on span "[PERSON_NAME] [PERSON_NAME]" at bounding box center [216, 213] width 282 height 17
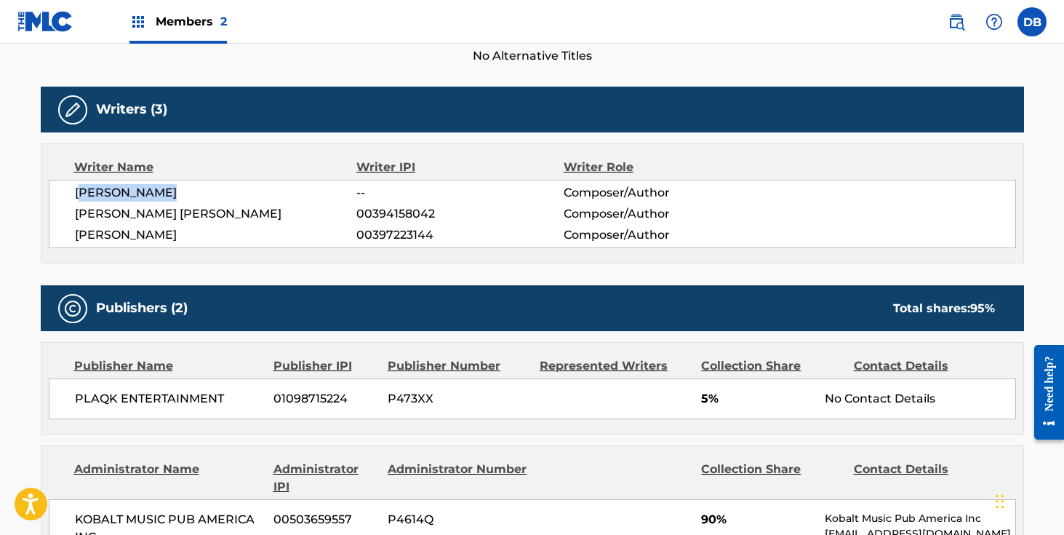
drag, startPoint x: 78, startPoint y: 193, endPoint x: 170, endPoint y: 193, distance: 92.4
click at [170, 193] on span "[PERSON_NAME]" at bounding box center [216, 192] width 282 height 17
drag, startPoint x: 75, startPoint y: 190, endPoint x: 173, endPoint y: 190, distance: 98.2
click at [173, 190] on div "[PERSON_NAME] -- Composer/Author [PERSON_NAME] [PERSON_NAME] 00394158042 Compos…" at bounding box center [533, 214] width 968 height 68
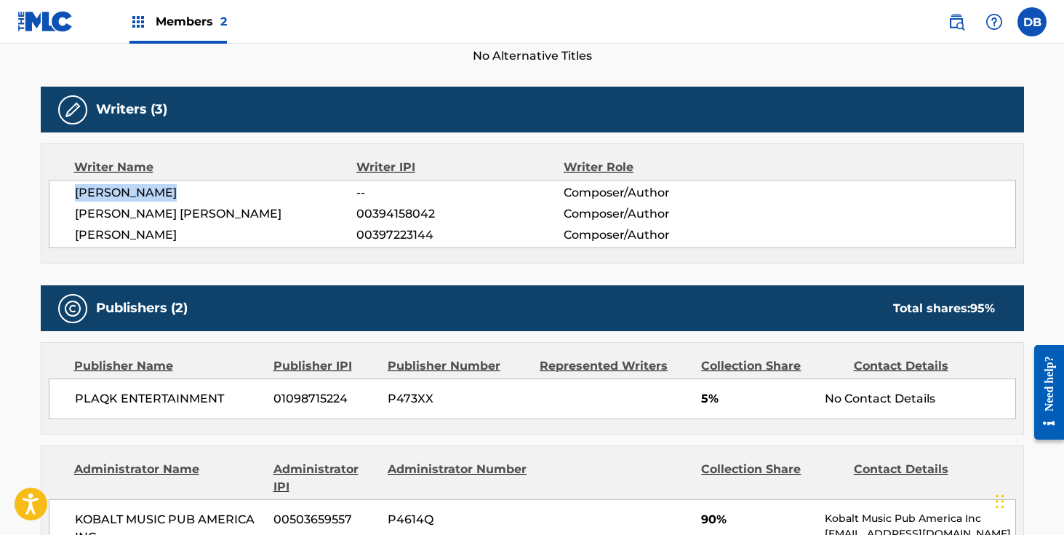
copy span "[PERSON_NAME]"
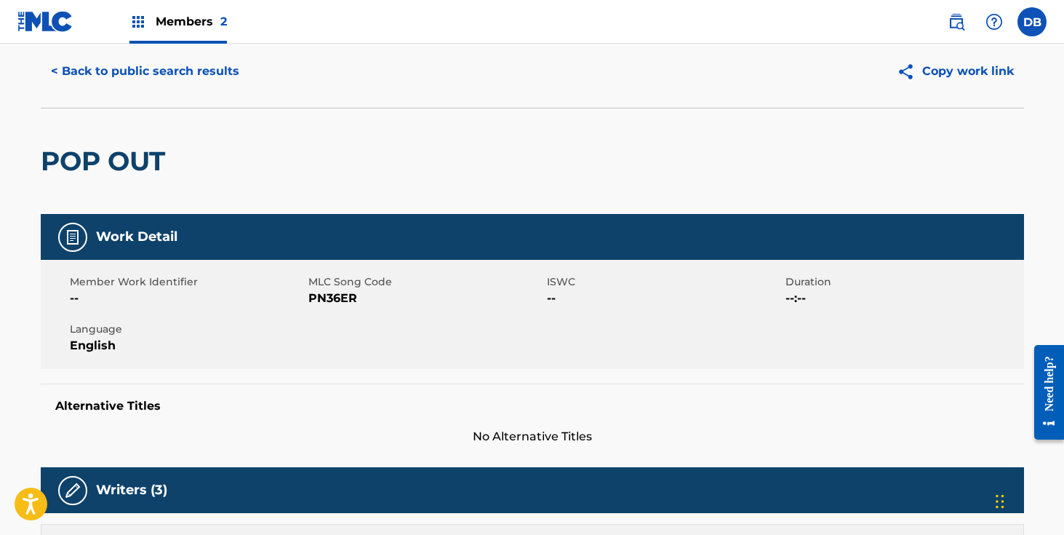
scroll to position [0, 0]
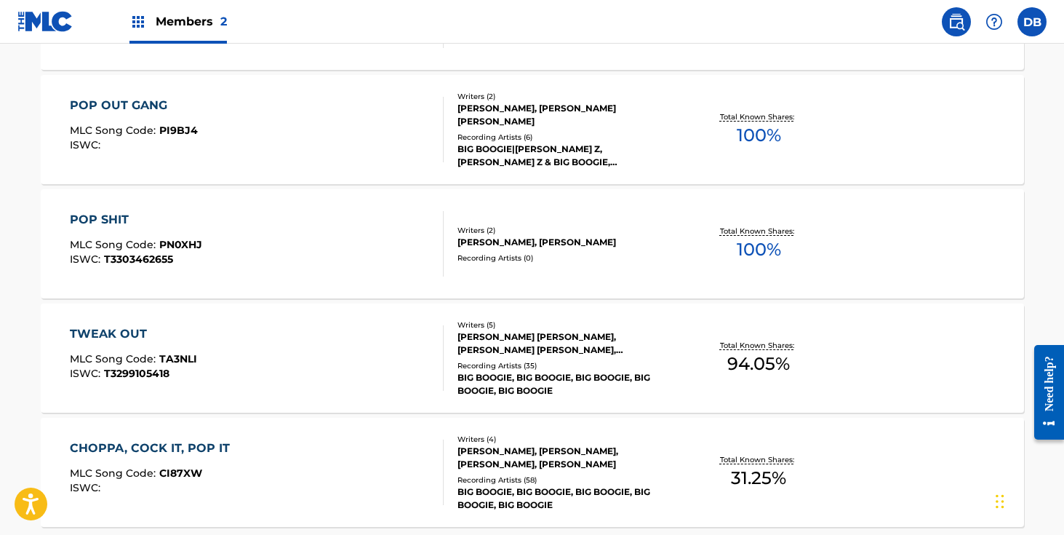
scroll to position [536, 0]
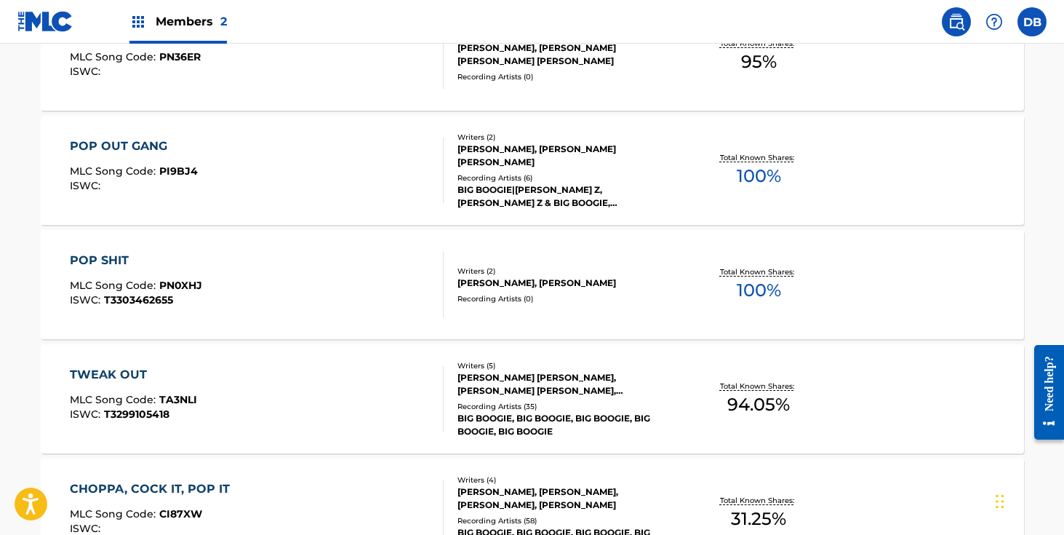
click at [506, 183] on div "BIG BOOGIE|[PERSON_NAME] Z, [PERSON_NAME] Z & BIG BOOGIE, [PERSON_NAME] Z,BIG B…" at bounding box center [568, 196] width 220 height 26
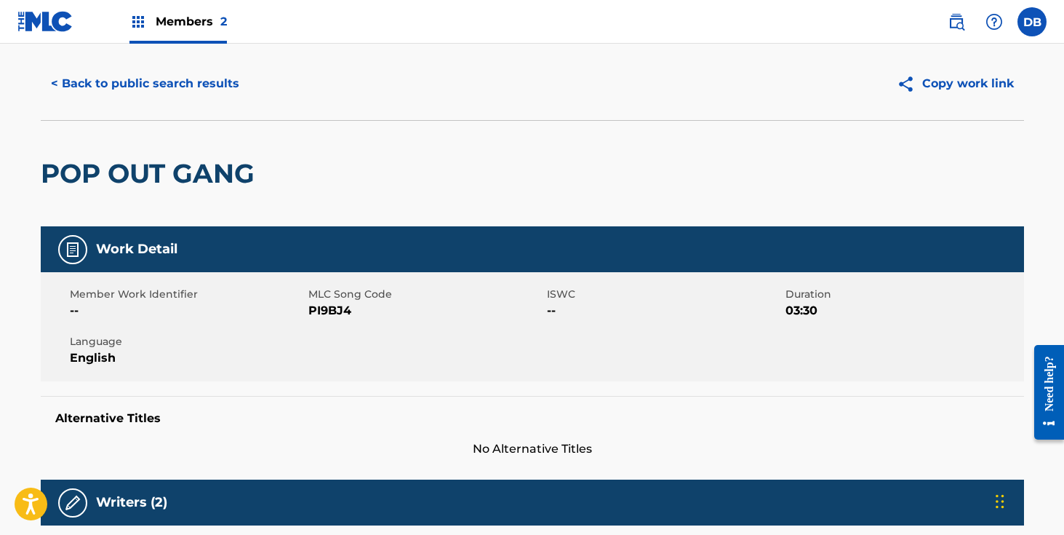
click at [169, 86] on button "< Back to public search results" at bounding box center [145, 83] width 209 height 36
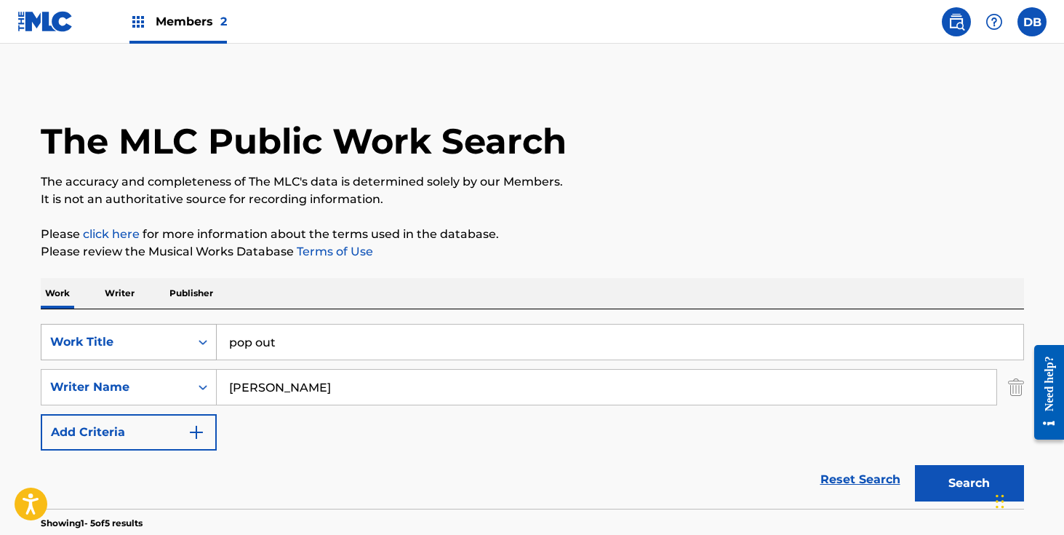
drag, startPoint x: 220, startPoint y: 346, endPoint x: 212, endPoint y: 346, distance: 8.7
click at [212, 346] on div "SearchWithCriteria3d12b105-d9a0-429c-b8aa-ca644ac3e0b1 Work Title pop out" at bounding box center [533, 342] width 984 height 36
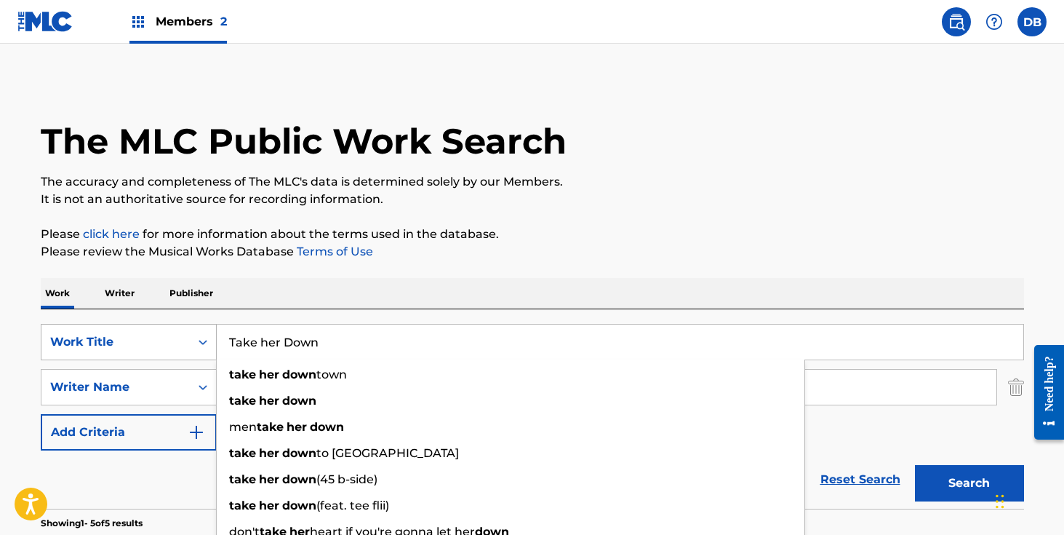
type input "Take her Down"
click at [915, 465] on button "Search" at bounding box center [969, 483] width 109 height 36
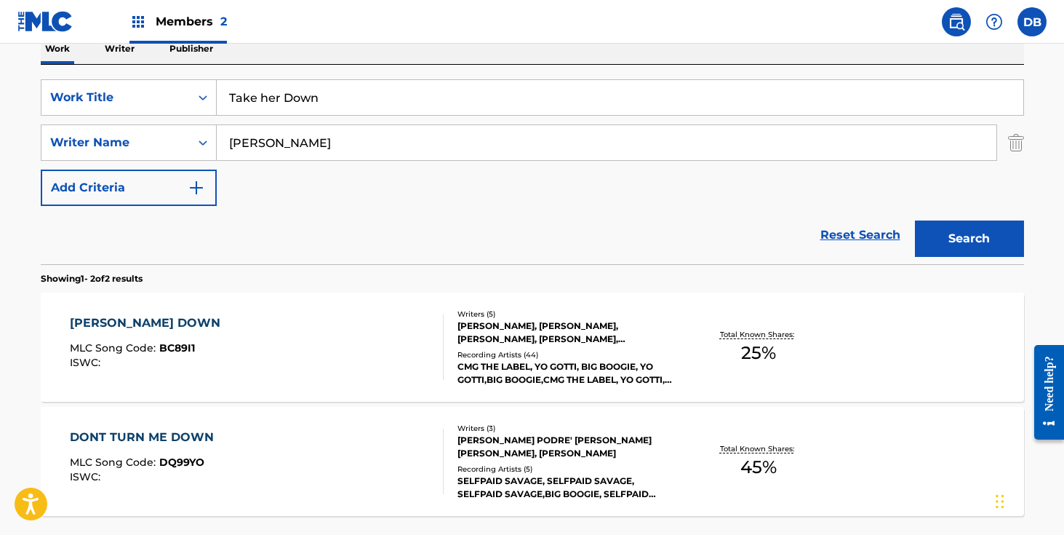
scroll to position [242, 0]
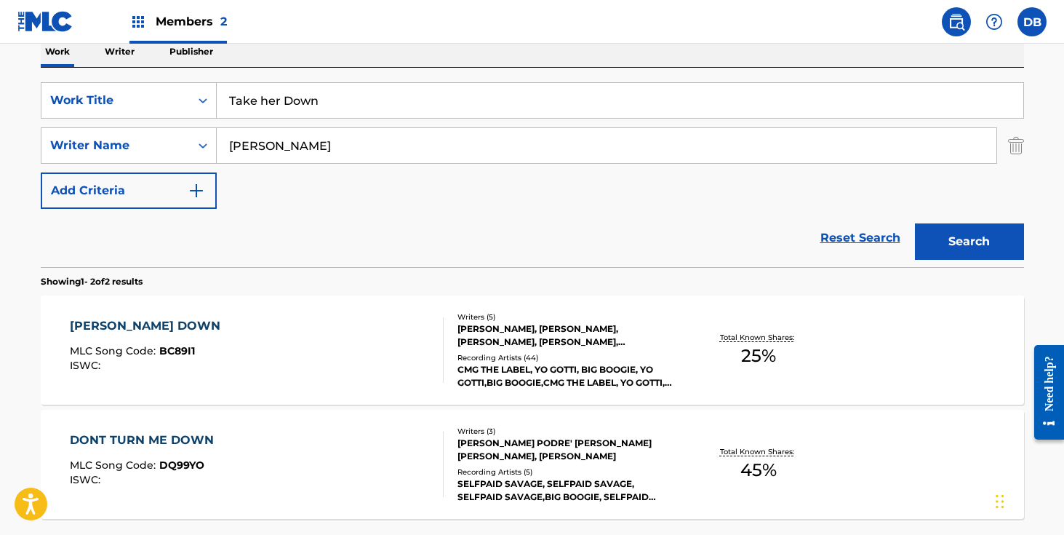
click at [592, 377] on div "CMG THE LABEL, YO GOTTI, BIG BOOGIE, YO GOTTI,BIG BOOGIE,CMG THE LABEL, YO GOTT…" at bounding box center [568, 376] width 220 height 26
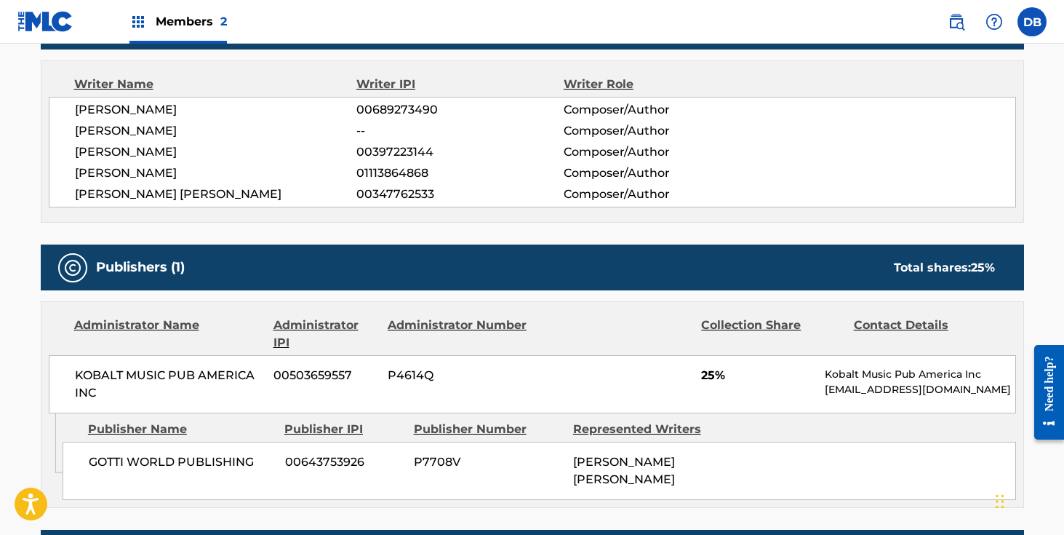
scroll to position [440, 0]
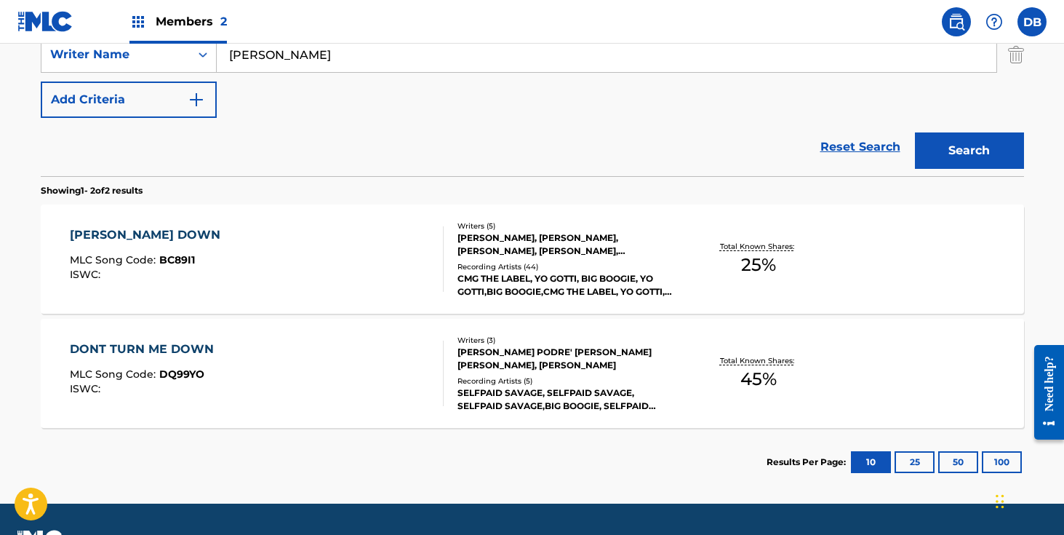
scroll to position [371, 0]
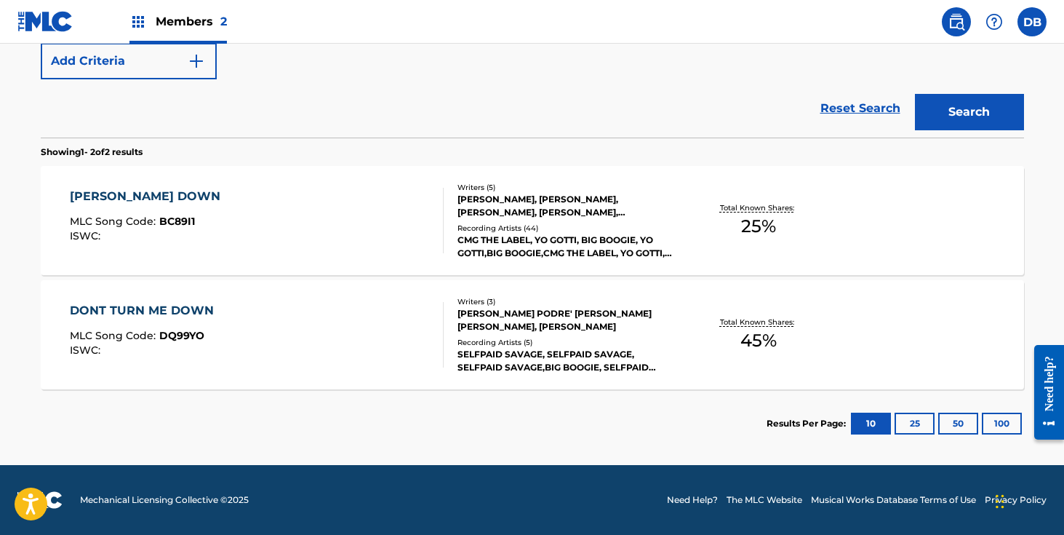
click at [321, 320] on div "DONT TURN ME DOWN MLC Song Code : DQ99YO ISWC :" at bounding box center [257, 334] width 374 height 65
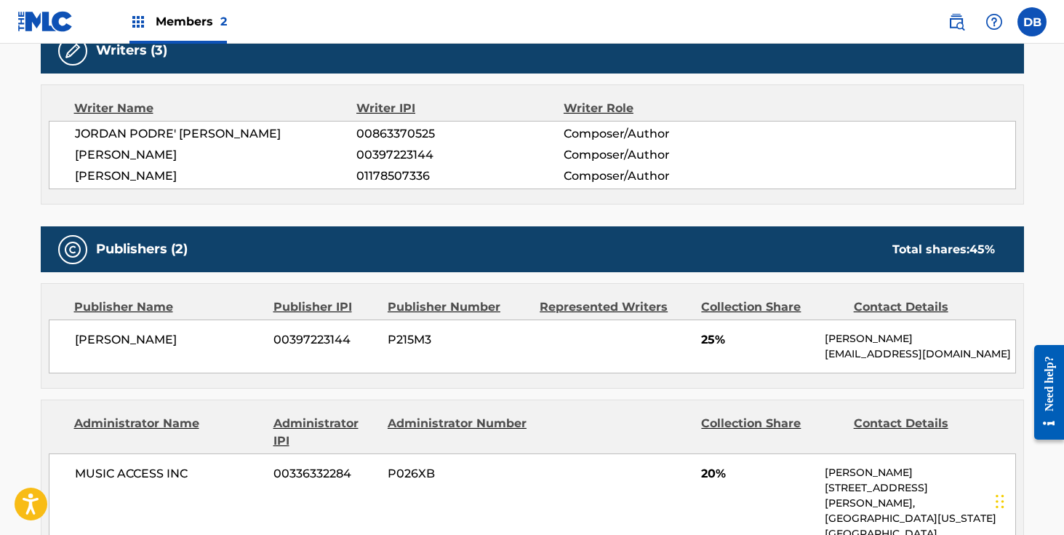
scroll to position [426, 0]
